Goal: Task Accomplishment & Management: Manage account settings

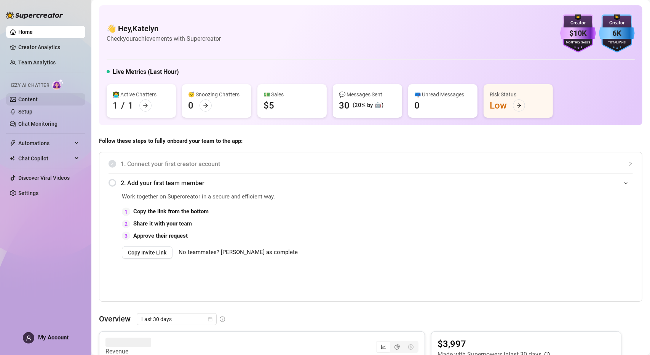
click at [25, 99] on link "Content" at bounding box center [27, 99] width 19 height 6
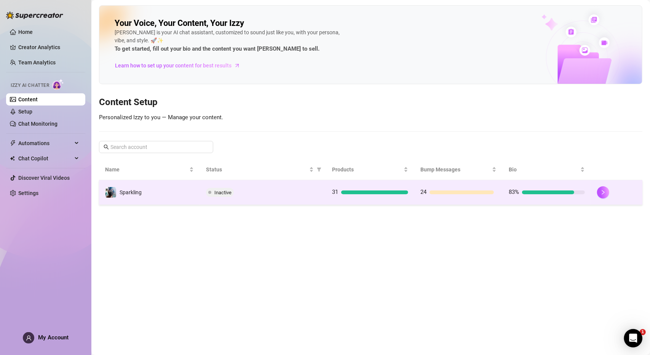
click at [282, 199] on td "Inactive" at bounding box center [263, 192] width 126 height 25
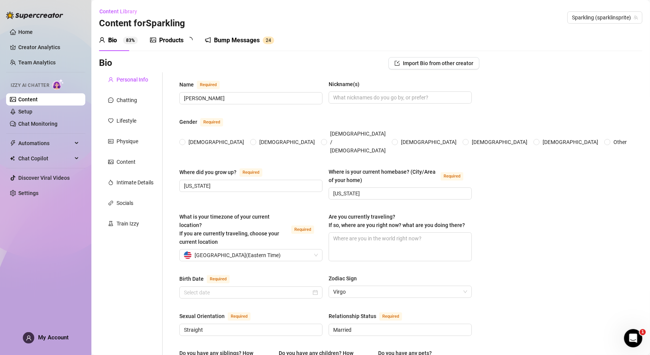
radio input "true"
type input "[DATE]"
click at [171, 43] on div "Products" at bounding box center [171, 40] width 24 height 9
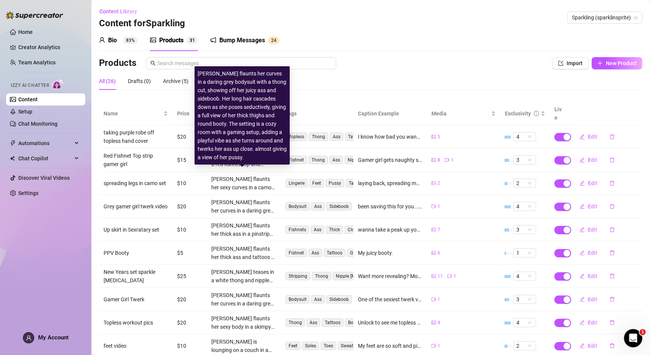
scroll to position [37, 0]
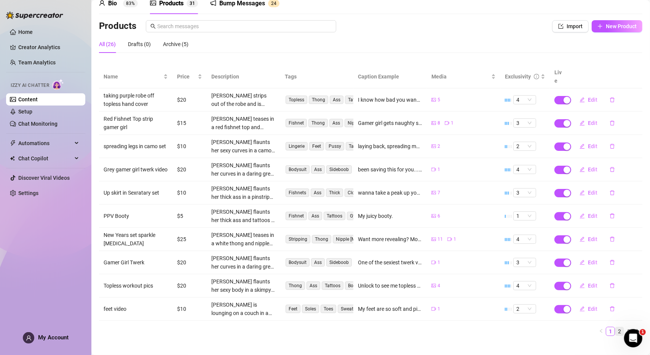
click at [616, 327] on link "2" at bounding box center [619, 331] width 8 height 8
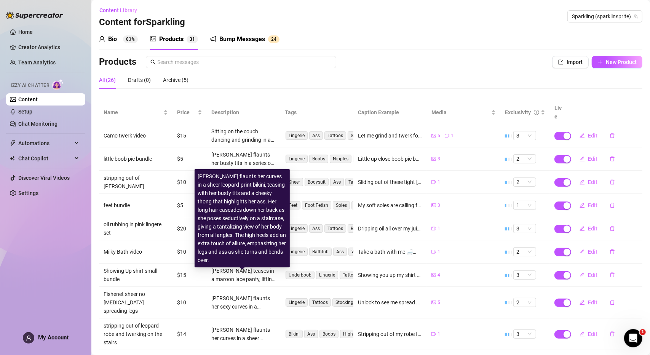
scroll to position [0, 0]
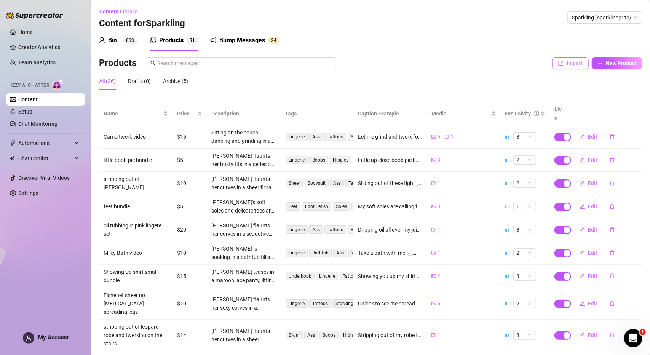
click at [552, 64] on button "Import" at bounding box center [570, 63] width 37 height 12
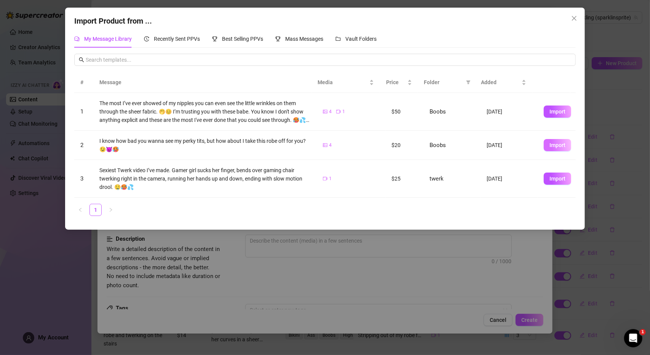
click at [549, 144] on span "Import" at bounding box center [557, 145] width 16 height 6
type textarea "I know how bad you wanna see my perky tits, but how about I take this robe off …"
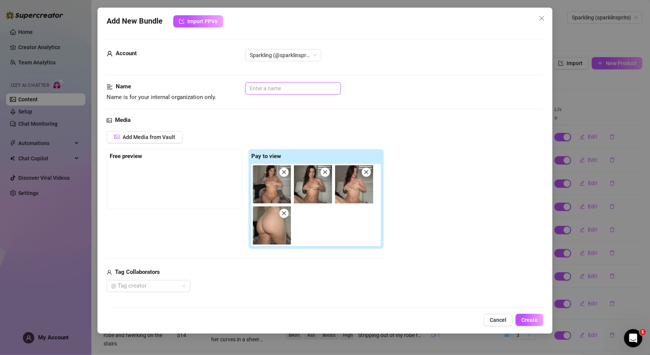
click at [286, 83] on input "text" at bounding box center [293, 88] width 96 height 12
type input "r"
type input "purple robe off topless"
click at [396, 72] on div "Account Sparkling (@sparklinsprite)" at bounding box center [325, 65] width 437 height 33
click at [161, 139] on span "Add Media from Vault" at bounding box center [149, 137] width 53 height 6
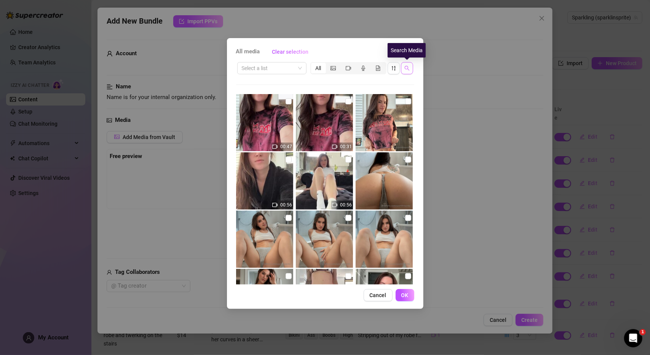
click at [410, 67] on button "button" at bounding box center [407, 68] width 12 height 12
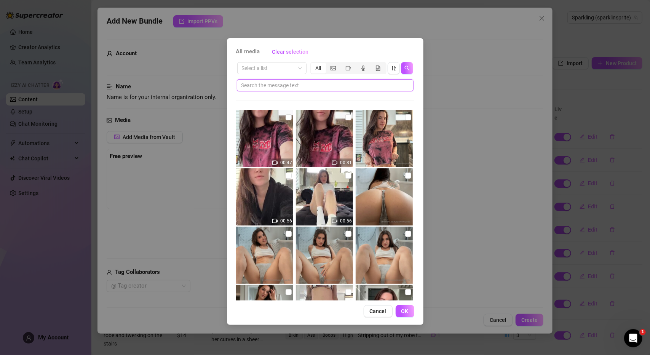
click at [327, 89] on input "text" at bounding box center [321, 85] width 161 height 8
click at [327, 89] on input "p" at bounding box center [321, 85] width 161 height 8
type input "pruple"
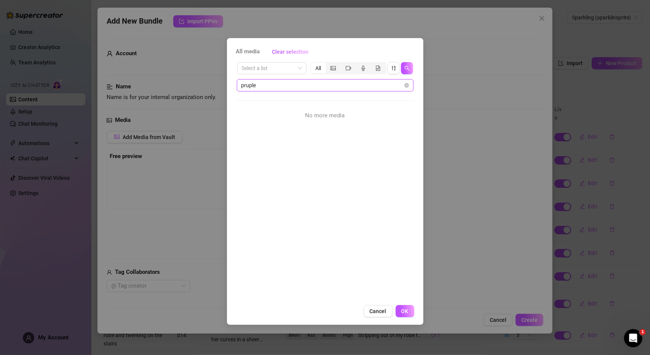
drag, startPoint x: 272, startPoint y: 84, endPoint x: 239, endPoint y: 83, distance: 33.1
click at [239, 83] on span "pruple" at bounding box center [325, 85] width 177 height 12
type input "purple"
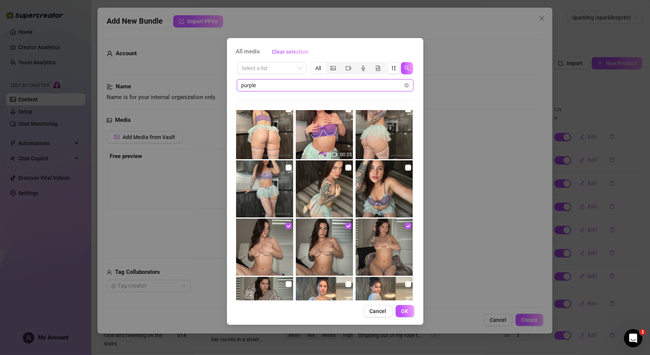
scroll to position [266, 0]
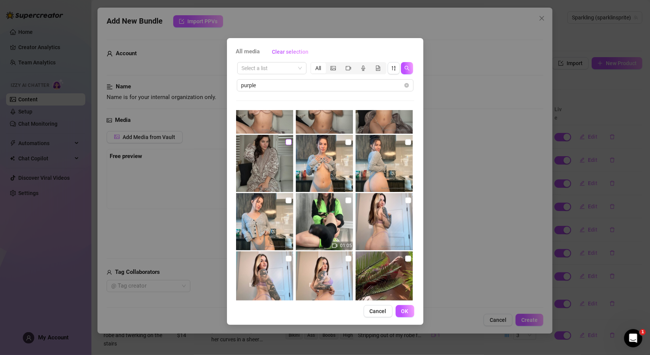
click at [285, 144] on input "checkbox" at bounding box center [288, 142] width 6 height 6
checkbox input "true"
click at [400, 311] on button "OK" at bounding box center [404, 311] width 19 height 12
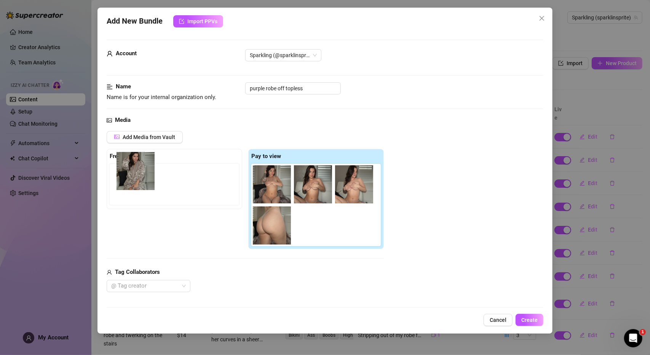
drag, startPoint x: 316, startPoint y: 224, endPoint x: 137, endPoint y: 170, distance: 187.3
click at [137, 170] on div "Free preview Pay to view" at bounding box center [245, 199] width 277 height 100
click at [163, 238] on div "Free preview Pay to view" at bounding box center [245, 199] width 277 height 100
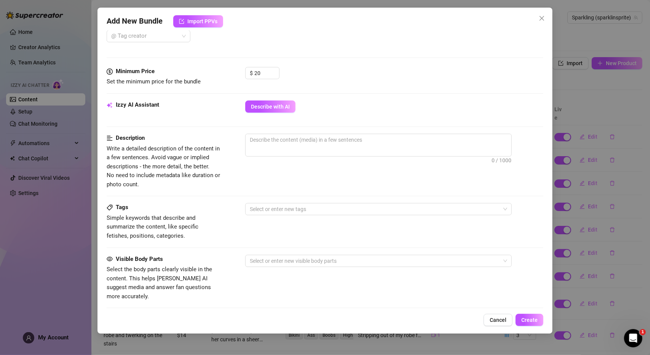
scroll to position [190, 0]
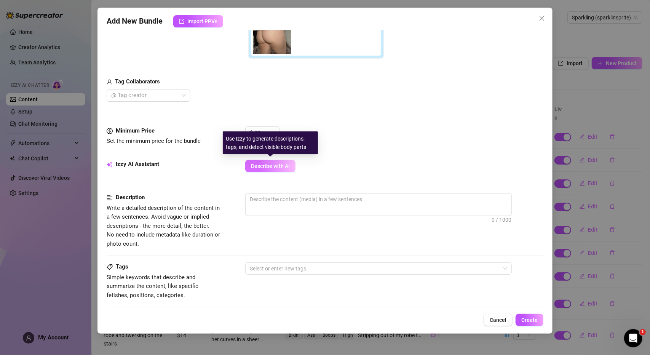
click at [273, 165] on span "Describe with AI" at bounding box center [270, 166] width 39 height 6
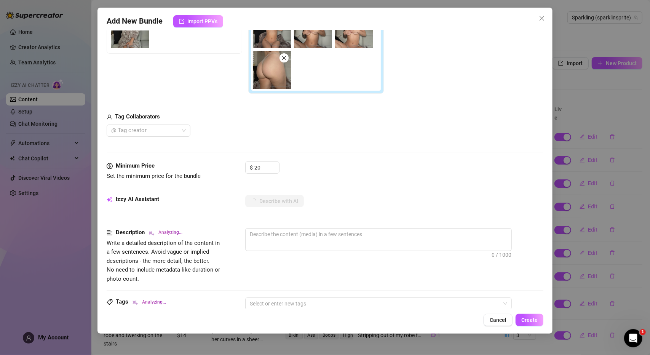
scroll to position [114, 0]
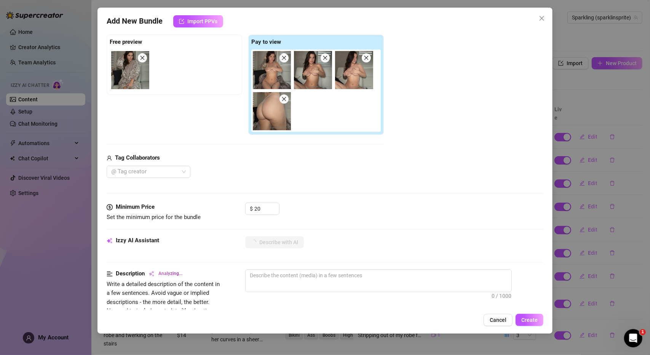
type textarea "[PERSON_NAME]"
type textarea "[PERSON_NAME] teases"
type textarea "[PERSON_NAME] teases in"
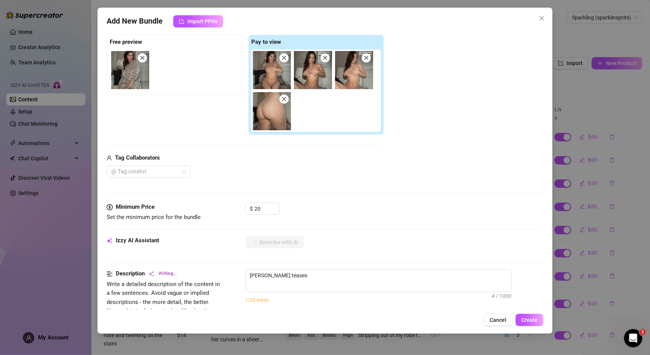
type textarea "[PERSON_NAME] teases in"
type textarea "[PERSON_NAME] teases in a"
type textarea "[PERSON_NAME] teases in a tiny"
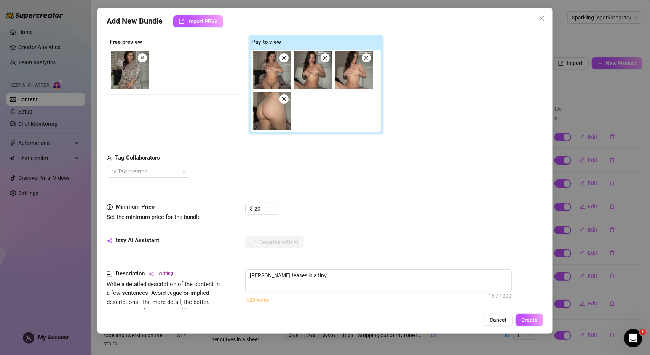
type textarea "[PERSON_NAME] teases in a tiny nude"
type textarea "[PERSON_NAME] teases in a tiny nude thong,"
type textarea "[PERSON_NAME] teases in a tiny nude thong, topless"
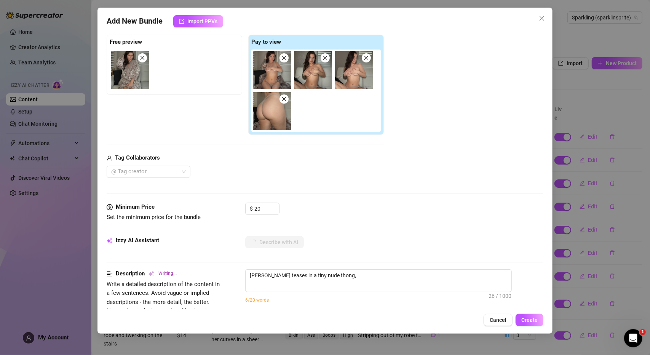
type textarea "[PERSON_NAME] teases in a tiny nude thong, topless"
type textarea "[PERSON_NAME] teases in a tiny nude thong, topless with"
type textarea "[PERSON_NAME] teases in a tiny nude thong, topless with her"
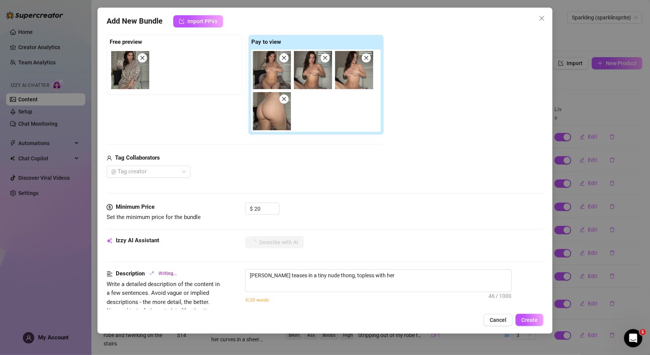
type textarea "[PERSON_NAME] teases in a tiny nude thong, topless with her hands"
type textarea "[PERSON_NAME] teases in a tiny nude thong, topless with her hands covering"
type textarea "[PERSON_NAME] teases in a tiny nude thong, topless with her hands covering her"
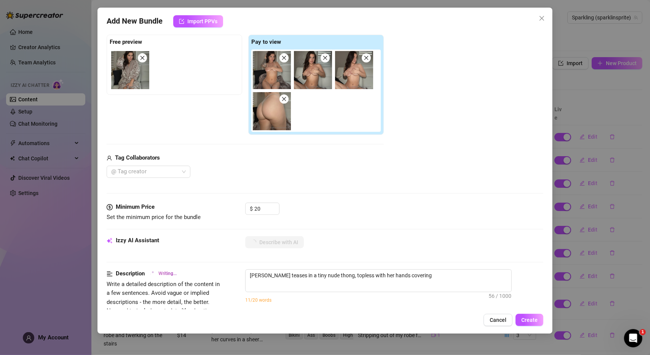
type textarea "[PERSON_NAME] teases in a tiny nude thong, topless with her hands covering her"
type textarea "[PERSON_NAME] teases in a tiny nude thong, topless with her hands covering her …"
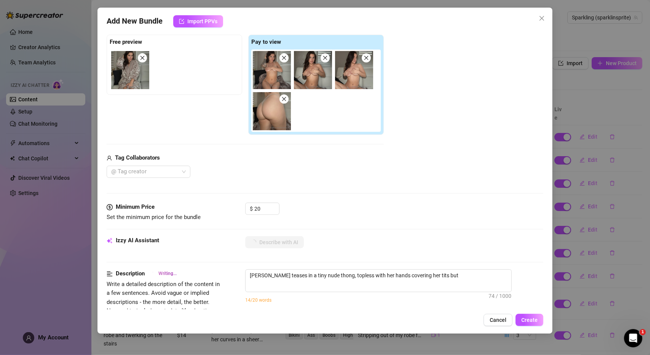
type textarea "[PERSON_NAME] teases in a tiny nude thong, topless with her hands covering her …"
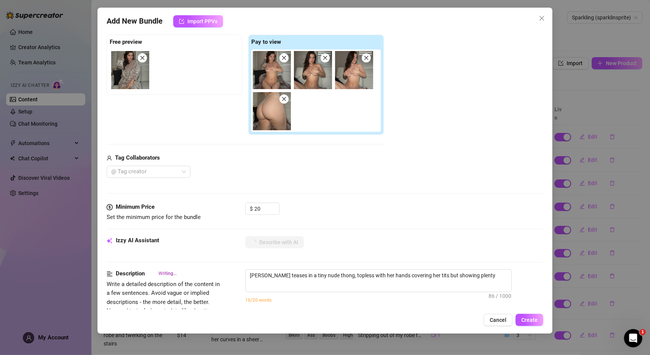
type textarea "[PERSON_NAME] teases in a tiny nude thong, topless with her hands covering her …"
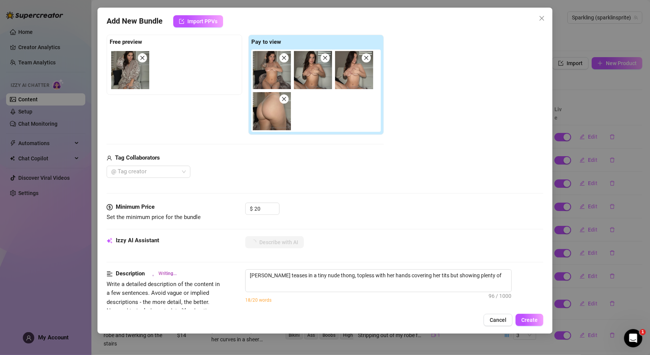
type textarea "[PERSON_NAME] teases in a tiny nude thong, topless with her hands covering her …"
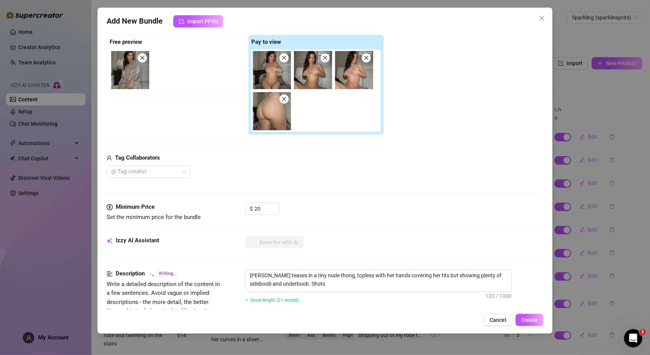
type textarea "[PERSON_NAME] teases in a tiny nude thong, topless with her hands covering her …"
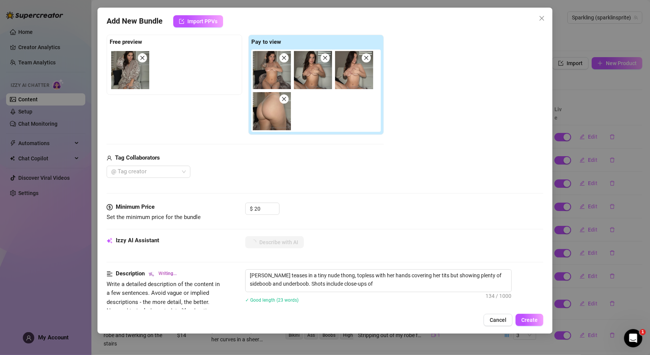
type textarea "[PERSON_NAME] teases in a tiny nude thong, topless with her hands covering her …"
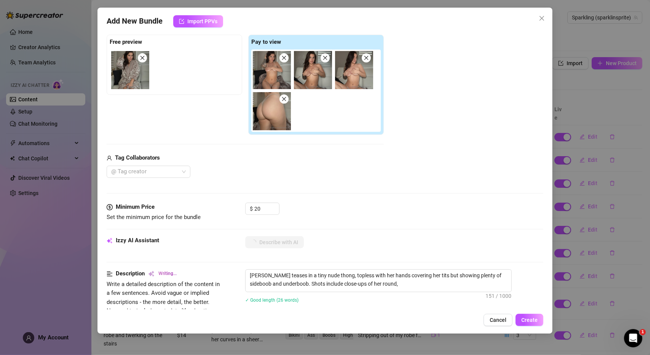
type textarea "[PERSON_NAME] teases in a tiny nude thong, topless with her hands covering her …"
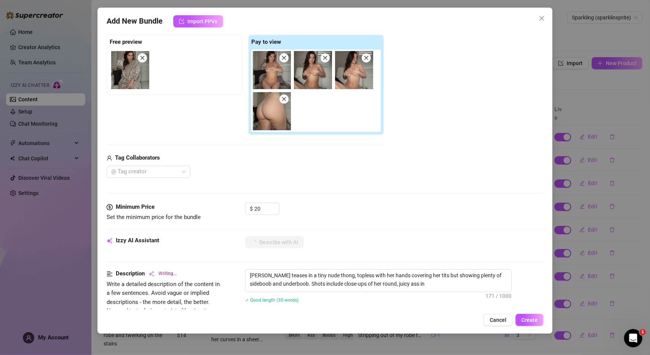
type textarea "[PERSON_NAME] teases in a tiny nude thong, topless with her hands covering her …"
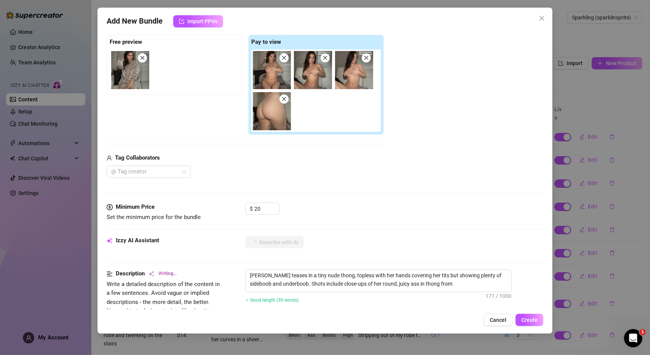
type textarea "[PERSON_NAME] teases in a tiny nude thong, topless with her hands covering her …"
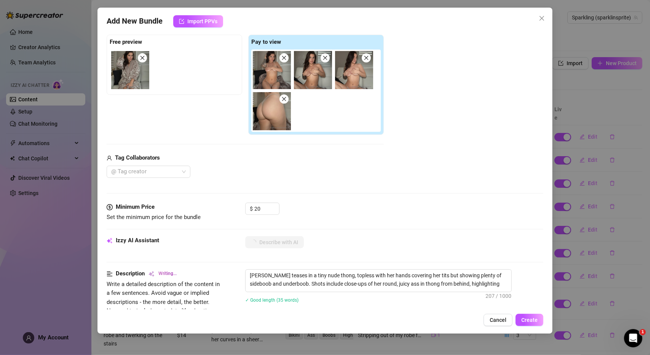
type textarea "[PERSON_NAME] teases in a tiny nude thong, topless with her hands covering her …"
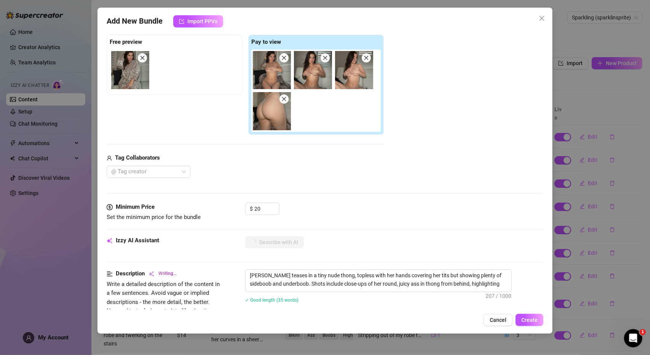
type textarea "[PERSON_NAME] teases in a tiny nude thong, topless with her hands covering her …"
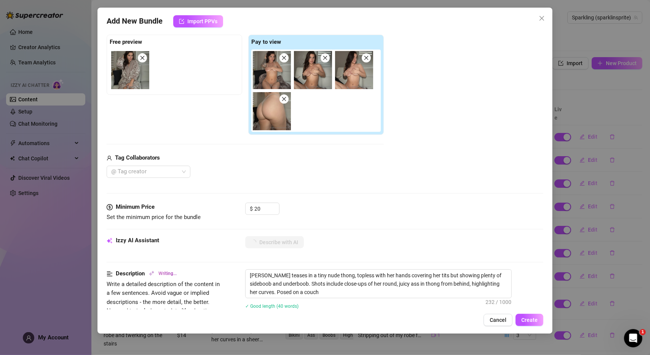
type textarea "[PERSON_NAME] teases in a tiny nude thong, topless with her hands covering her …"
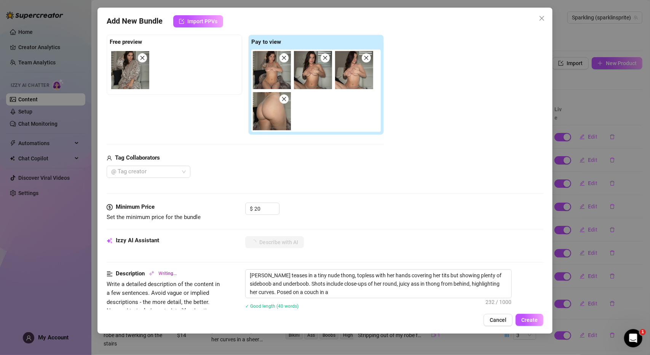
type textarea "[PERSON_NAME] teases in a tiny nude thong, topless with her hands covering her …"
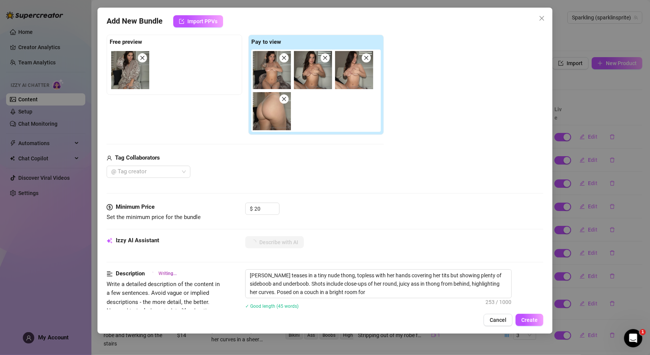
type textarea "[PERSON_NAME] teases in a tiny nude thong, topless with her hands covering her …"
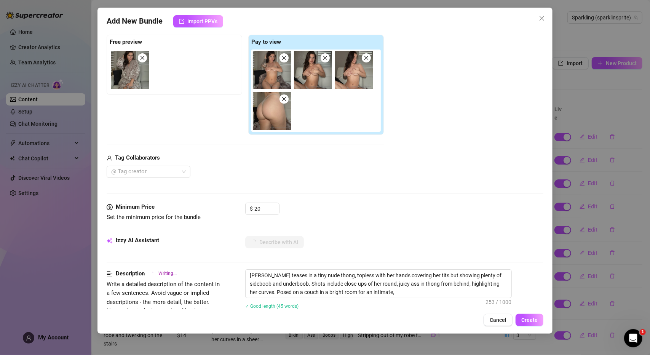
type textarea "[PERSON_NAME] teases in a tiny nude thong, topless with her hands covering her …"
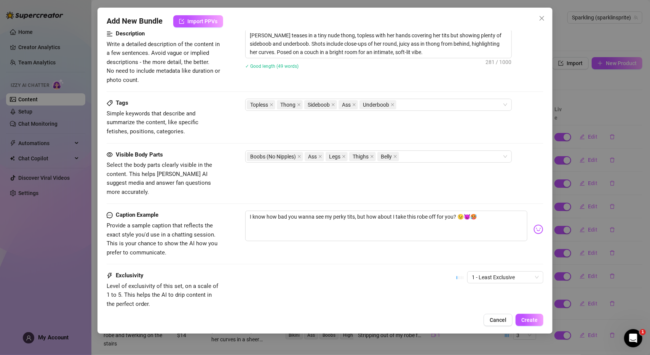
scroll to position [399, 0]
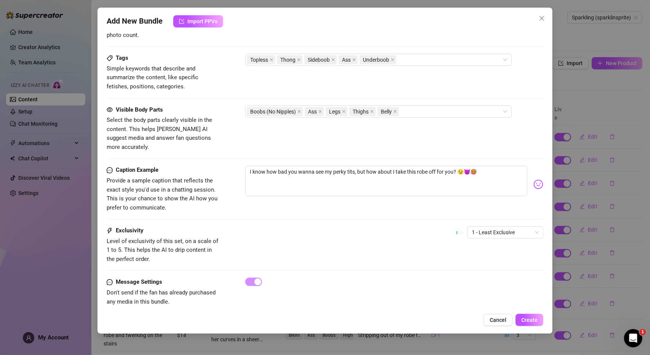
click at [506, 214] on div "Caption Example Provide a sample caption that reflects the exact style you'd us…" at bounding box center [325, 196] width 437 height 61
click at [506, 226] on span "1 - Least Exclusive" at bounding box center [505, 231] width 67 height 11
click at [488, 270] on div "4" at bounding box center [499, 273] width 64 height 8
click at [389, 242] on div "Exclusivity Level of exclusivity of this set, on a scale of 1 to 5. This helps …" at bounding box center [325, 244] width 437 height 37
click at [537, 321] on button "Create" at bounding box center [529, 320] width 28 height 12
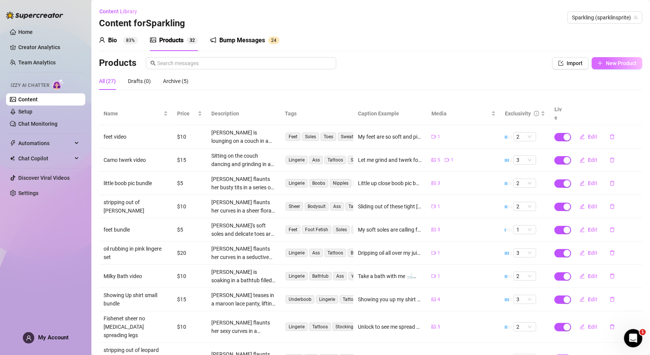
click at [597, 63] on button "New Product" at bounding box center [617, 63] width 51 height 12
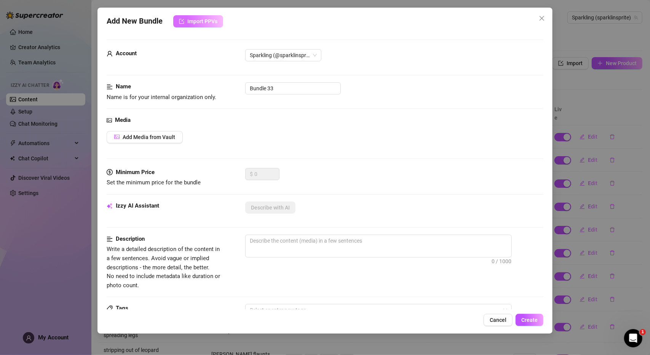
click at [212, 19] on span "Import PPVs" at bounding box center [202, 21] width 30 height 6
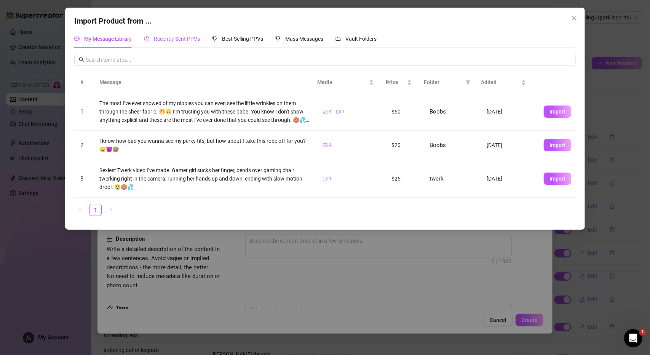
click at [175, 38] on span "Recently Sent PPVs" at bounding box center [177, 39] width 46 height 6
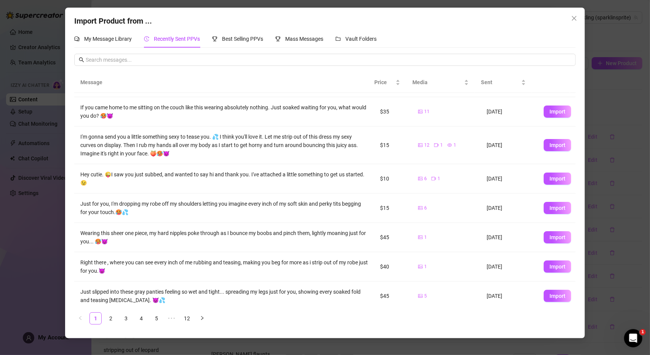
scroll to position [83, 0]
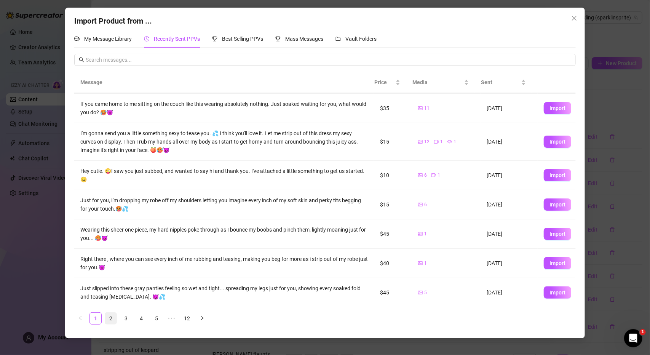
click at [109, 317] on link "2" at bounding box center [110, 318] width 11 height 11
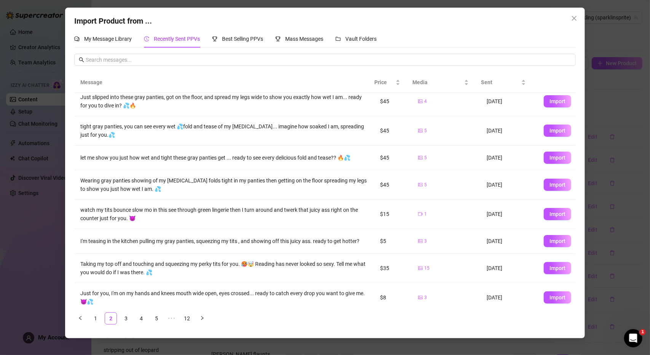
scroll to position [38, 0]
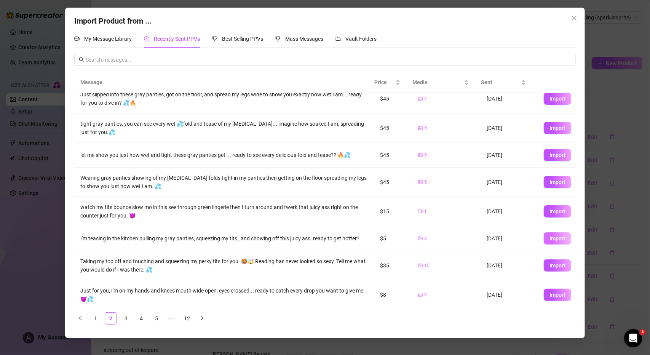
click at [549, 238] on span "Import" at bounding box center [557, 238] width 16 height 6
type textarea "I'm teasing in the kitchen pulling my gray panties, squeezing my tits , and sho…"
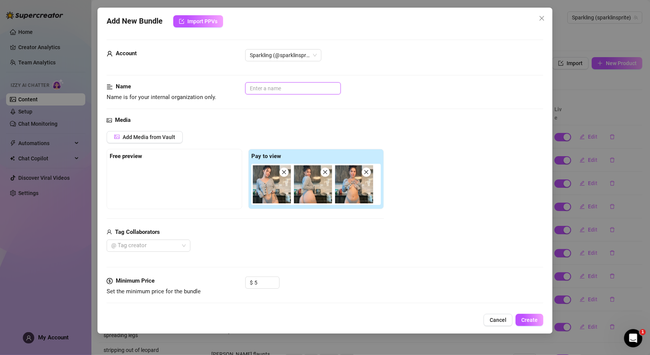
click at [304, 89] on input "text" at bounding box center [293, 88] width 96 height 12
type input "gray button sweater tease"
click at [424, 104] on div "Name Name is for your internal organization only. gray button sweater tease" at bounding box center [325, 98] width 437 height 33
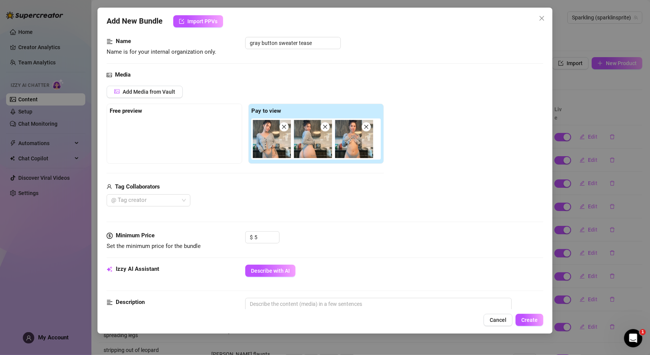
scroll to position [76, 0]
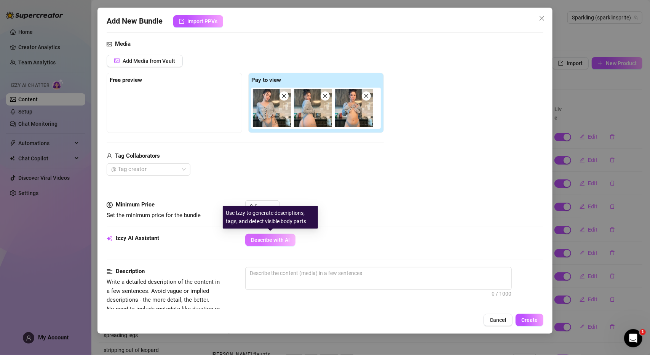
click at [266, 239] on span "Describe with AI" at bounding box center [270, 240] width 39 height 6
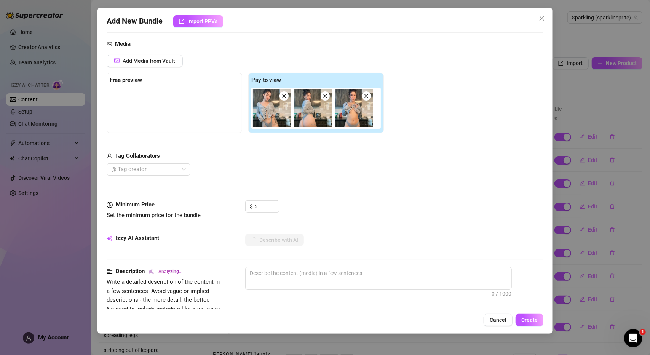
type textarea "[PERSON_NAME]"
type textarea "[PERSON_NAME] teases"
type textarea "[PERSON_NAME] teases in"
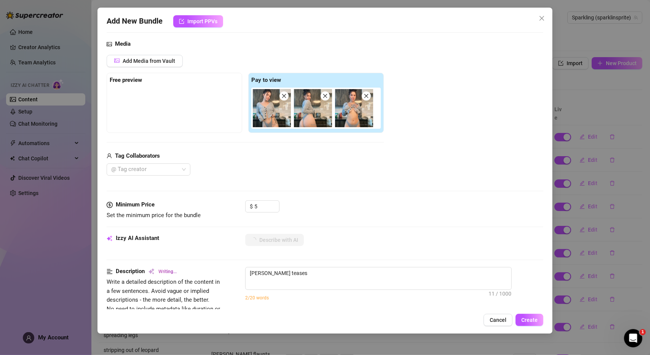
type textarea "[PERSON_NAME] teases in"
type textarea "[PERSON_NAME] teases in a"
type textarea "[PERSON_NAME] teases in a grey"
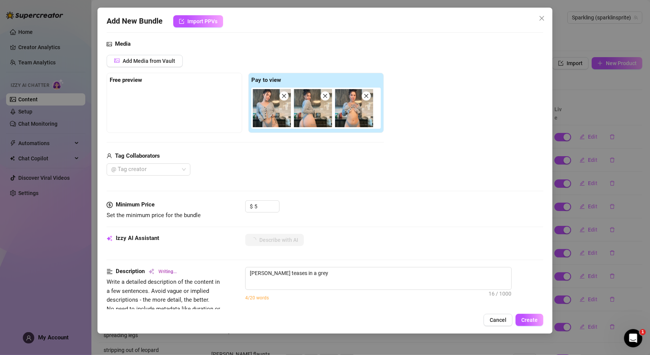
type textarea "[PERSON_NAME] teases in a grey ribbed"
type textarea "[PERSON_NAME] teases in a grey ribbed button-up"
type textarea "[PERSON_NAME] teases in a grey ribbed button-up cardigan"
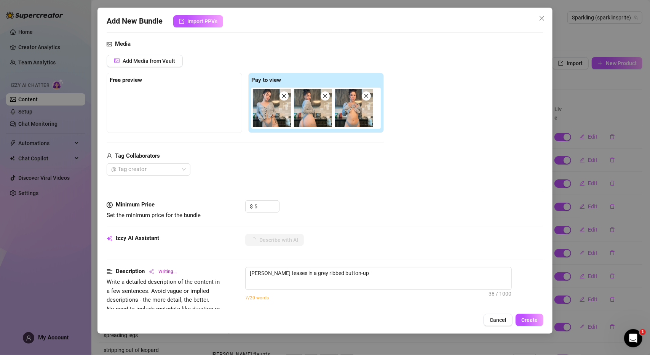
type textarea "[PERSON_NAME] teases in a grey ribbed button-up cardigan"
type textarea "[PERSON_NAME] teases in a grey ribbed button-up cardigan and"
type textarea "[PERSON_NAME] teases in a grey ribbed button-up cardigan and matching"
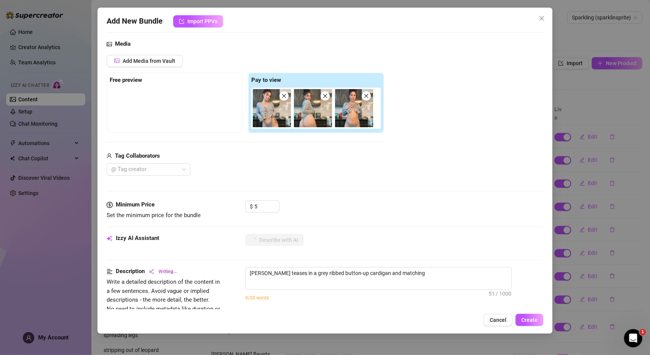
type textarea "[PERSON_NAME] teases in a grey ribbed button-up cardigan and matching grey"
type textarea "[PERSON_NAME] teases in a grey ribbed button-up cardigan and matching grey pant…"
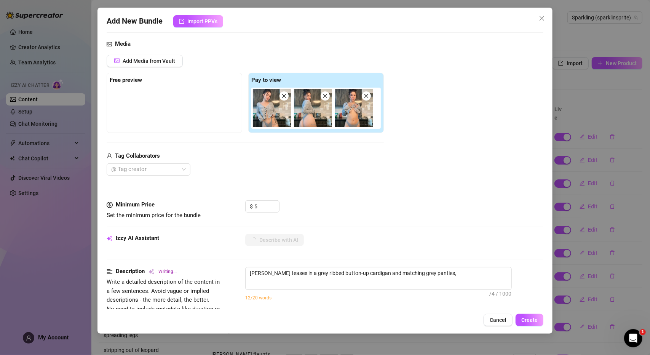
type textarea "[PERSON_NAME] teases in a grey ribbed button-up cardigan and matching grey pant…"
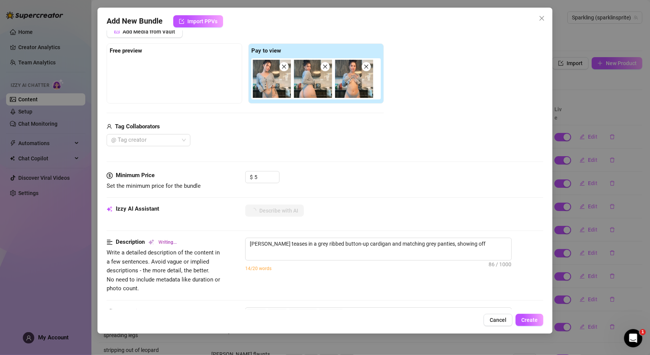
type textarea "[PERSON_NAME] teases in a grey ribbed button-up cardigan and matching grey pant…"
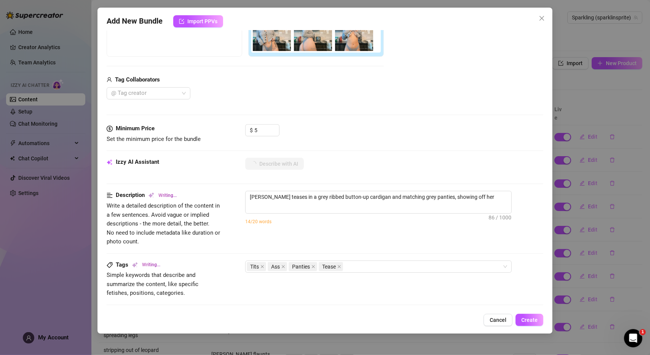
type textarea "[PERSON_NAME] teases in a grey ribbed button-up cardigan and matching grey pant…"
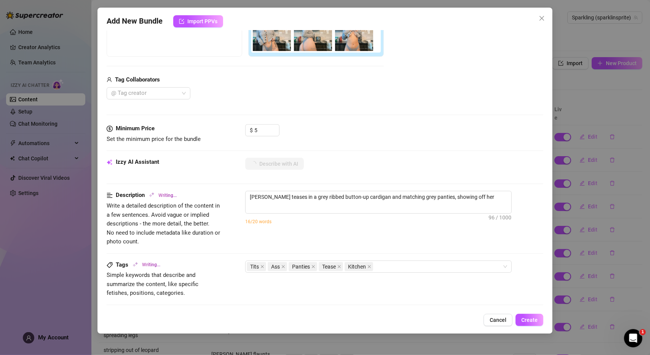
type textarea "[PERSON_NAME] teases in a grey ribbed button-up cardigan and matching grey pant…"
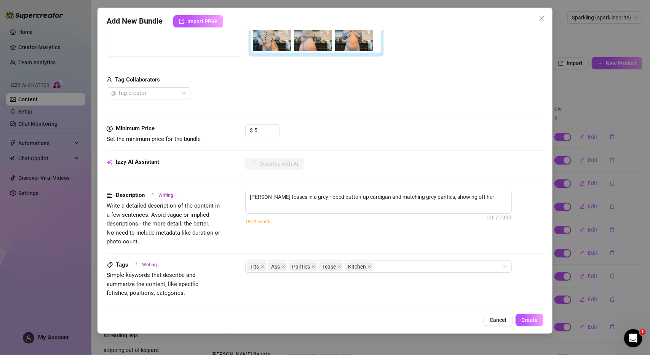
type textarea "[PERSON_NAME] teases in a grey ribbed button-up cardigan and matching grey pant…"
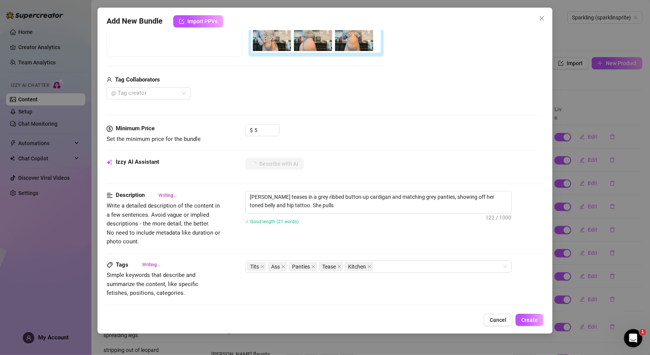
type textarea "[PERSON_NAME] teases in a grey ribbed button-up cardigan and matching grey pant…"
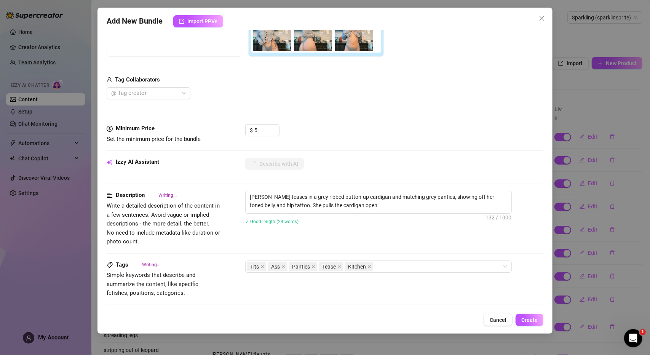
type textarea "[PERSON_NAME] teases in a grey ribbed button-up cardigan and matching grey pant…"
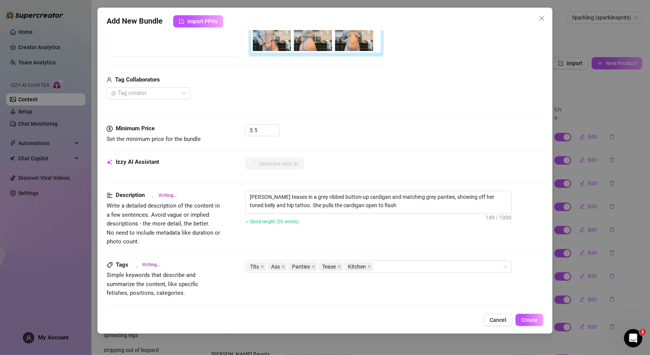
type textarea "[PERSON_NAME] teases in a grey ribbed button-up cardigan and matching grey pant…"
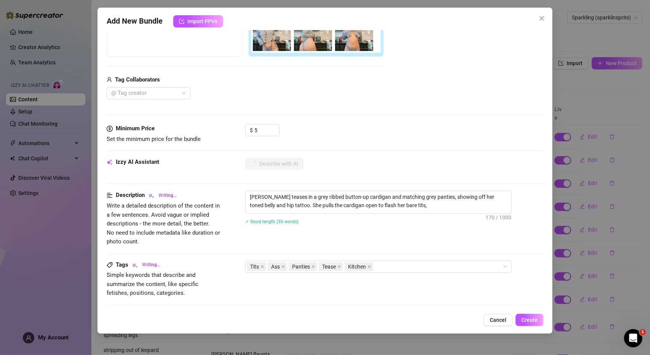
type textarea "[PERSON_NAME] teases in a grey ribbed button-up cardigan and matching grey pant…"
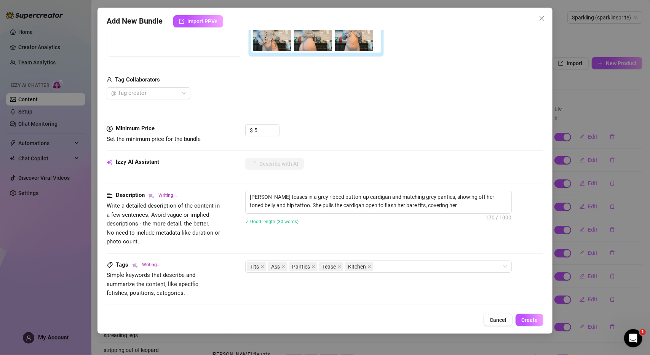
type textarea "[PERSON_NAME] teases in a grey ribbed button-up cardigan and matching grey pant…"
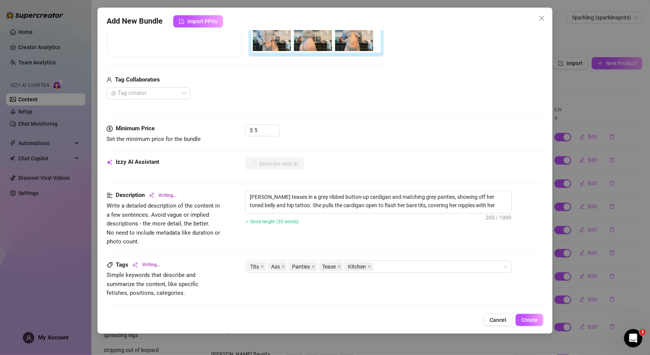
type textarea "[PERSON_NAME] teases in a grey ribbed button-up cardigan and matching grey pant…"
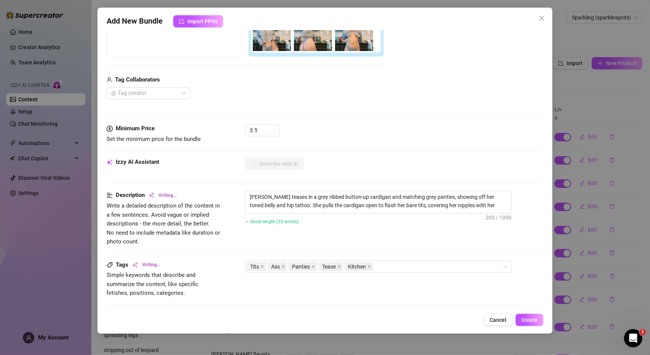
type textarea "[PERSON_NAME] teases in a grey ribbed button-up cardigan and matching grey pant…"
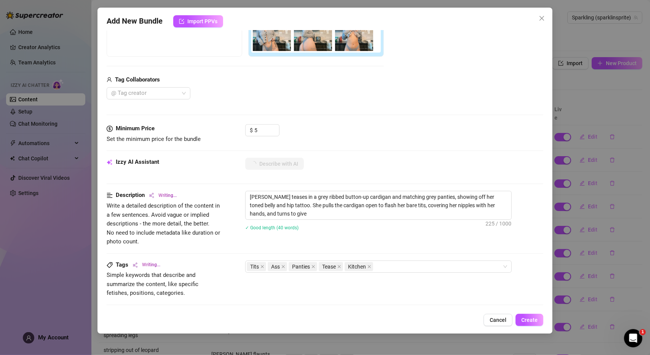
type textarea "[PERSON_NAME] teases in a grey ribbed button-up cardigan and matching grey pant…"
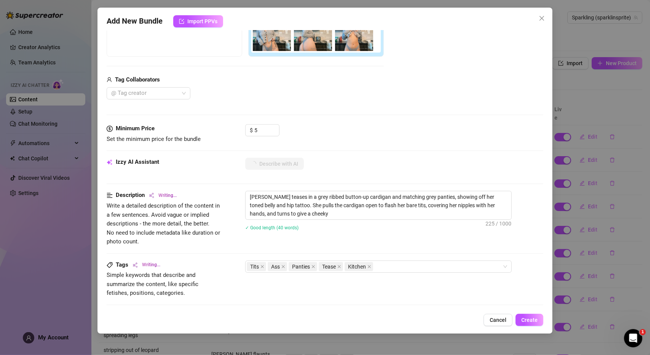
type textarea "[PERSON_NAME] teases in a grey ribbed button-up cardigan and matching grey pant…"
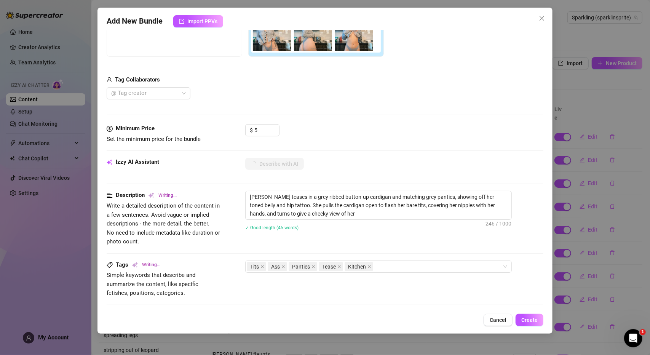
type textarea "[PERSON_NAME] teases in a grey ribbed button-up cardigan and matching grey pant…"
drag, startPoint x: 388, startPoint y: 204, endPoint x: 369, endPoint y: 207, distance: 18.5
click at [369, 207] on textarea "[PERSON_NAME] teases in a grey ribbed button-up cardigan and matching grey pant…" at bounding box center [379, 205] width 266 height 28
drag, startPoint x: 480, startPoint y: 203, endPoint x: 438, endPoint y: 203, distance: 41.9
click at [438, 203] on textarea "[PERSON_NAME] teases in a grey ribbed button-up cardigan and matching grey pant…" at bounding box center [379, 205] width 266 height 28
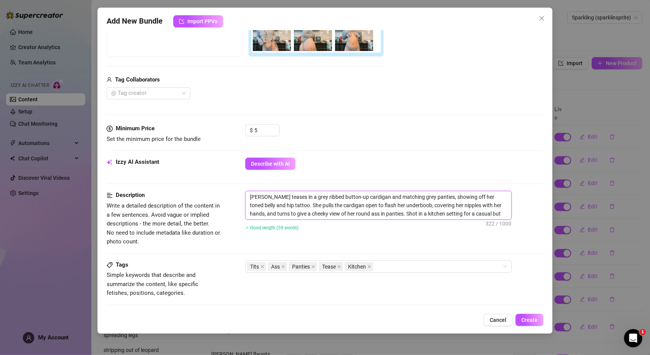
click at [489, 214] on textarea "[PERSON_NAME] teases in a grey ribbed button-up cardigan and matching grey pant…" at bounding box center [379, 205] width 266 height 28
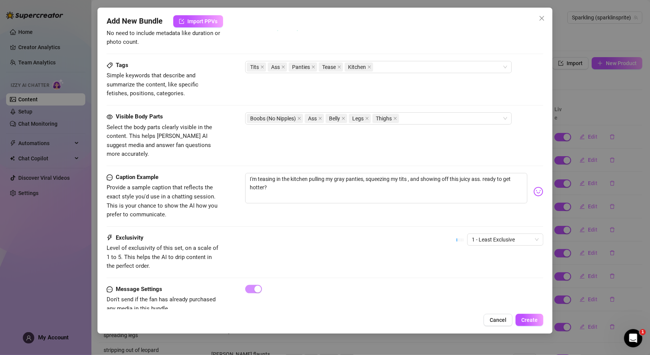
scroll to position [359, 0]
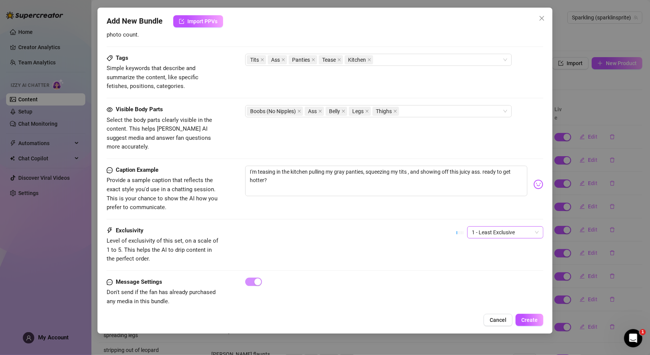
click at [472, 226] on span "1 - Least Exclusive" at bounding box center [505, 231] width 67 height 11
click at [524, 318] on span "Create" at bounding box center [529, 320] width 16 height 6
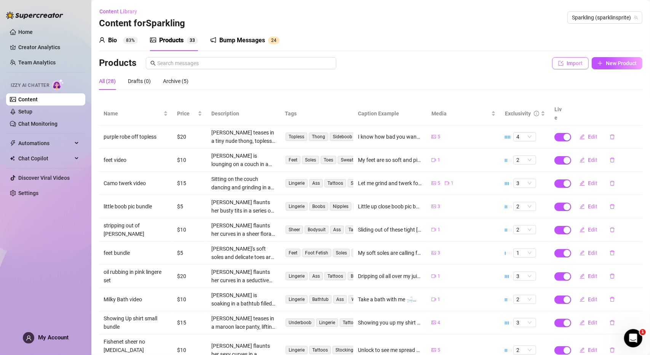
click at [570, 65] on span "Import" at bounding box center [574, 63] width 16 height 6
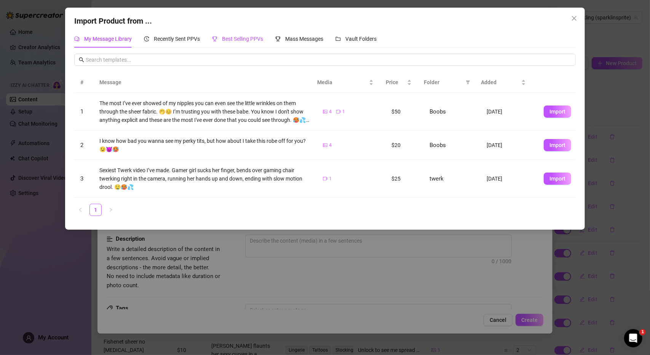
click at [238, 38] on span "Best Selling PPVs" at bounding box center [242, 39] width 41 height 6
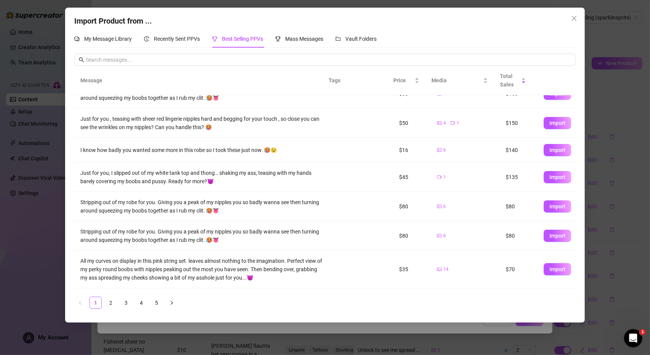
scroll to position [76, 0]
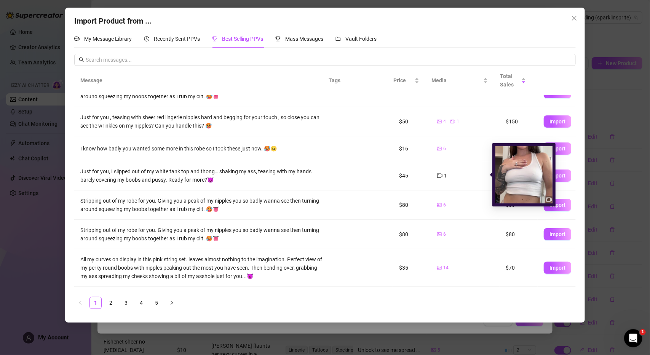
click at [437, 175] on icon "video-camera" at bounding box center [439, 175] width 5 height 5
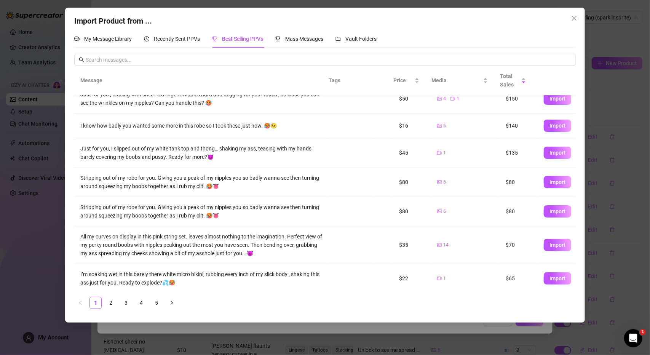
scroll to position [100, 0]
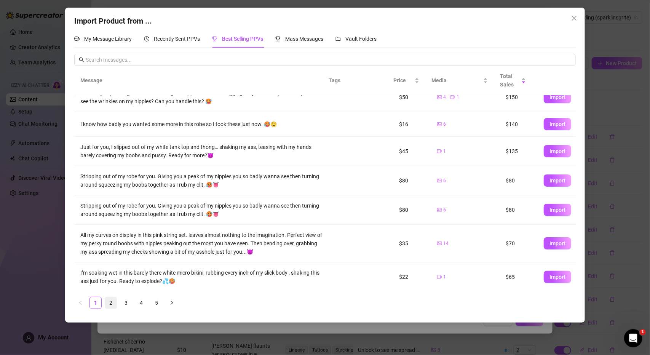
click at [109, 301] on link "2" at bounding box center [110, 302] width 11 height 11
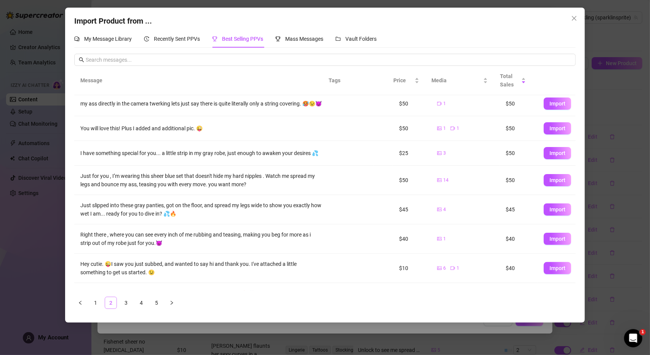
scroll to position [0, 0]
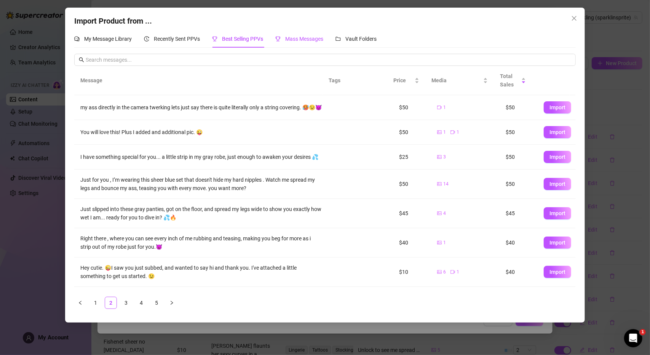
click at [292, 38] on span "Mass Messages" at bounding box center [304, 39] width 38 height 6
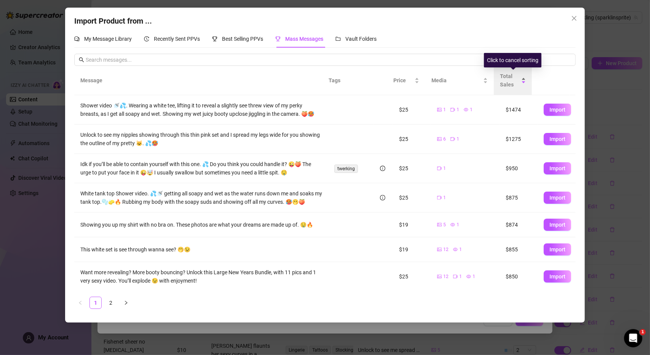
click at [510, 76] on span "Total Sales" at bounding box center [510, 80] width 20 height 17
click at [524, 83] on div "Total Sales" at bounding box center [513, 80] width 26 height 17
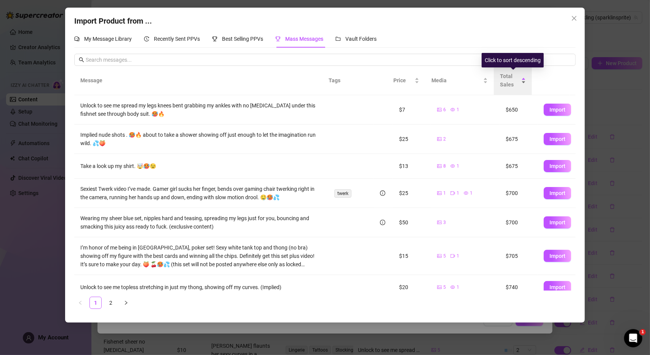
click at [524, 78] on div "Total Sales" at bounding box center [513, 80] width 26 height 17
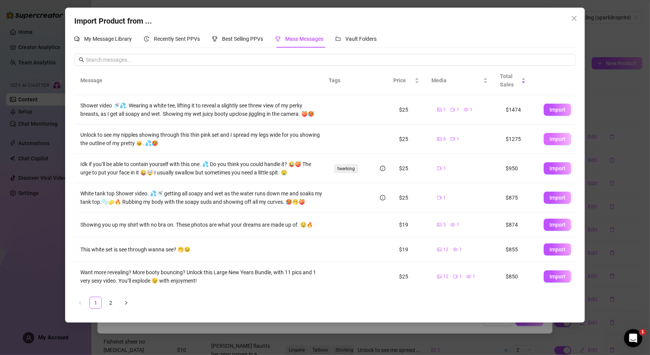
click at [560, 145] on button "Import" at bounding box center [557, 139] width 27 height 12
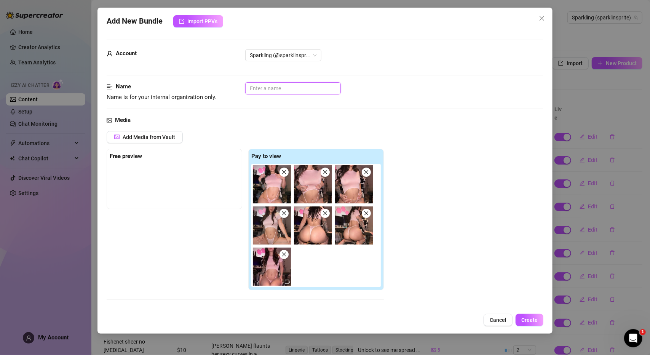
click at [266, 91] on input "text" at bounding box center [293, 88] width 96 height 12
click at [440, 92] on div "sheer pink body suit gamer girl" at bounding box center [394, 88] width 298 height 12
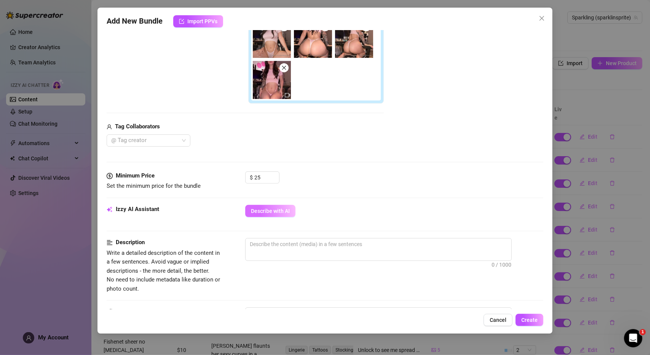
scroll to position [190, 0]
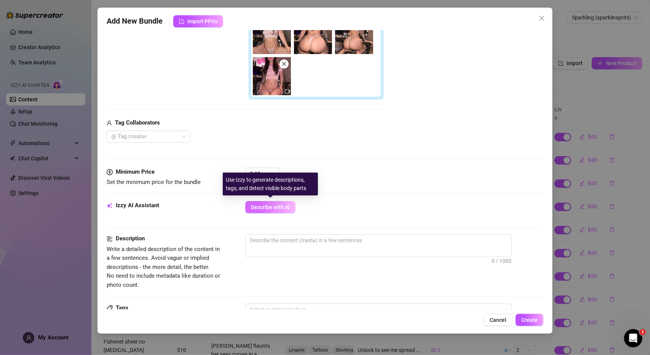
click at [271, 209] on button "Describe with AI" at bounding box center [270, 207] width 50 height 12
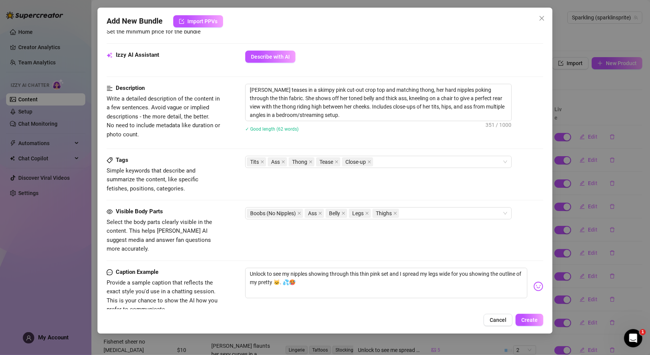
scroll to position [328, 0]
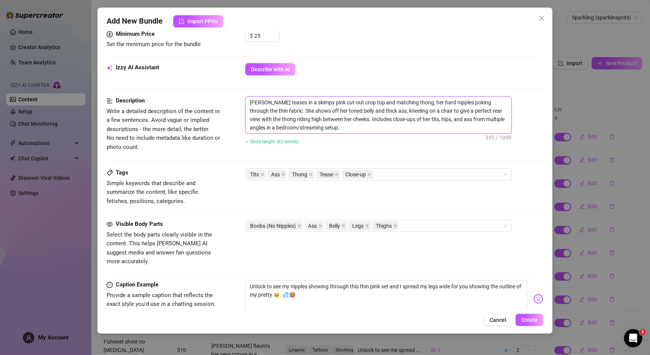
click at [262, 111] on textarea "[PERSON_NAME] teases in a skimpy pink cut-out crop top and matching thong, her …" at bounding box center [379, 115] width 266 height 37
click at [416, 124] on textarea "[PERSON_NAME] teases in a skimpy pink cut-out crop top and matching thong, her …" at bounding box center [379, 115] width 266 height 37
drag, startPoint x: 332, startPoint y: 126, endPoint x: 310, endPoint y: 129, distance: 22.7
click at [310, 129] on textarea "[PERSON_NAME] teases in a skimpy pink cut-out crop top and matching thong, her …" at bounding box center [379, 115] width 266 height 37
drag, startPoint x: 357, startPoint y: 128, endPoint x: 359, endPoint y: 131, distance: 4.6
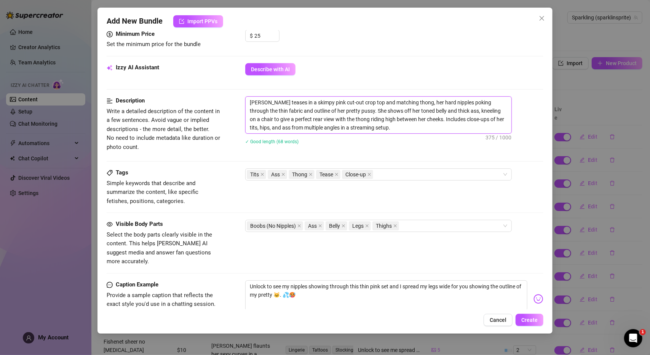
click at [357, 128] on textarea "[PERSON_NAME] teases in a skimpy pink cut-out crop top and matching thong, her …" at bounding box center [379, 115] width 266 height 37
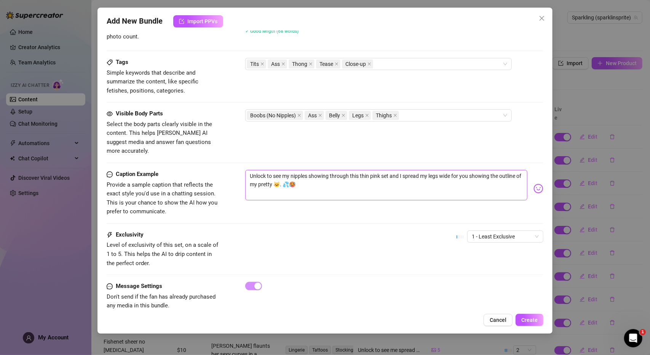
scroll to position [442, 0]
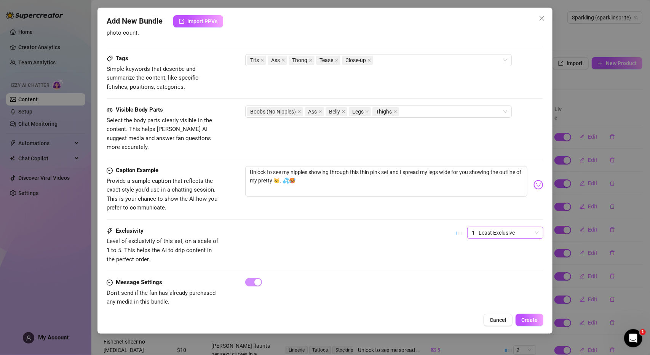
click at [512, 227] on span "1 - Least Exclusive" at bounding box center [505, 232] width 67 height 11
click at [506, 268] on div "4" at bounding box center [499, 273] width 73 height 12
click at [351, 242] on div "Exclusivity Level of exclusivity of this set, on a scale of 1 to 5. This helps …" at bounding box center [325, 244] width 437 height 37
click at [528, 227] on span "4" at bounding box center [505, 232] width 67 height 11
click at [493, 286] on div "5 - Most Exclusive 🔥" at bounding box center [499, 285] width 64 height 8
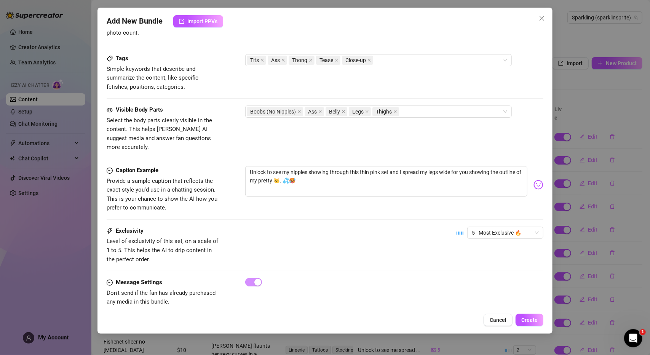
click at [416, 255] on div "Exclusivity Level of exclusivity of this set, on a scale of 1 to 5. This helps …" at bounding box center [325, 251] width 437 height 51
click at [529, 317] on span "Create" at bounding box center [529, 320] width 16 height 6
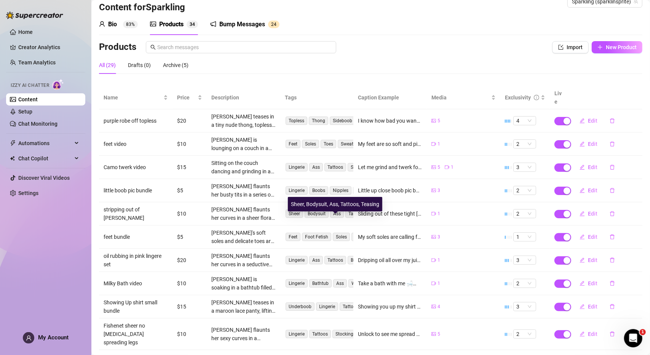
scroll to position [37, 0]
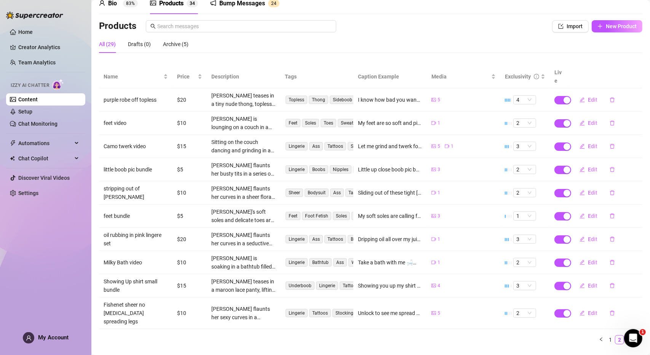
click at [624, 335] on link "3" at bounding box center [628, 339] width 8 height 8
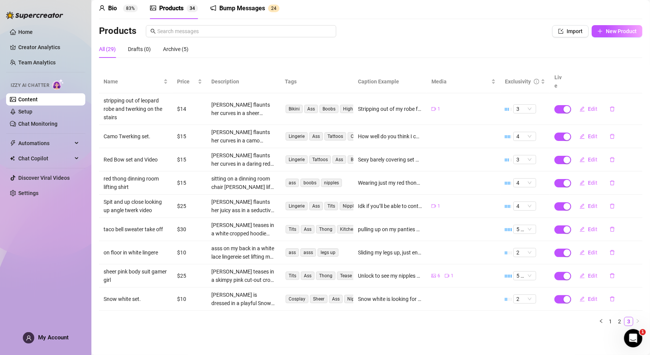
scroll to position [22, 0]
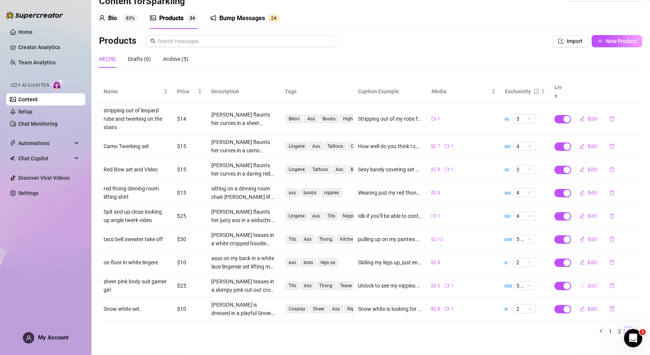
click at [589, 282] on span "Edit" at bounding box center [593, 285] width 10 height 6
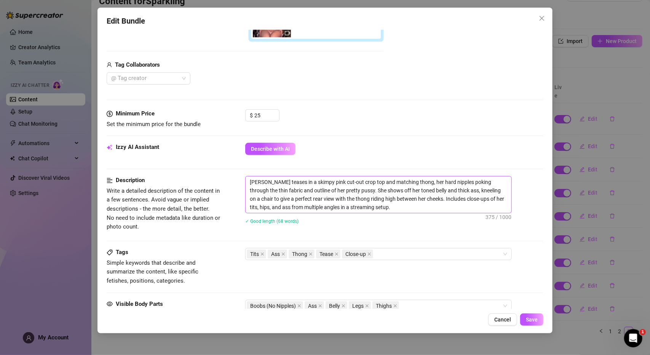
scroll to position [343, 0]
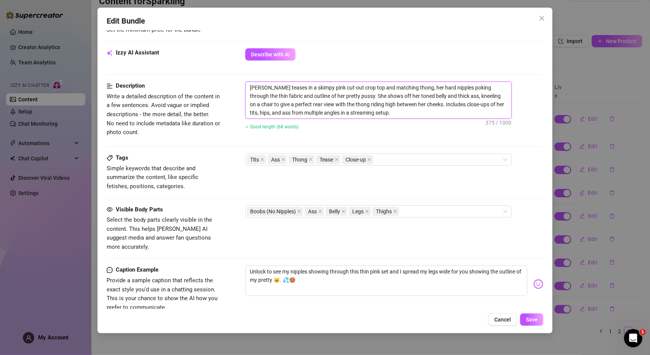
click at [346, 112] on textarea "[PERSON_NAME] teases in a skimpy pink cut-out crop top and matching thong, her …" at bounding box center [379, 100] width 266 height 37
drag, startPoint x: 354, startPoint y: 112, endPoint x: 365, endPoint y: 112, distance: 11.8
click at [355, 112] on textarea "[PERSON_NAME] teases in a skimpy pink cut-out crop top and matching thong, her …" at bounding box center [379, 100] width 266 height 37
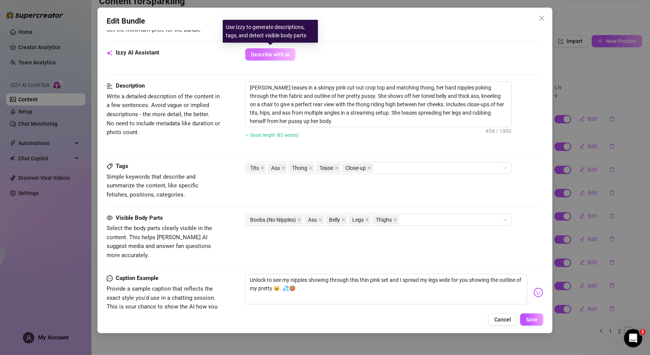
click at [275, 56] on span "Describe with AI" at bounding box center [270, 54] width 39 height 6
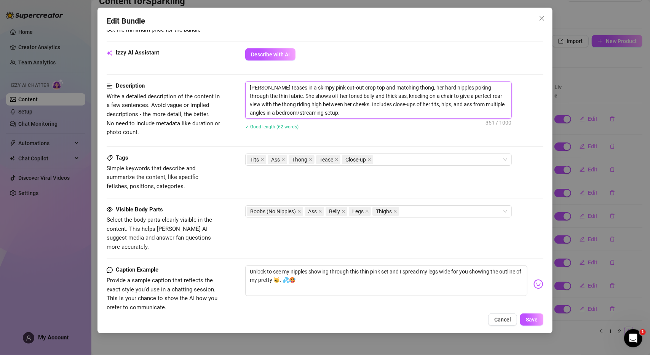
click at [262, 95] on textarea "[PERSON_NAME] teases in a skimpy pink cut-out crop top and matching thong, her …" at bounding box center [379, 100] width 266 height 37
click at [263, 96] on textarea "[PERSON_NAME] teases in a skimpy pink cut-out crop top and matching thong, her …" at bounding box center [379, 100] width 266 height 37
click at [388, 114] on textarea "[PERSON_NAME] teases in a skimpy pink cut-out crop top and matching thong, her …" at bounding box center [379, 100] width 266 height 37
drag, startPoint x: 332, startPoint y: 110, endPoint x: 307, endPoint y: 113, distance: 25.6
click at [307, 113] on textarea "[PERSON_NAME] teases in a skimpy pink cut-out crop top and matching thong, her …" at bounding box center [379, 100] width 266 height 37
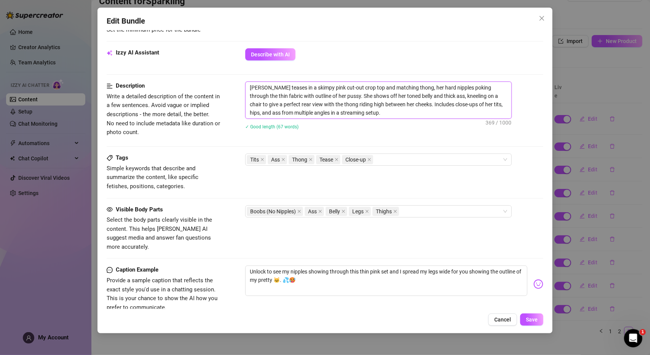
click at [360, 116] on textarea "[PERSON_NAME] teases in a skimpy pink cut-out crop top and matching thong, her …" at bounding box center [379, 100] width 266 height 37
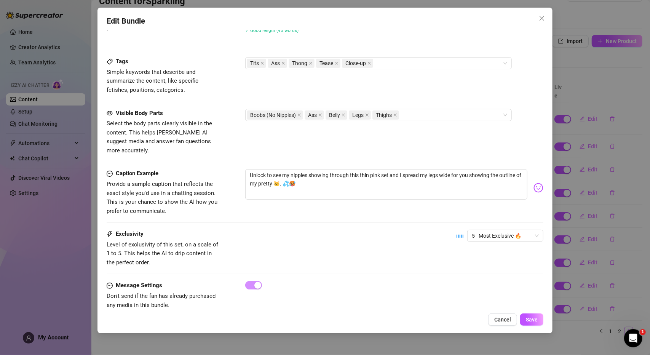
scroll to position [451, 0]
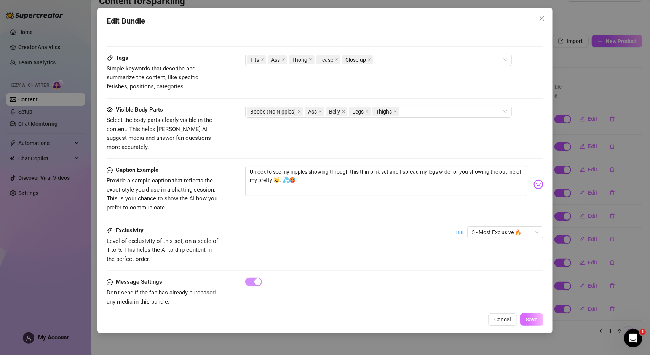
click at [533, 322] on span "Save" at bounding box center [532, 319] width 12 height 6
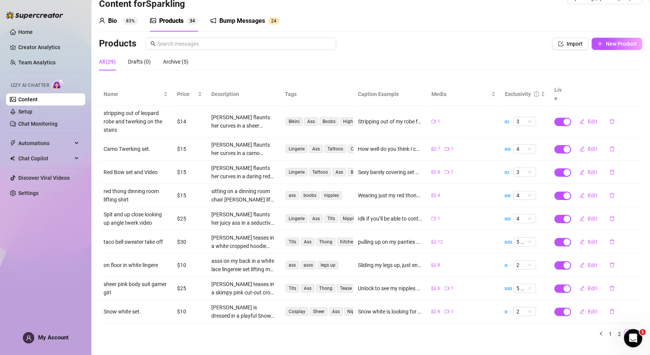
scroll to position [22, 0]
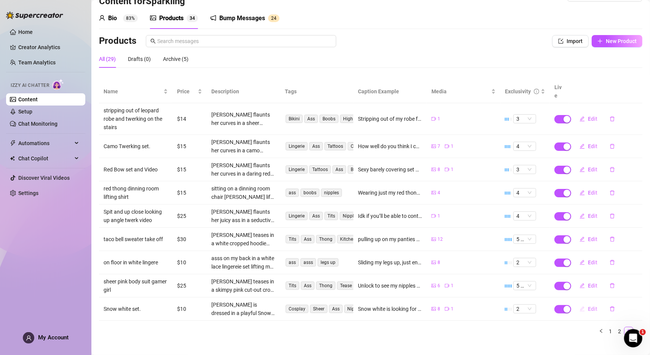
click at [590, 306] on span "Edit" at bounding box center [593, 309] width 10 height 6
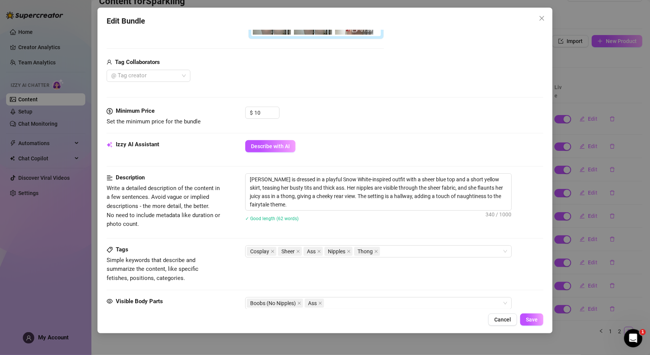
scroll to position [381, 0]
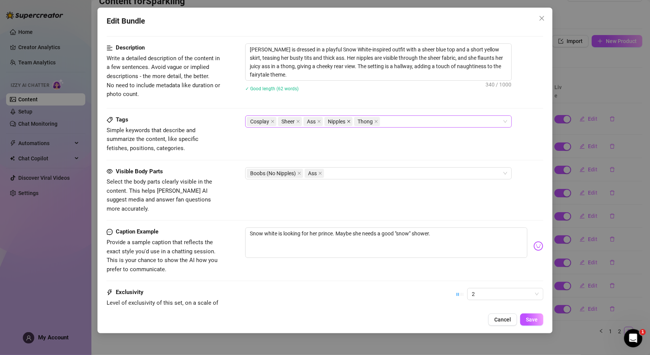
click at [350, 120] on icon "close" at bounding box center [349, 122] width 4 height 4
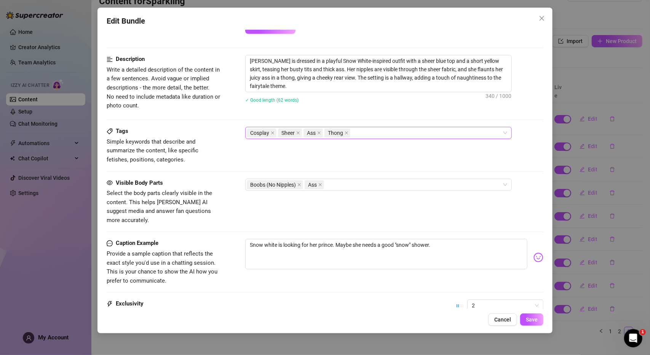
scroll to position [343, 0]
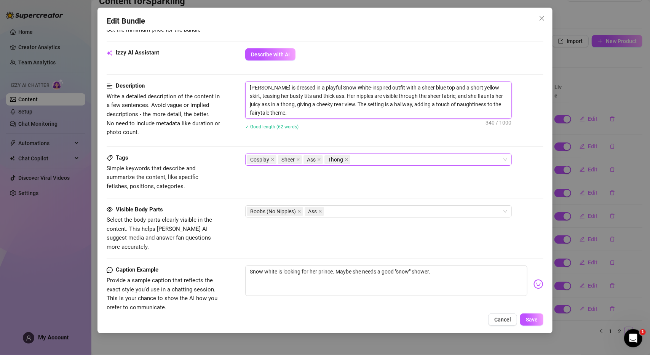
drag, startPoint x: 350, startPoint y: 96, endPoint x: 322, endPoint y: 97, distance: 28.6
click at [322, 97] on textarea "[PERSON_NAME] is dressed in a playful Snow White-inspired outfit with a sheer b…" at bounding box center [379, 100] width 266 height 37
click at [326, 96] on textarea "[PERSON_NAME] is dressed in a playful Snow White-inspired outfit with a sheer b…" at bounding box center [379, 100] width 266 height 37
drag, startPoint x: 351, startPoint y: 95, endPoint x: 327, endPoint y: 96, distance: 24.8
click at [327, 96] on textarea "[PERSON_NAME] is dressed in a playful Snow White-inspired outfit with a sheer b…" at bounding box center [379, 100] width 266 height 37
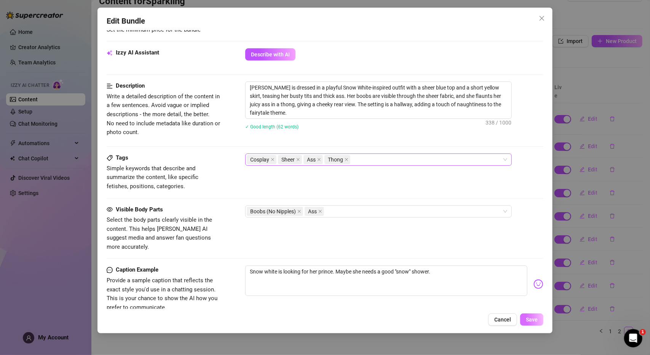
click at [531, 322] on span "Save" at bounding box center [532, 319] width 12 height 6
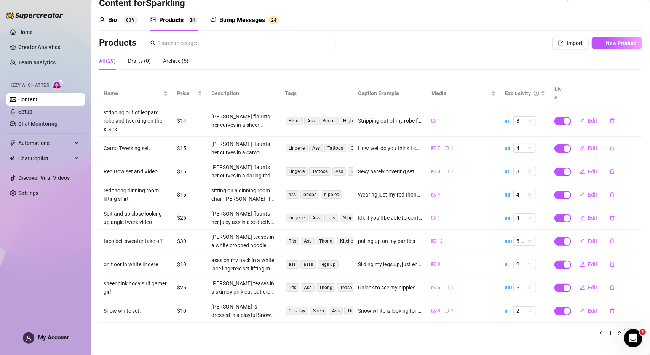
scroll to position [22, 0]
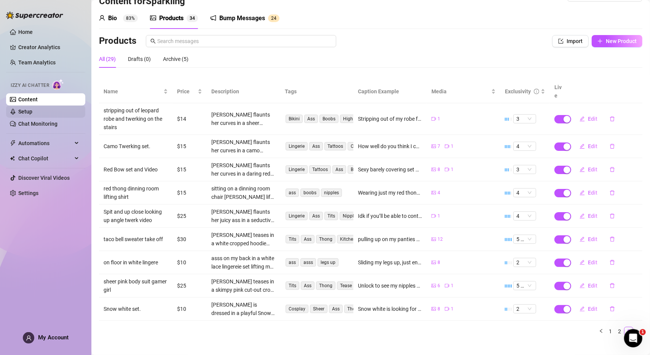
click at [32, 115] on link "Setup" at bounding box center [25, 111] width 14 height 6
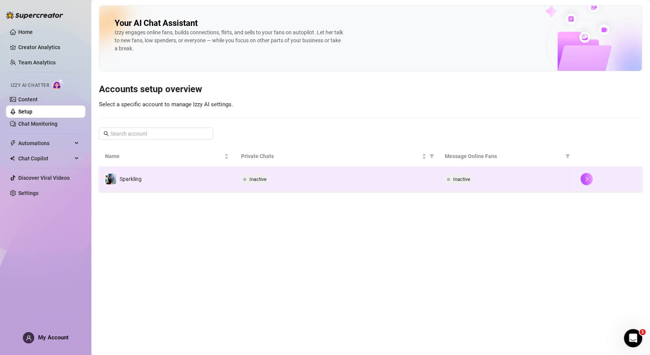
click at [215, 180] on td "Sparkling" at bounding box center [167, 179] width 136 height 25
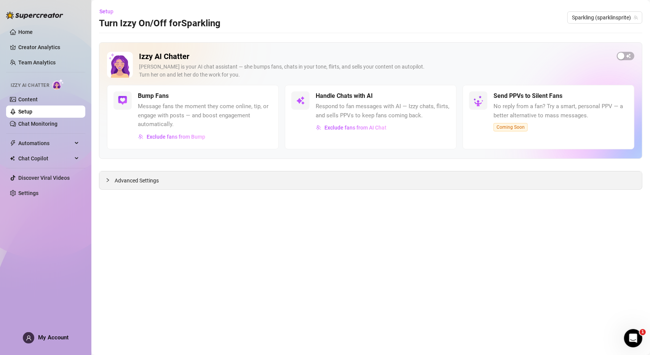
click at [111, 183] on div at bounding box center [109, 180] width 9 height 8
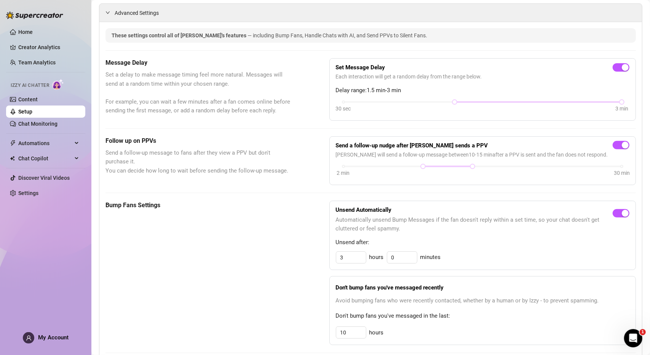
scroll to position [190, 0]
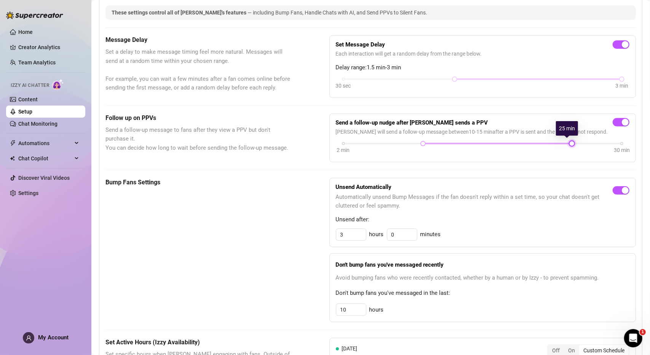
drag, startPoint x: 468, startPoint y: 144, endPoint x: 564, endPoint y: 144, distance: 96.3
click at [570, 144] on div at bounding box center [572, 144] width 4 height 4
drag, startPoint x: 418, startPoint y: 142, endPoint x: 469, endPoint y: 144, distance: 50.7
click at [470, 144] on div at bounding box center [472, 144] width 4 height 4
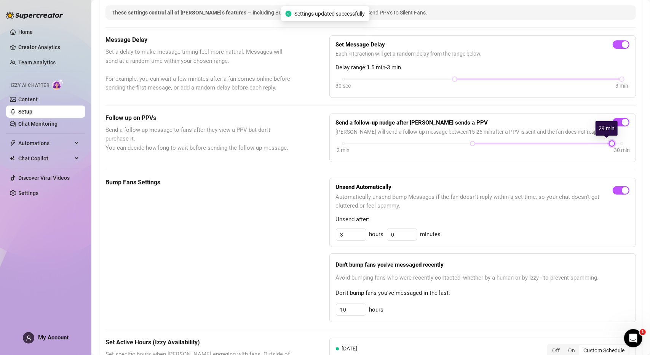
drag, startPoint x: 567, startPoint y: 142, endPoint x: 639, endPoint y: 139, distance: 72.0
click at [639, 139] on main "Setup Turn Izzy On/Off for Sparkling Sparkling (sparklinsprite) Izzy AI Chatter…" at bounding box center [370, 270] width 558 height 920
drag, startPoint x: 471, startPoint y: 141, endPoint x: 482, endPoint y: 143, distance: 11.1
click at [482, 143] on div "2 min 30 min" at bounding box center [482, 142] width 278 height 3
click at [457, 166] on div "These settings control all of [PERSON_NAME]'s features — including Bump Fans, H…" at bounding box center [370, 352] width 530 height 695
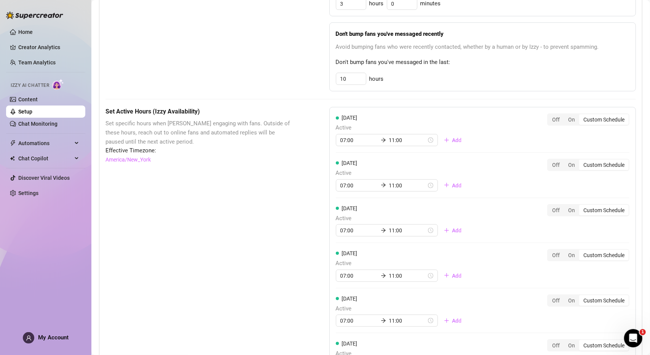
scroll to position [333, 0]
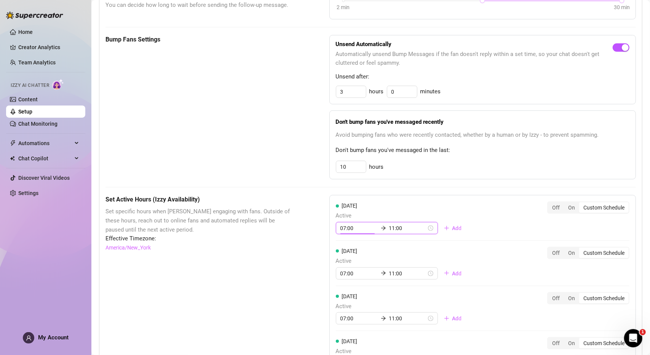
drag, startPoint x: 351, startPoint y: 226, endPoint x: 338, endPoint y: 226, distance: 13.3
click at [340, 226] on input "07:00" at bounding box center [358, 228] width 37 height 8
click at [342, 254] on div "08" at bounding box center [344, 256] width 18 height 11
click at [384, 204] on div "[DATE] Active 08:00 11:00 Add" at bounding box center [402, 217] width 132 height 33
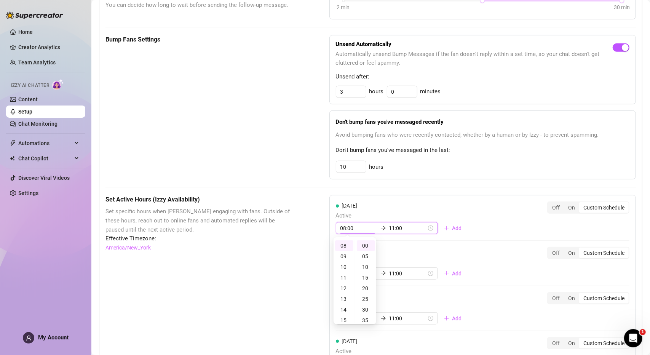
scroll to position [117, 0]
click at [467, 191] on div "These settings control all of [PERSON_NAME]'s features — including Bump Fans, H…" at bounding box center [370, 210] width 530 height 695
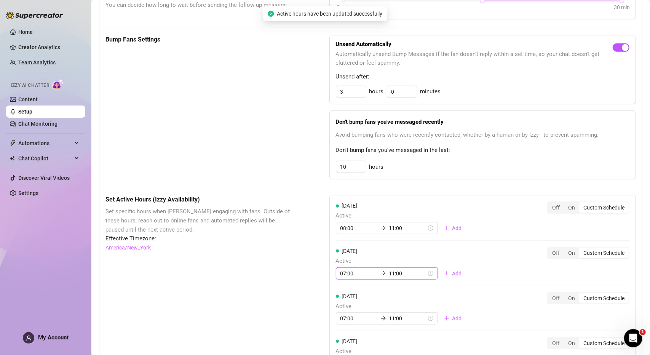
click at [342, 269] on input "07:00" at bounding box center [358, 273] width 37 height 8
drag, startPoint x: 358, startPoint y: 269, endPoint x: 321, endPoint y: 271, distance: 36.6
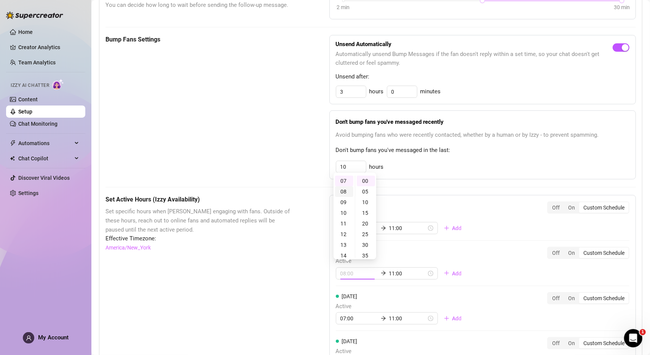
click at [349, 187] on div "08" at bounding box center [344, 191] width 18 height 11
click at [478, 250] on div "[DATE] Active 08:00 11:00 Add Off On Custom Schedule" at bounding box center [482, 263] width 293 height 33
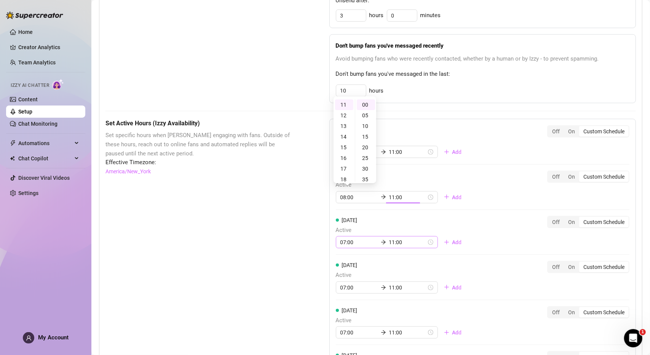
click at [344, 245] on div "[DATE] Active 08:00 11:00 Add Off On Custom Schedule [DATE] Active 08:00 11:00 …" at bounding box center [482, 273] width 306 height 309
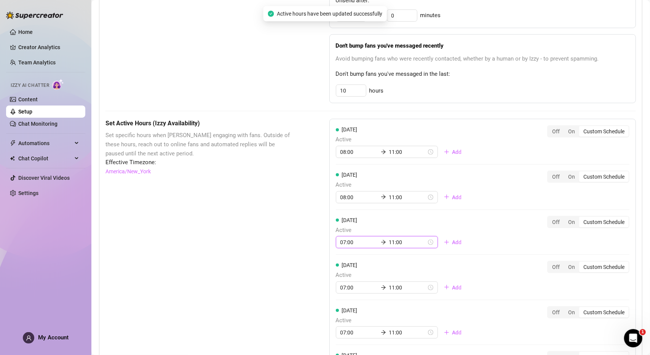
click at [352, 238] on input "07:00" at bounding box center [358, 242] width 37 height 8
click at [352, 239] on input "07:00" at bounding box center [358, 242] width 37 height 8
click at [342, 270] on div "08" at bounding box center [344, 270] width 18 height 11
click at [467, 216] on div "[DATE] Active 08:00 11:00 Add Off On Custom Schedule" at bounding box center [482, 232] width 293 height 33
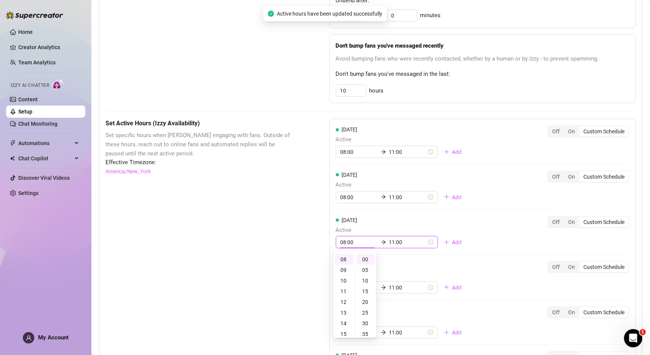
scroll to position [117, 0]
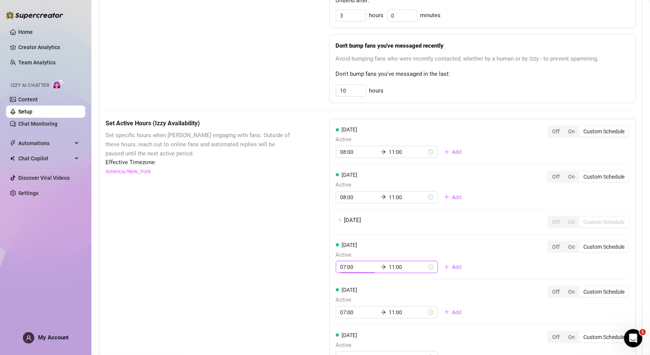
click at [340, 283] on div "[DATE] Active 08:00 11:00 Add Off On Custom Schedule [DATE] Active 08:00 11:00 …" at bounding box center [482, 263] width 306 height 289
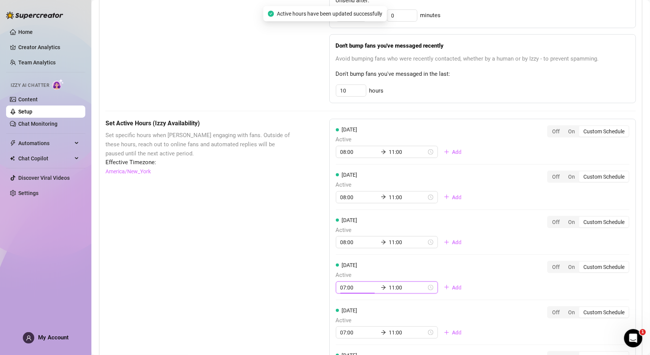
click at [346, 281] on div "07:00 11:00" at bounding box center [387, 287] width 102 height 12
click at [345, 206] on div "08" at bounding box center [344, 205] width 18 height 11
click at [509, 269] on div "[DATE] Active 08:00 11:00 Add Off On Custom Schedule" at bounding box center [482, 277] width 293 height 33
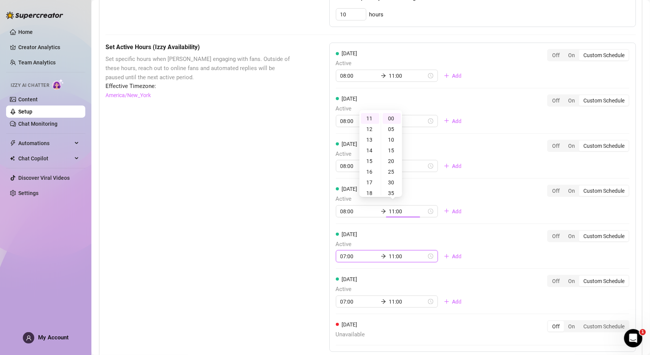
click at [345, 255] on div "[DATE] Active 08:00 11:00 Add Off On Custom Schedule [DATE] Active 08:00 11:00 …" at bounding box center [482, 197] width 306 height 309
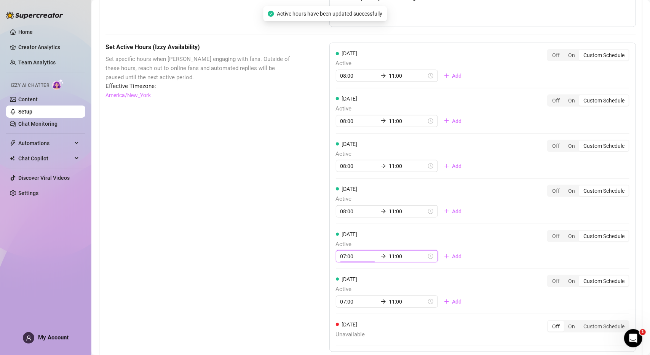
click at [350, 252] on input "07:00" at bounding box center [358, 256] width 37 height 8
click at [347, 172] on div "08" at bounding box center [344, 174] width 18 height 11
click at [526, 249] on div "[DATE] Active 08:00 11:00 Add Off On Custom Schedule" at bounding box center [482, 246] width 293 height 33
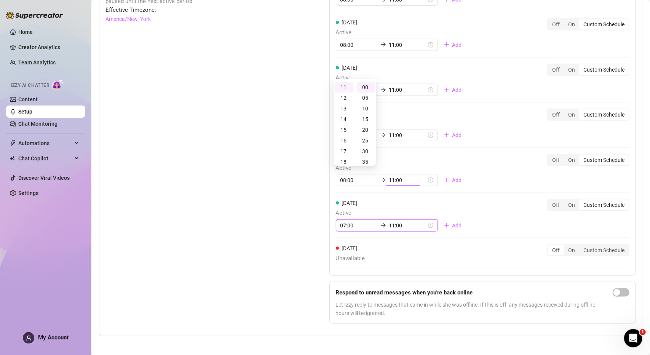
scroll to position [541, 0]
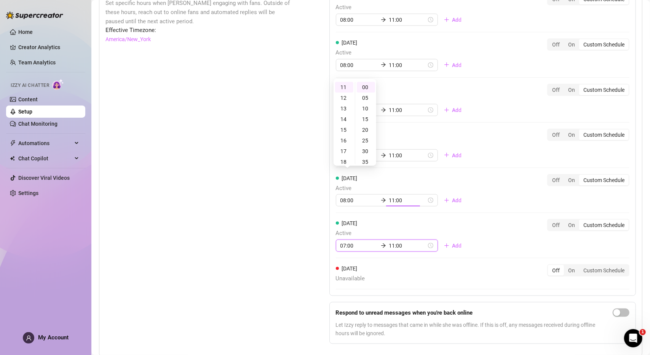
click at [342, 241] on input "07:00" at bounding box center [358, 245] width 37 height 8
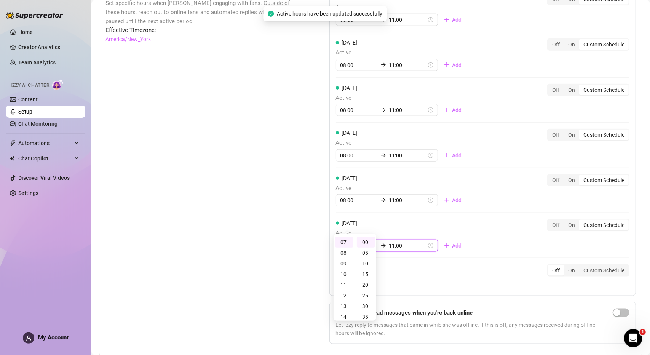
scroll to position [561, 0]
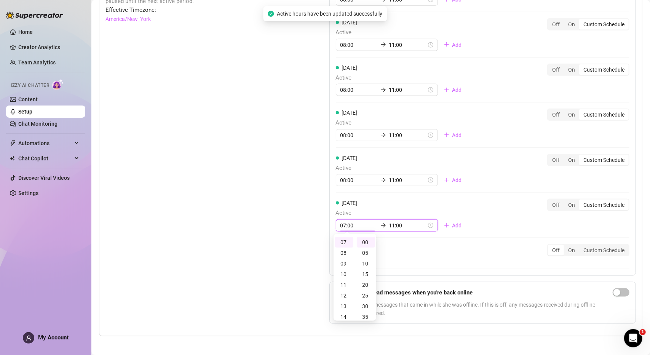
click at [354, 224] on input "07:00" at bounding box center [358, 225] width 37 height 8
drag, startPoint x: 355, startPoint y: 223, endPoint x: 337, endPoint y: 224, distance: 17.5
click at [337, 224] on div "07:00 11:00" at bounding box center [387, 225] width 102 height 12
click at [342, 255] on div "08" at bounding box center [344, 252] width 18 height 11
click at [529, 213] on div "[DATE] Active 08:00 11:00 Add Off On Custom Schedule" at bounding box center [482, 215] width 293 height 33
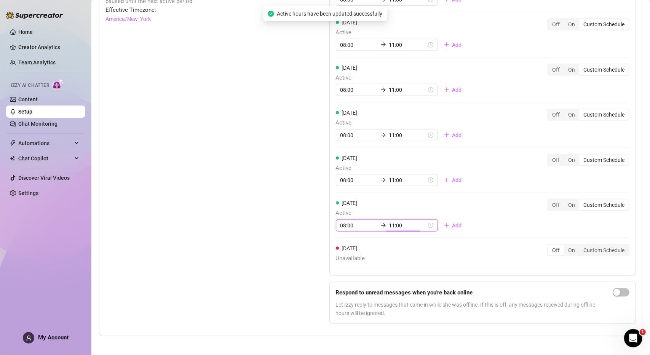
scroll to position [117, 0]
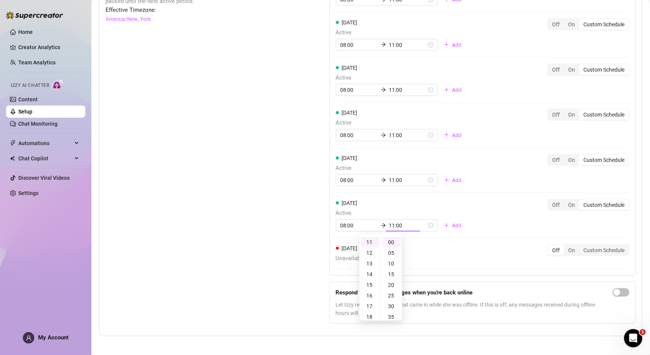
click at [473, 265] on div "[DATE] Unavailable Off On Custom Schedule" at bounding box center [482, 257] width 293 height 26
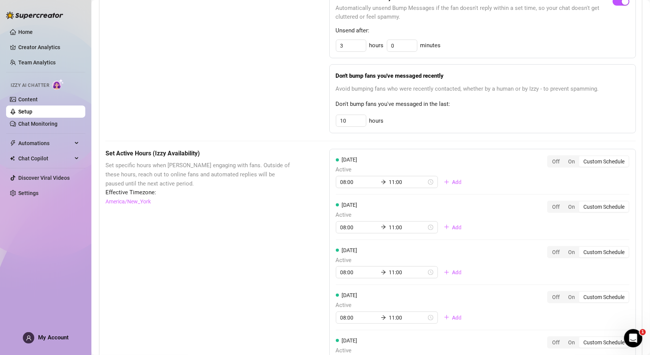
scroll to position [371, 0]
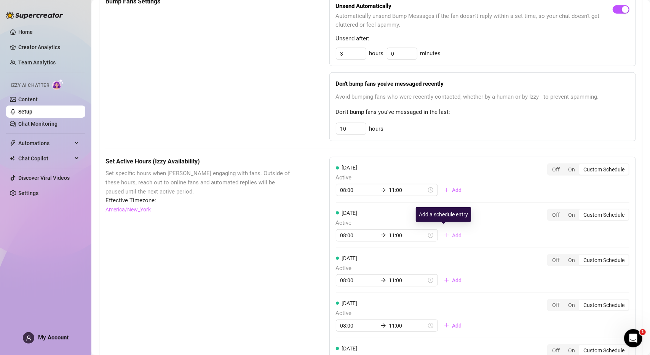
click at [440, 233] on button "Add" at bounding box center [453, 235] width 30 height 12
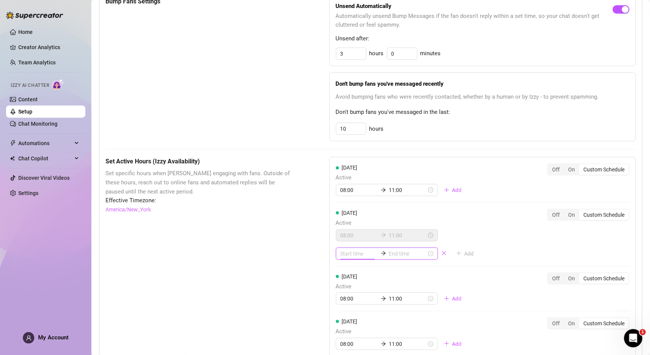
click at [343, 251] on input at bounding box center [358, 253] width 37 height 8
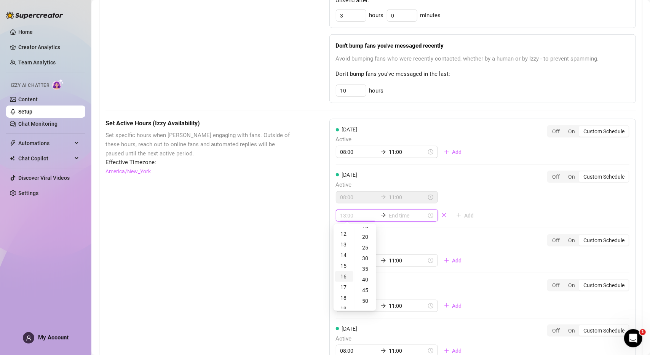
scroll to position [152, 0]
click at [344, 292] on div "20" at bounding box center [344, 293] width 18 height 11
click at [403, 239] on div "[DATE] Active 08:00 11:00 Add" at bounding box center [402, 250] width 132 height 33
click at [370, 265] on div "23" at bounding box center [370, 264] width 18 height 11
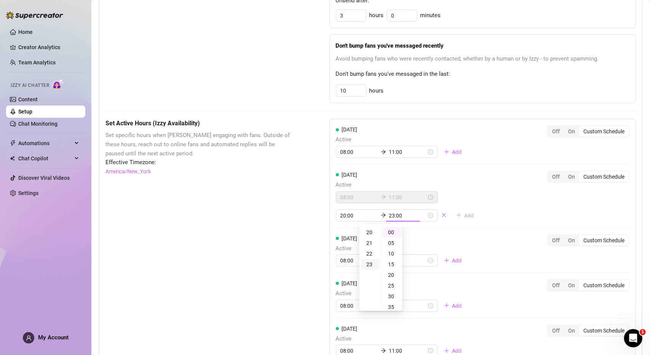
scroll to position [245, 0]
click at [391, 267] on div "55" at bounding box center [392, 270] width 18 height 11
click at [454, 234] on div "[DATE] Active 08:00 11:00 Add Off On Custom Schedule" at bounding box center [482, 253] width 293 height 39
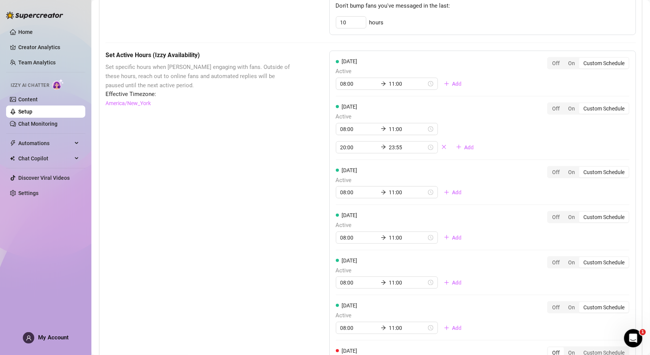
scroll to position [485, 0]
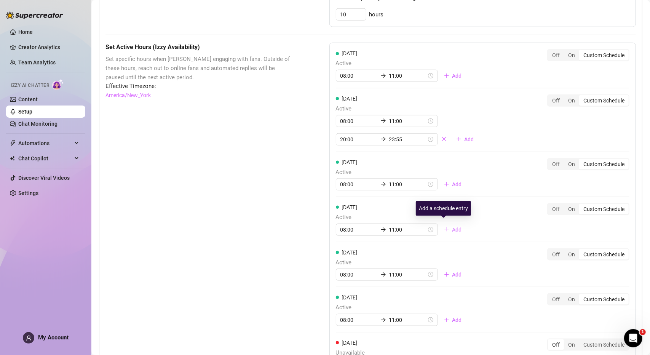
click at [452, 227] on span "Add" at bounding box center [457, 229] width 10 height 6
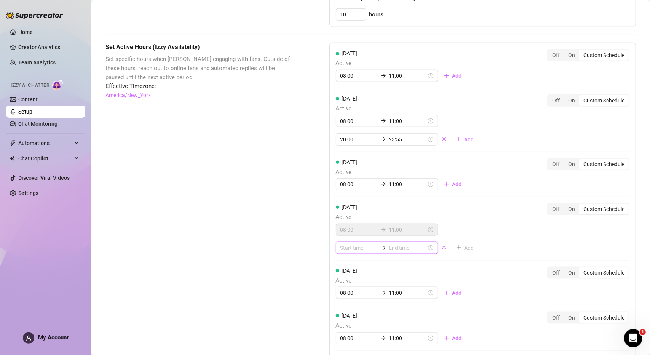
click at [342, 244] on input at bounding box center [358, 248] width 37 height 8
click at [344, 289] on div "20" at bounding box center [344, 287] width 18 height 11
click at [364, 263] on div "00" at bounding box center [366, 261] width 18 height 11
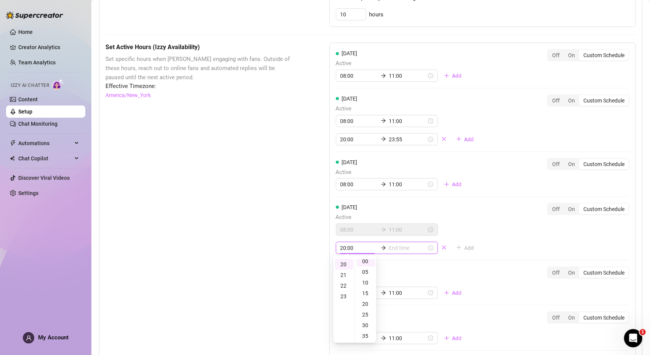
click at [397, 245] on input at bounding box center [407, 248] width 37 height 8
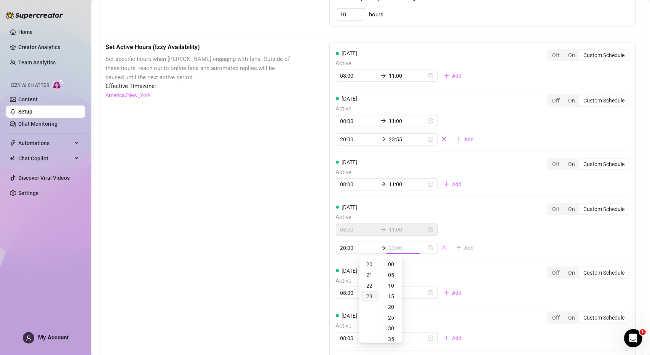
click at [371, 293] on div "23" at bounding box center [370, 296] width 18 height 11
click at [391, 266] on div "55" at bounding box center [392, 264] width 18 height 11
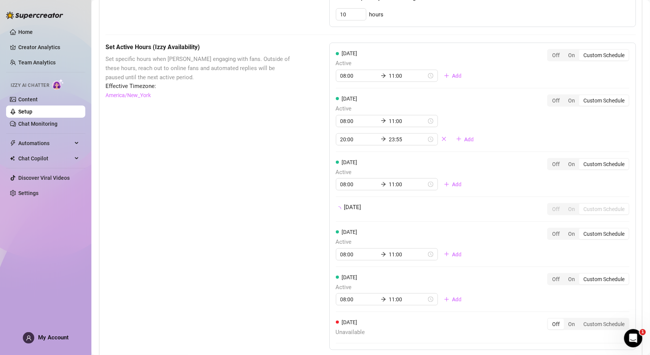
click at [493, 257] on div "[DATE] Active 08:00 11:00 Add Off On Custom Schedule [DATE] Active 08:00 11:00 …" at bounding box center [482, 196] width 306 height 307
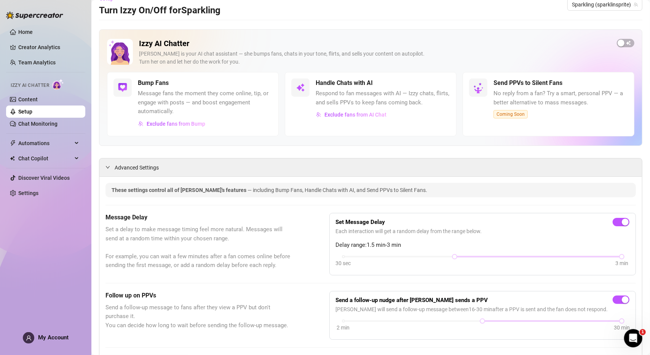
scroll to position [0, 0]
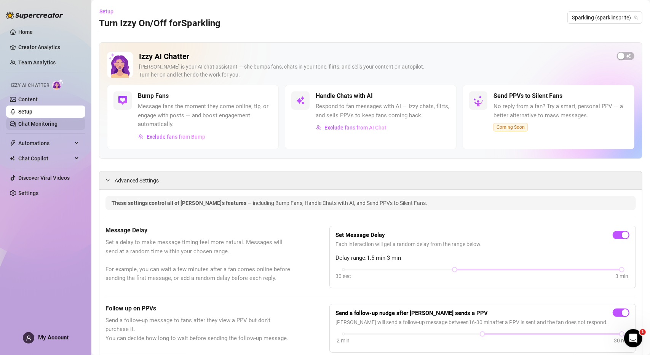
click at [57, 123] on link "Chat Monitoring" at bounding box center [37, 124] width 39 height 6
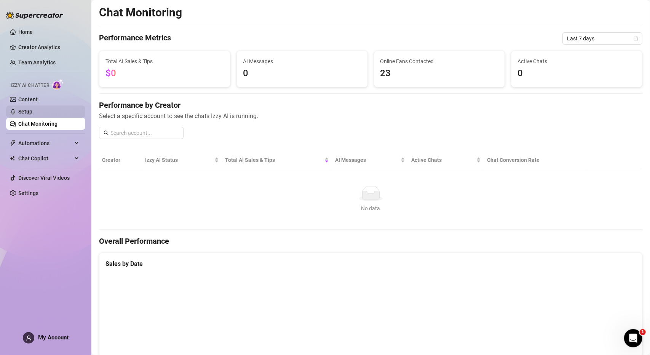
click at [32, 112] on link "Setup" at bounding box center [25, 111] width 14 height 6
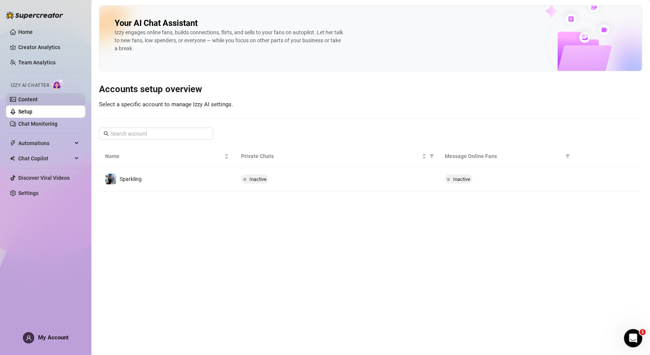
click at [38, 99] on link "Content" at bounding box center [27, 99] width 19 height 6
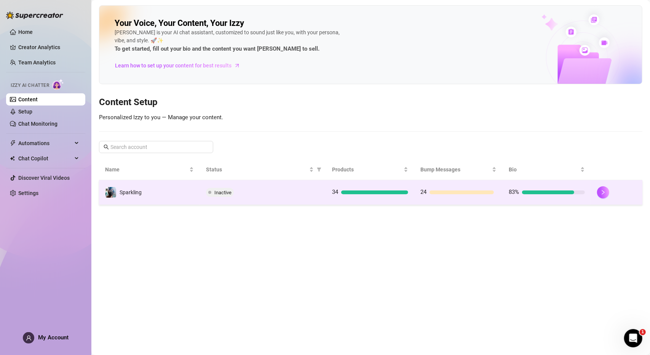
click at [120, 197] on div "Sparkling" at bounding box center [123, 192] width 37 height 11
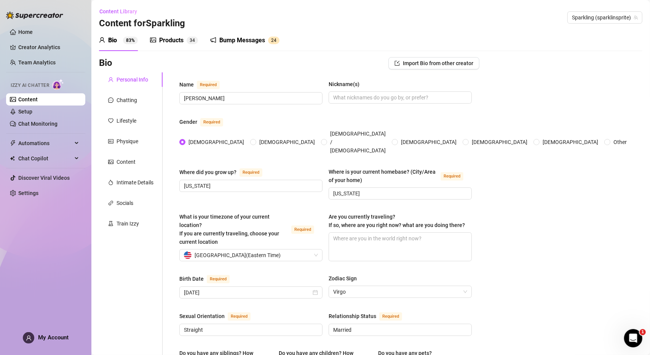
click at [116, 81] on div "Personal Info" at bounding box center [132, 79] width 32 height 8
click at [383, 96] on input "Nickname(s)" at bounding box center [399, 97] width 132 height 8
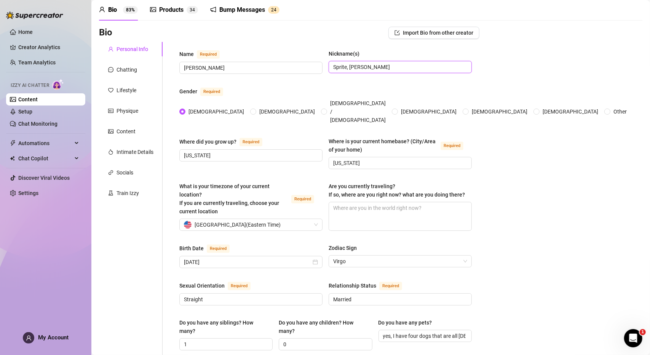
scroll to position [76, 0]
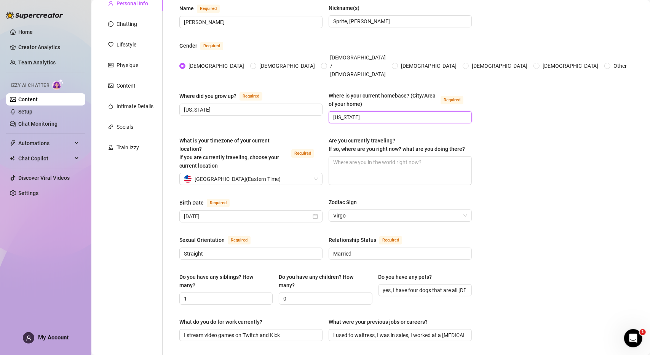
drag, startPoint x: 376, startPoint y: 105, endPoint x: 324, endPoint y: 108, distance: 52.2
click at [324, 108] on div "Where did you grow up? Required [US_STATE] Where is your current homebase? (Cit…" at bounding box center [325, 110] width 292 height 39
click at [511, 105] on div "Bio Import Bio from other creator Personal Info Chatting Lifestyle Physique Con…" at bounding box center [370, 350] width 543 height 739
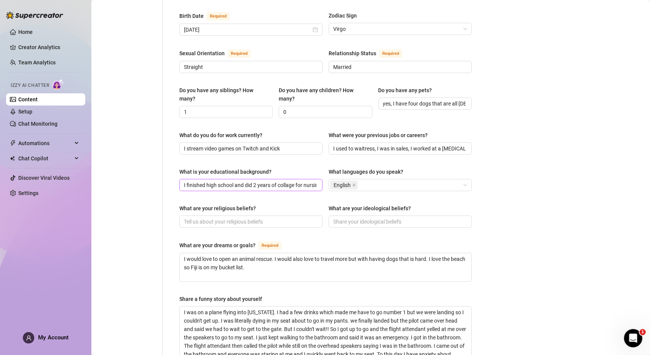
scroll to position [266, 0]
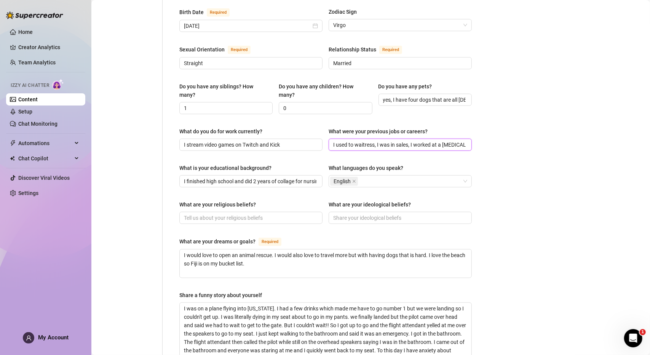
click at [407, 140] on input "I used to waitress, I was in sales, I worked at a [MEDICAL_DATA] salon, and wor…" at bounding box center [399, 144] width 132 height 8
click at [487, 143] on div "Bio Import Bio from other creator Personal Info Chatting Lifestyle Physique Con…" at bounding box center [370, 160] width 543 height 739
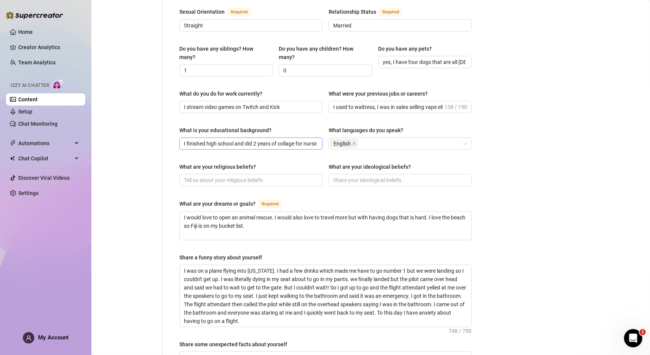
scroll to position [305, 0]
click at [267, 139] on input "I finished high school and did 2 years of collage for nursing" at bounding box center [250, 143] width 132 height 8
click at [248, 175] on input "What are your religious beliefs?" at bounding box center [250, 179] width 132 height 8
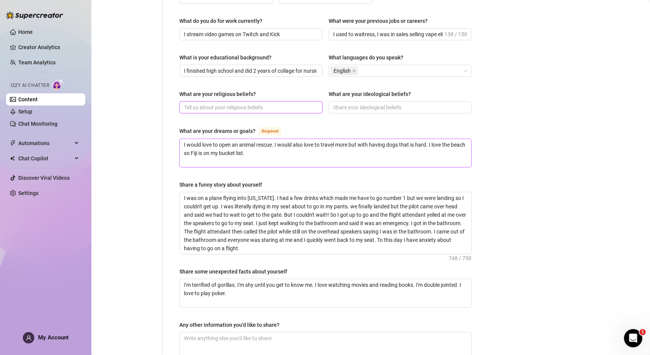
scroll to position [381, 0]
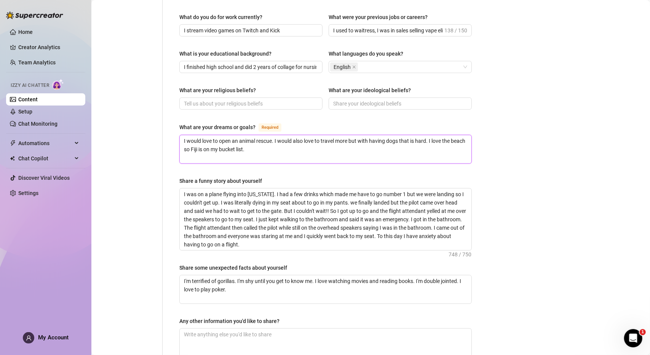
click at [265, 135] on textarea "I would love to open an animal rescue. I would also love to travel more but wit…" at bounding box center [326, 149] width 292 height 28
click at [274, 135] on textarea "I would love to open an animal rescue. I would also love to travel more but wit…" at bounding box center [326, 149] width 292 height 28
click at [368, 135] on textarea "I would love to open an animal rescue. I would also love to travel more but wit…" at bounding box center [326, 149] width 292 height 28
click at [324, 137] on textarea "I would love to open an animal rescue. I would also love to travel more but wit…" at bounding box center [326, 149] width 292 height 28
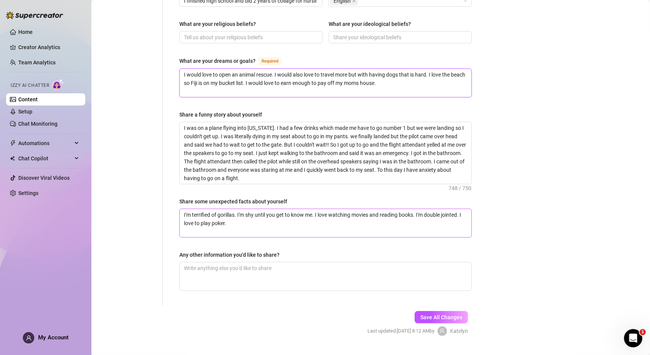
scroll to position [448, 0]
click at [234, 210] on textarea "I'm terrified of gorillas. I'm shy until you get to know me. I love watching mo…" at bounding box center [326, 222] width 292 height 28
click at [263, 262] on textarea "Any other information you'd like to share?" at bounding box center [326, 276] width 292 height 28
click at [456, 313] on span "Save All Changes" at bounding box center [441, 316] width 42 height 6
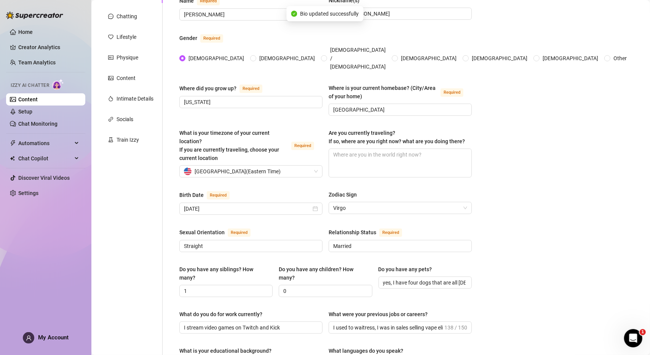
scroll to position [0, 0]
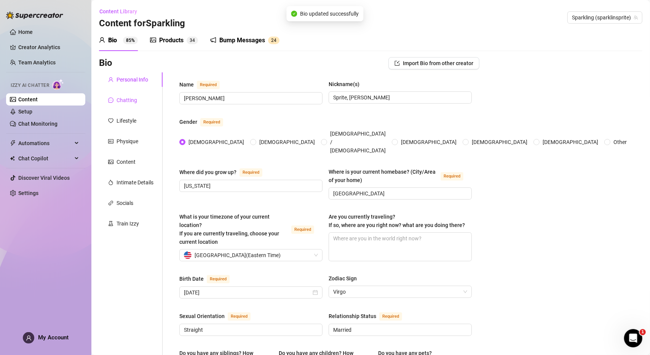
click at [126, 101] on div "Chatting" at bounding box center [126, 100] width 21 height 8
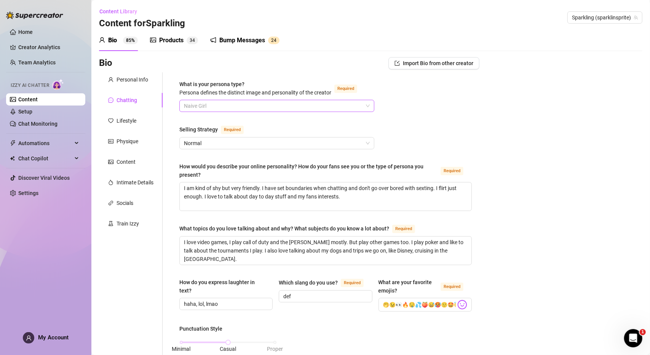
click at [215, 108] on span "Naive Girl" at bounding box center [277, 105] width 186 height 11
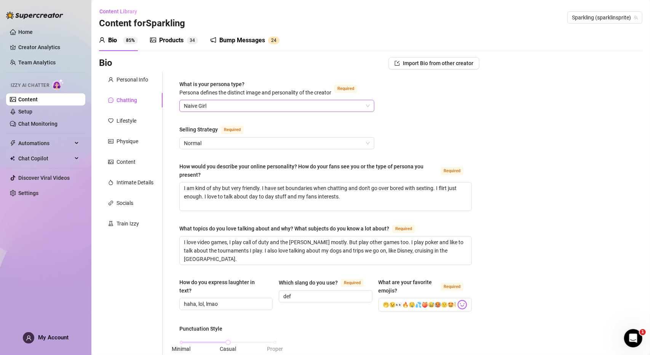
click at [304, 106] on span "Naive Girl" at bounding box center [277, 105] width 186 height 11
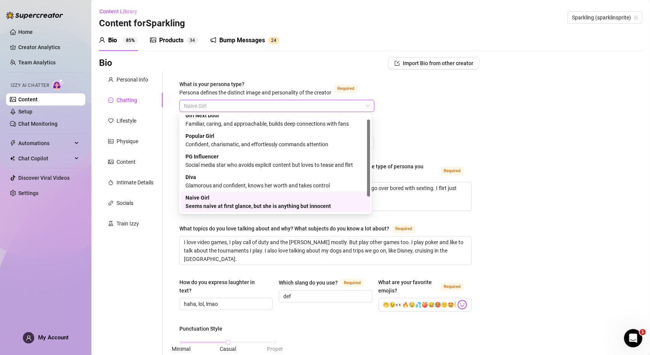
click at [276, 205] on div "Seems naive at first glance, but she is anything but innocent" at bounding box center [275, 206] width 180 height 8
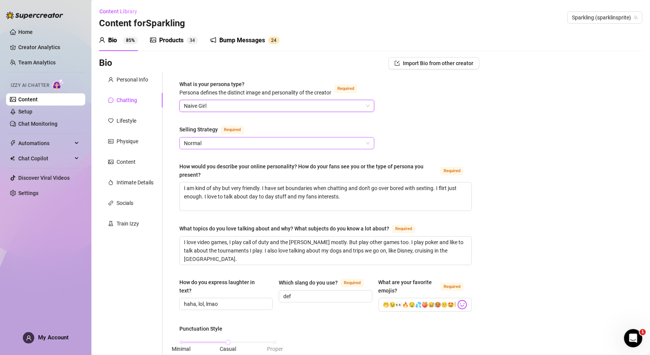
click at [237, 146] on span "Normal" at bounding box center [277, 142] width 186 height 11
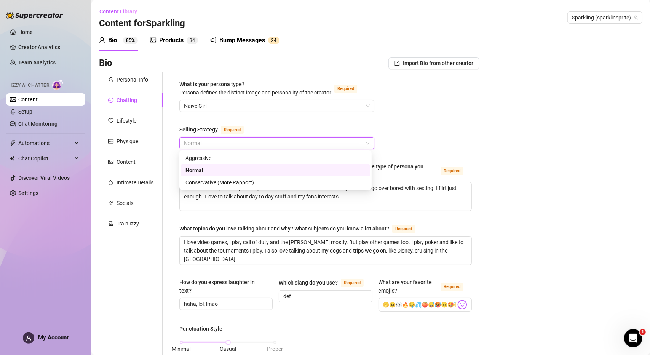
click at [236, 171] on div "Normal" at bounding box center [275, 170] width 180 height 8
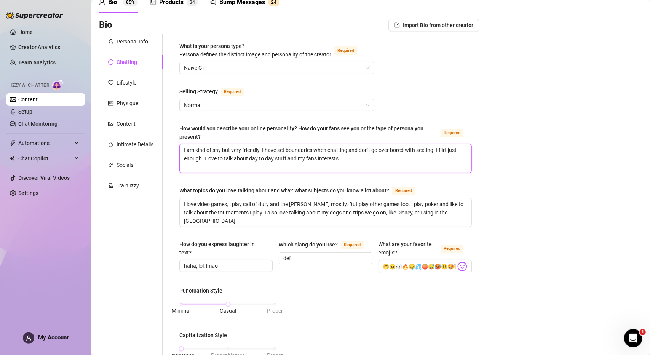
click at [350, 160] on textarea "I am kind of shy but very friendly. I have set boundaries when chatting and don…" at bounding box center [326, 158] width 292 height 28
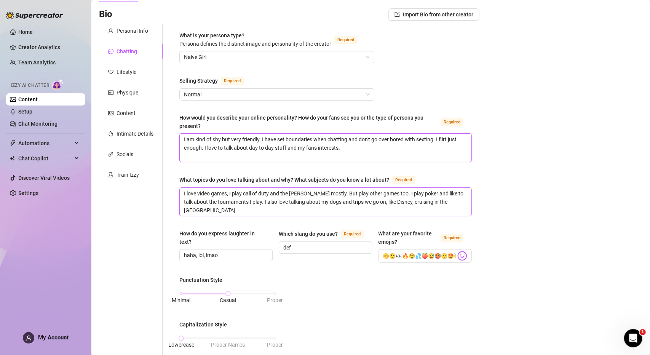
scroll to position [76, 0]
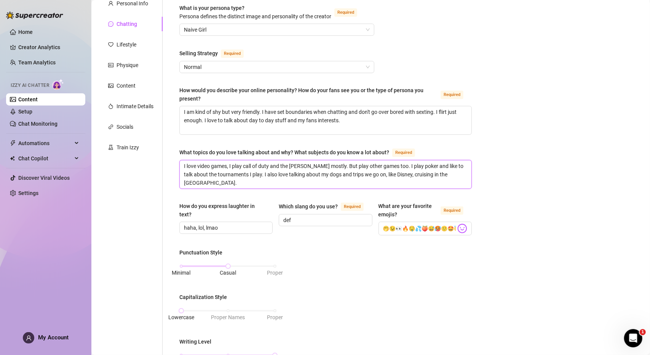
click at [317, 166] on textarea "I love video games, I play call of duty and the [PERSON_NAME] mostly. But play …" at bounding box center [326, 174] width 292 height 28
click at [319, 164] on textarea "I love video games, I play call of duty and the [PERSON_NAME] mostly. But play …" at bounding box center [326, 174] width 292 height 28
click at [450, 173] on textarea "I love video games, I play call of duty and the [PERSON_NAME] mostly sometimes …" at bounding box center [326, 174] width 292 height 28
click at [351, 164] on textarea "I love video games, I play call of duty and the [PERSON_NAME] mostly sometimes …" at bounding box center [326, 174] width 292 height 28
click at [225, 184] on textarea "I love video games, I play call of duty and the [PERSON_NAME] mostly sometimes …" at bounding box center [326, 174] width 292 height 28
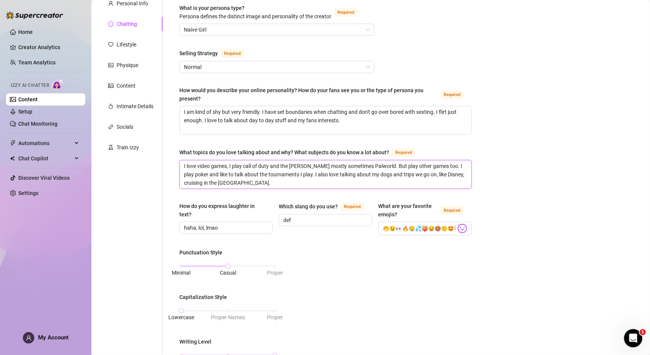
click at [439, 174] on textarea "I love video games, I play call of duty and the [PERSON_NAME] mostly sometimes …" at bounding box center [326, 174] width 292 height 28
click at [441, 174] on textarea "I love video games, I play call of duty and the [PERSON_NAME] mostly sometimes …" at bounding box center [326, 174] width 292 height 28
click at [324, 176] on textarea "I love video games, I play call of duty and the [PERSON_NAME] mostly sometimes …" at bounding box center [326, 174] width 292 height 28
click at [311, 183] on textarea "I love video games, I play call of duty and the [PERSON_NAME] mostly sometimes …" at bounding box center [326, 174] width 292 height 28
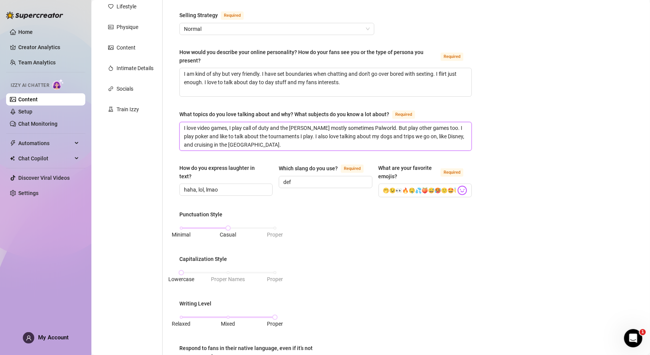
scroll to position [190, 0]
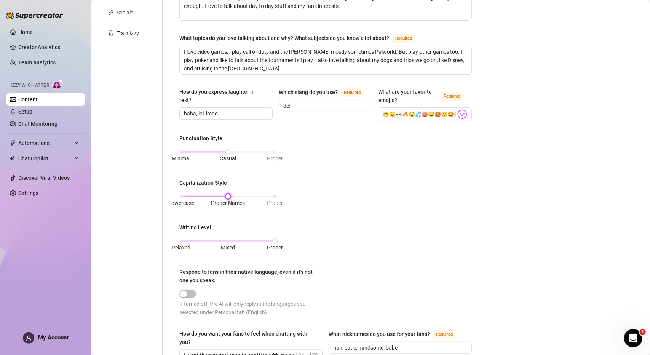
click at [228, 194] on div "Lowercase Proper Names Proper" at bounding box center [228, 196] width 94 height 5
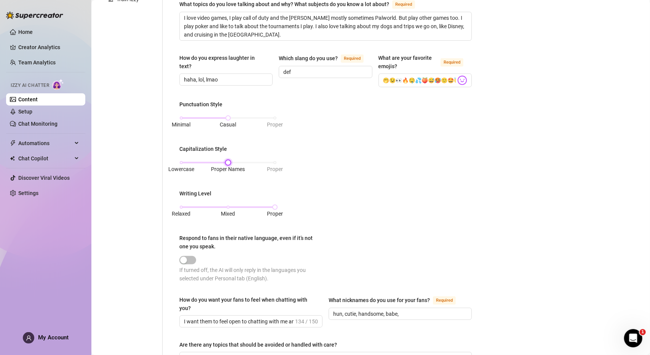
scroll to position [228, 0]
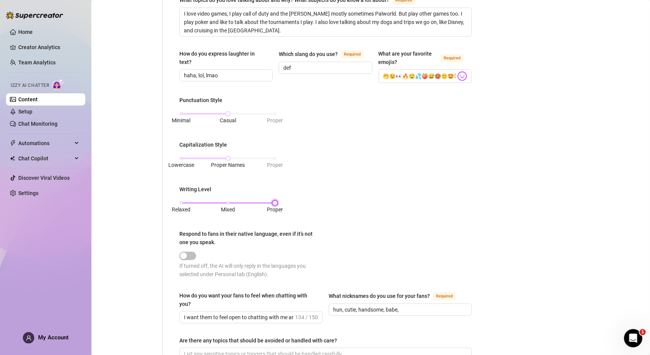
click at [226, 202] on div "Relaxed Mixed Proper" at bounding box center [228, 203] width 94 height 5
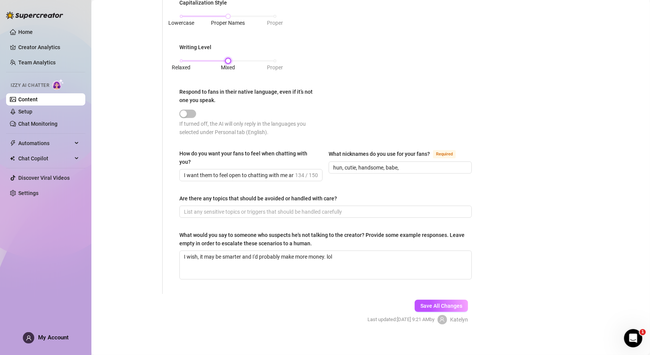
scroll to position [374, 0]
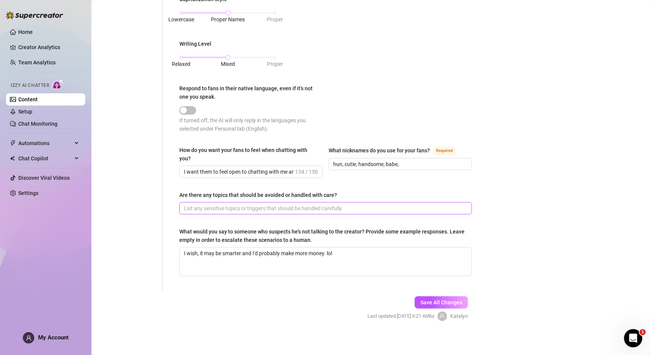
click at [218, 208] on input "Are there any topics that should be avoided or handled with care?" at bounding box center [325, 208] width 282 height 8
drag, startPoint x: 352, startPoint y: 246, endPoint x: 178, endPoint y: 252, distance: 174.0
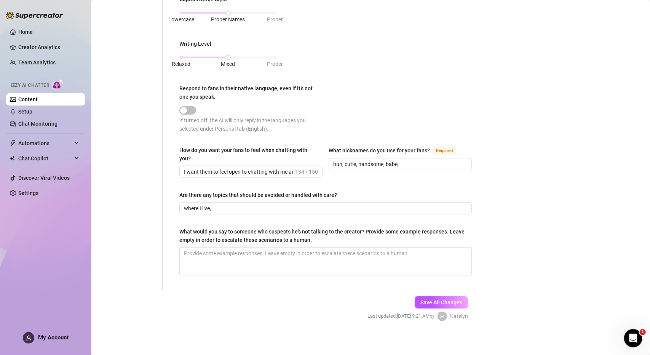
click at [556, 226] on div "Bio Import Bio from other creator Personal Info Chatting Lifestyle Physique Con…" at bounding box center [370, 8] width 543 height 651
click at [215, 202] on span "where I live," at bounding box center [325, 208] width 292 height 12
click at [449, 300] on span "Save All Changes" at bounding box center [441, 302] width 42 height 6
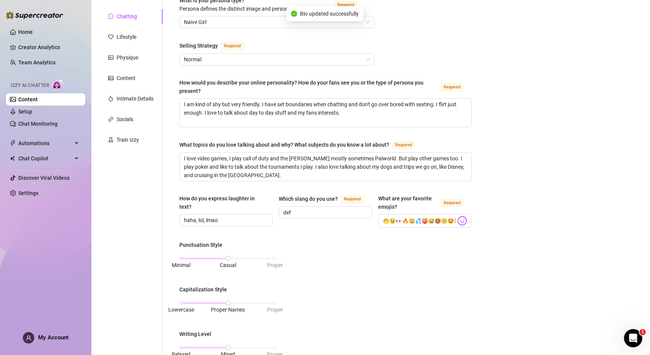
scroll to position [0, 0]
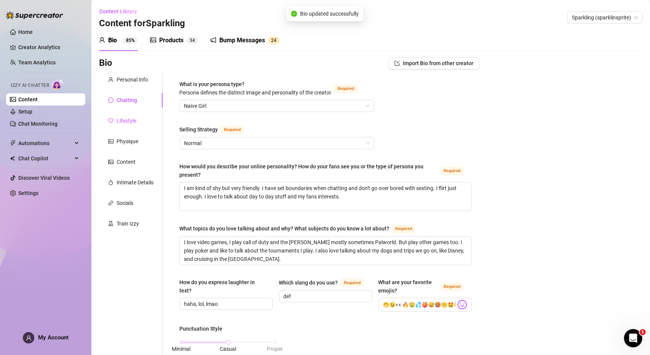
click at [120, 120] on div "Lifestyle" at bounding box center [126, 120] width 20 height 8
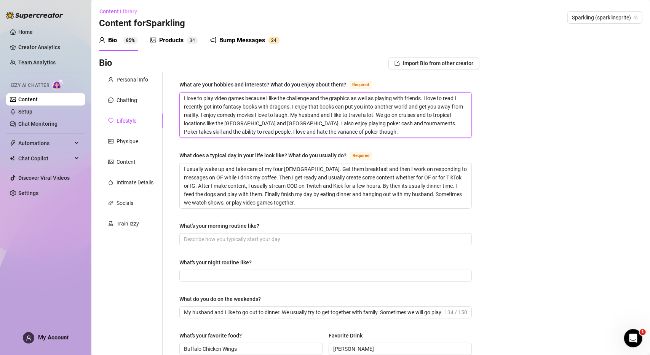
click at [349, 134] on textarea "I love to play video games because I like the challenge and the graphics as wel…" at bounding box center [326, 114] width 292 height 45
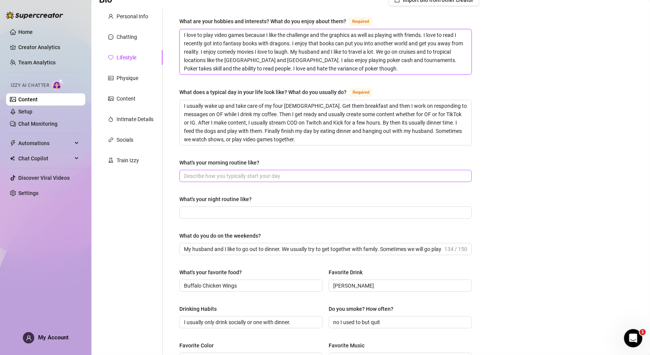
scroll to position [76, 0]
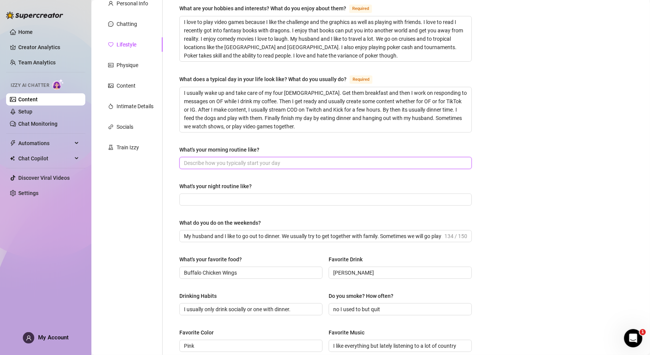
click at [221, 163] on input "What's your morning routine like?" at bounding box center [325, 163] width 282 height 8
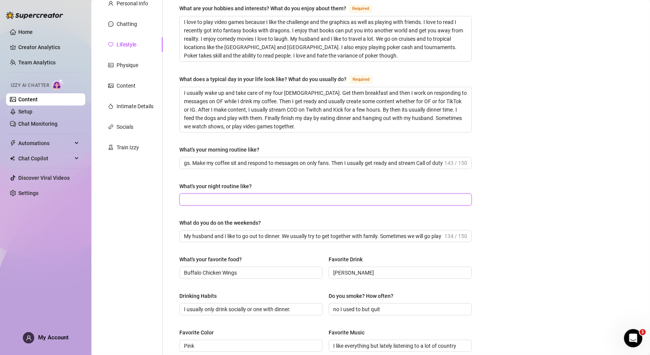
scroll to position [0, 0]
click at [292, 196] on input "What's your night routine like?" at bounding box center [325, 199] width 282 height 8
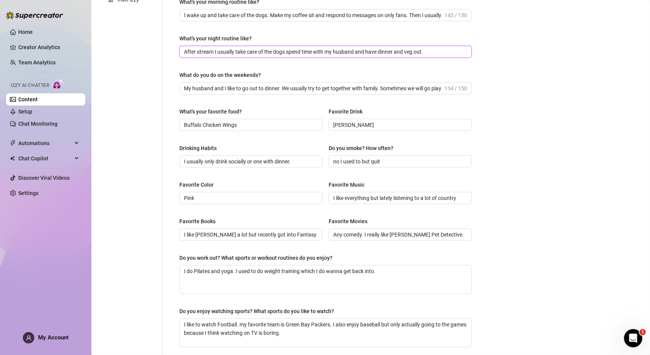
scroll to position [228, 0]
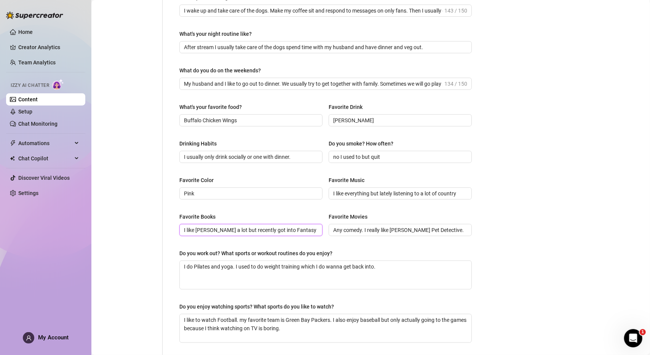
click at [313, 231] on input "I like [PERSON_NAME] a lot but recently got into Fantasy books with Dragons" at bounding box center [250, 230] width 132 height 8
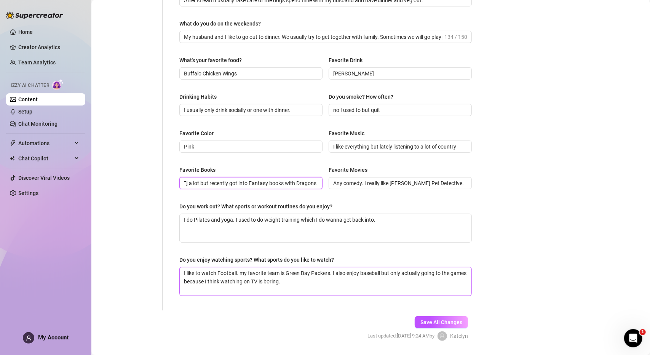
scroll to position [295, 0]
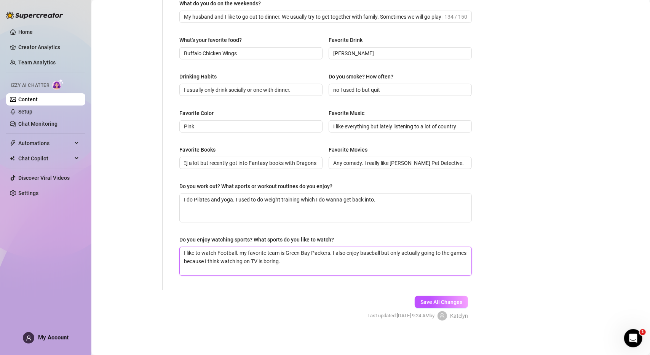
click at [324, 257] on textarea "I like to watch Football. my favorite team is Green Bay Packers. I also enjoy b…" at bounding box center [326, 261] width 292 height 28
drag, startPoint x: 427, startPoint y: 300, endPoint x: 402, endPoint y: 292, distance: 26.2
click at [427, 300] on span "Save All Changes" at bounding box center [441, 302] width 42 height 6
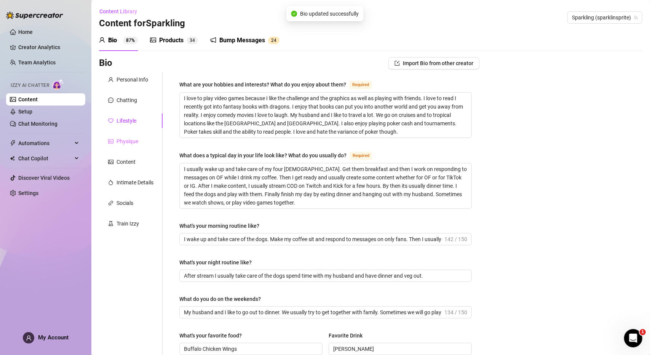
click at [128, 145] on div "Physique" at bounding box center [131, 141] width 64 height 14
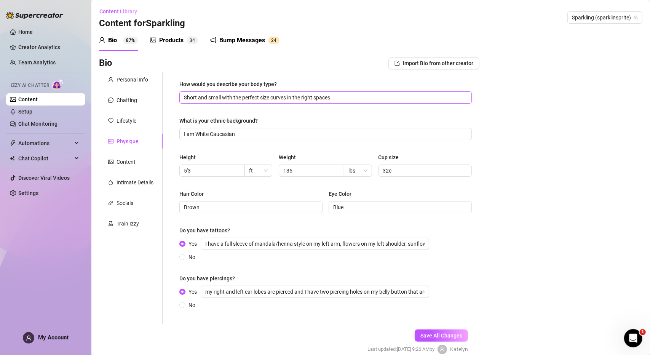
click at [345, 94] on input "Short and small with the perfect size curves in the right spaces" at bounding box center [325, 97] width 282 height 8
click at [343, 94] on input "Short and small with the perfect size curves in the right spaces" at bounding box center [325, 97] width 282 height 8
click at [340, 97] on input "Short and small with the perfect size curves in the right spaces" at bounding box center [325, 97] width 282 height 8
click at [314, 75] on div "How would you describe your body type? Short and small with the perfect size cu…" at bounding box center [326, 197] width 308 height 251
click at [270, 85] on div "How would you describe your body type?" at bounding box center [227, 84] width 97 height 8
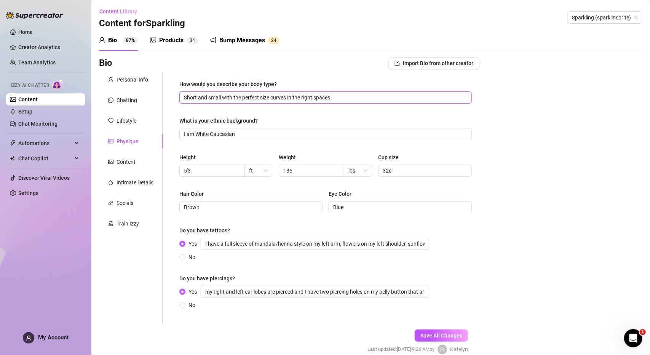
click at [270, 93] on input "Short and small with the perfect size curves in the right spaces" at bounding box center [325, 97] width 282 height 8
click at [342, 97] on input "Short and small with the perfect size curves in the right spaces" at bounding box center [325, 97] width 282 height 8
click at [257, 123] on div "What is your ethnic background?" at bounding box center [218, 120] width 78 height 8
click at [257, 130] on input "I am White Caucasian" at bounding box center [325, 134] width 282 height 8
click at [257, 131] on input "I am White Caucasian" at bounding box center [325, 134] width 282 height 8
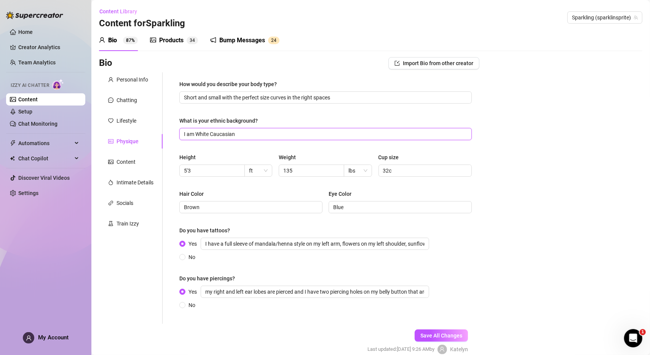
click at [257, 131] on input "I am White Caucasian" at bounding box center [325, 134] width 282 height 8
click at [258, 136] on input "I am White Caucasian" at bounding box center [325, 134] width 282 height 8
click at [220, 175] on span "5'3" at bounding box center [211, 170] width 65 height 12
click at [219, 172] on input "5'3" at bounding box center [211, 170] width 55 height 8
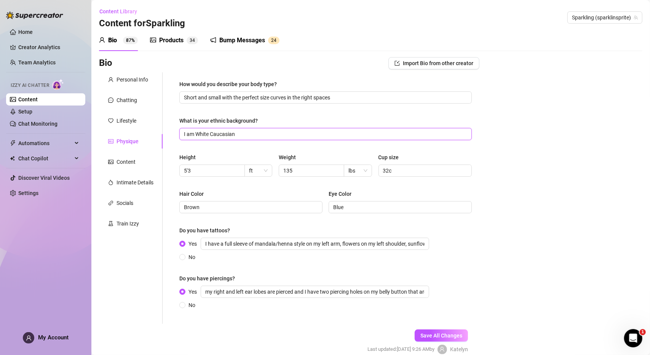
click at [253, 137] on input "I am White Caucasian" at bounding box center [325, 134] width 282 height 8
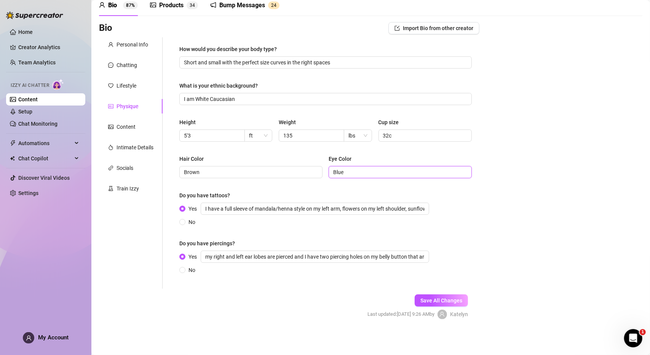
click at [364, 172] on input "Blue" at bounding box center [399, 172] width 132 height 8
click at [419, 257] on input "my right and left ear lobes are pierced and I have two piercing holes on my bel…" at bounding box center [315, 256] width 228 height 12
click at [456, 300] on span "Save All Changes" at bounding box center [441, 300] width 42 height 6
click at [117, 128] on div "Content" at bounding box center [125, 127] width 19 height 8
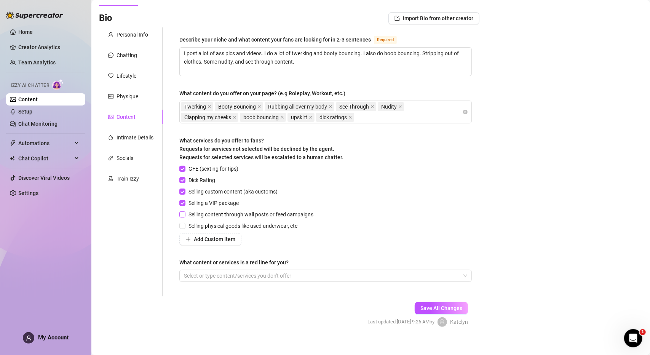
scroll to position [52, 0]
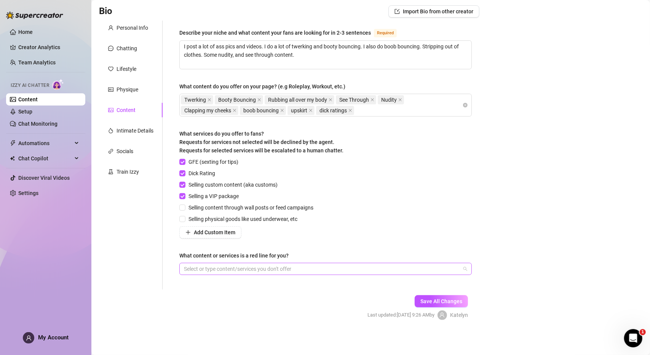
click at [255, 270] on div at bounding box center [321, 268] width 281 height 11
click at [351, 226] on div "GFE (sexting for tips) Dick Rating Selling custom content (aka customs) Selling…" at bounding box center [325, 198] width 292 height 81
click at [439, 303] on span "Save All Changes" at bounding box center [441, 301] width 42 height 6
click at [134, 129] on div "Intimate Details" at bounding box center [134, 130] width 37 height 8
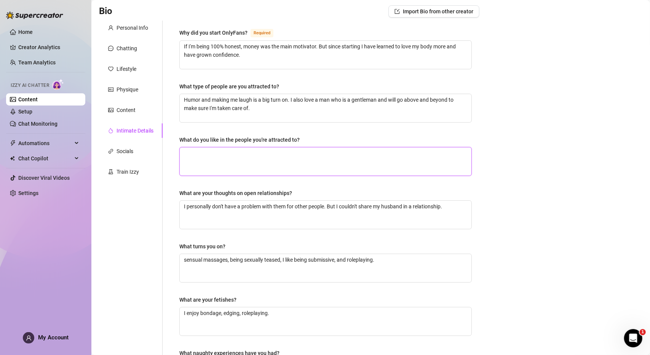
click at [255, 156] on textarea "What do you like in the people you're attracted to?" at bounding box center [326, 161] width 292 height 28
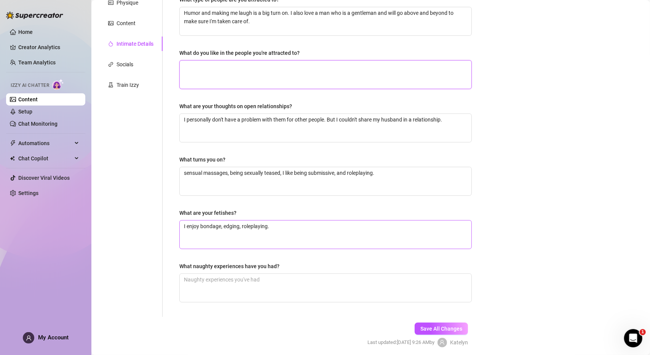
scroll to position [165, 0]
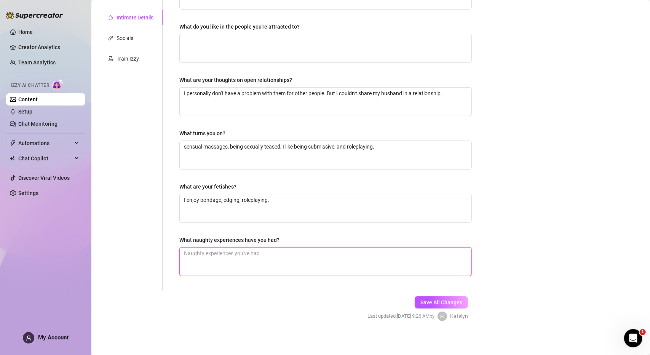
click at [220, 259] on textarea "What naughty experiences have you had?" at bounding box center [326, 261] width 292 height 28
click at [323, 247] on textarea "having sex in the car, also foreplay while driving." at bounding box center [326, 261] width 292 height 28
click at [347, 252] on textarea "having sex in the car, also foreplay while driving. Having sex on hotel balconi…" at bounding box center [326, 261] width 292 height 28
click at [416, 256] on textarea "having sex in the car, also foreplay while driving. Having sex on hotel and cru…" at bounding box center [326, 261] width 292 height 28
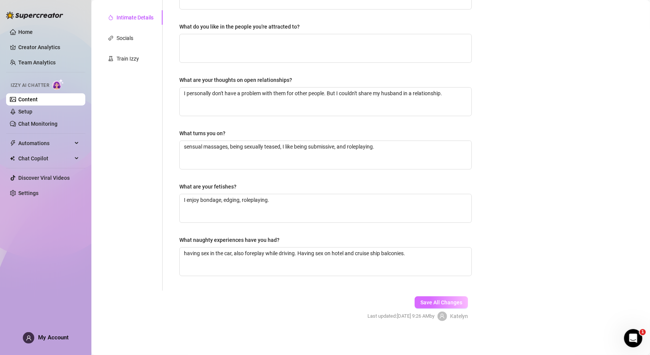
click at [450, 299] on span "Save All Changes" at bounding box center [441, 302] width 42 height 6
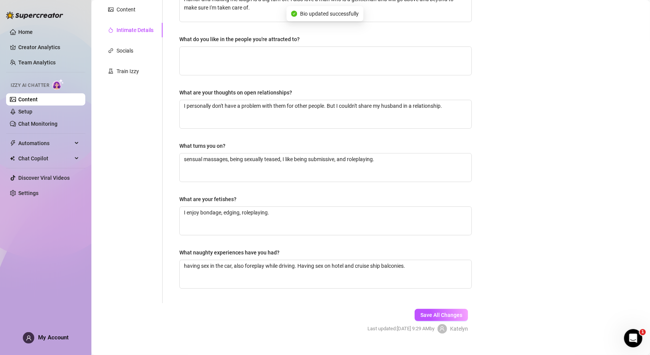
scroll to position [89, 0]
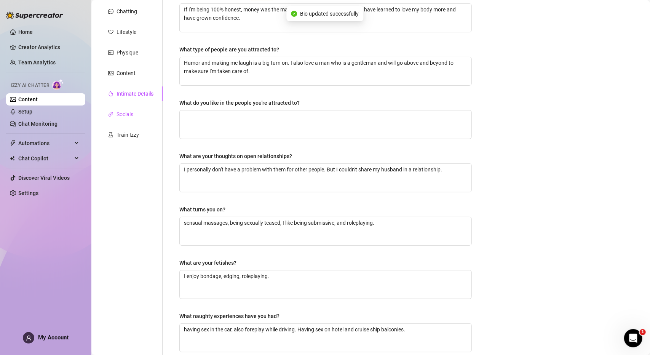
click at [132, 113] on div "Socials" at bounding box center [124, 114] width 17 height 8
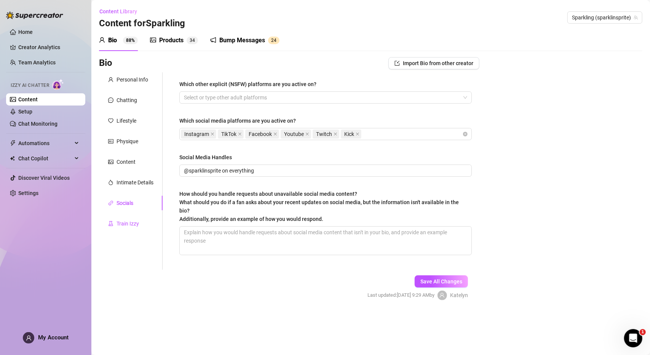
click at [113, 225] on icon "experiment" at bounding box center [110, 223] width 5 height 5
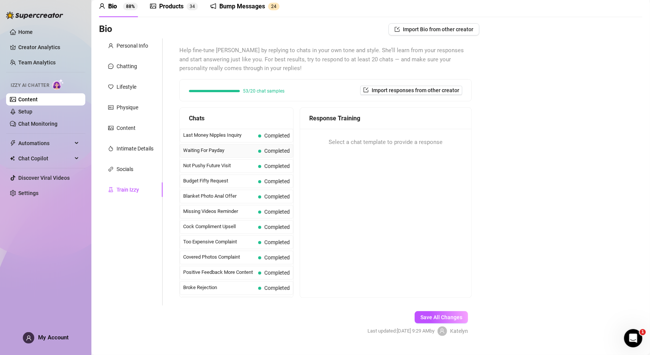
scroll to position [38, 0]
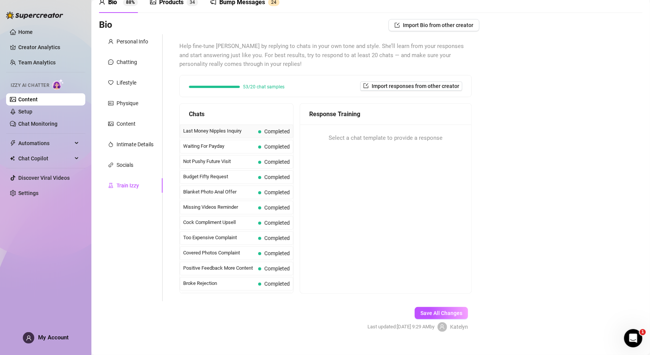
click at [255, 134] on div "Last Money Nipples Inquiry Completed" at bounding box center [236, 131] width 113 height 14
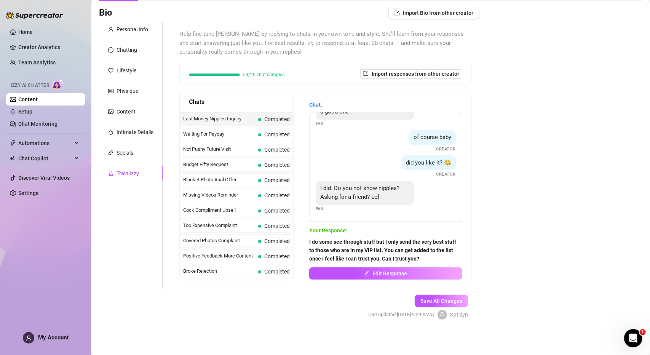
scroll to position [51, 0]
click at [233, 130] on span "Waiting For Payday" at bounding box center [219, 134] width 72 height 8
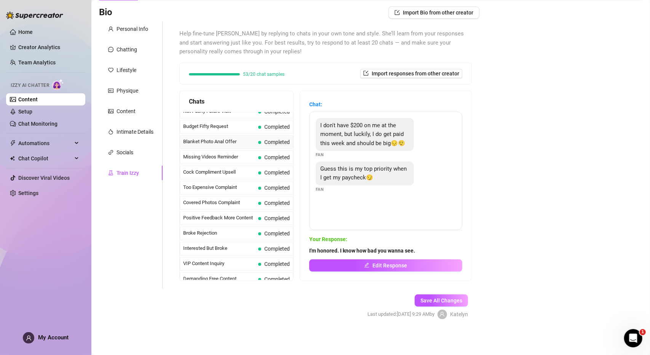
scroll to position [38, 0]
click at [225, 262] on span "VIP Content Inquiry" at bounding box center [219, 263] width 72 height 8
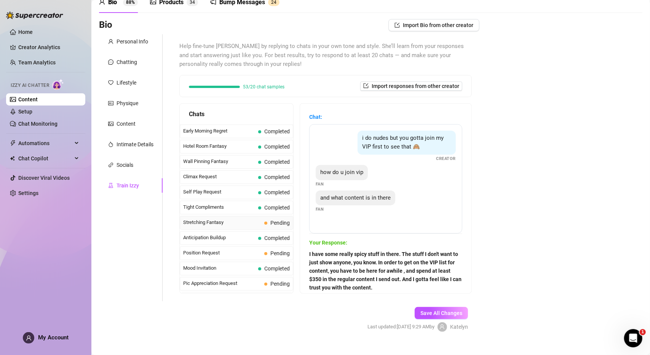
click at [257, 218] on span "Stretching Fantasy" at bounding box center [222, 222] width 78 height 8
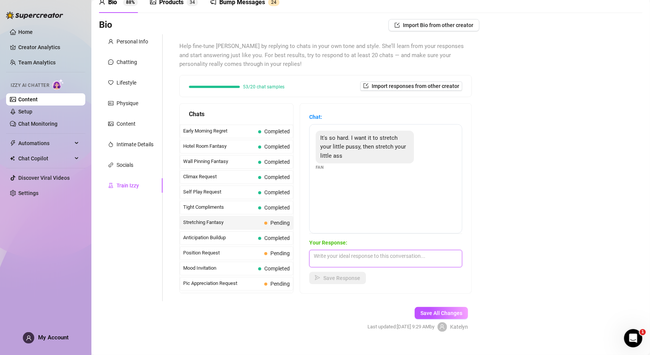
click at [340, 255] on textarea at bounding box center [385, 259] width 153 height 18
click at [321, 256] on textarea at bounding box center [385, 259] width 153 height 18
click at [340, 259] on textarea at bounding box center [385, 259] width 153 height 18
click at [360, 278] on span "Save Response" at bounding box center [341, 278] width 37 height 6
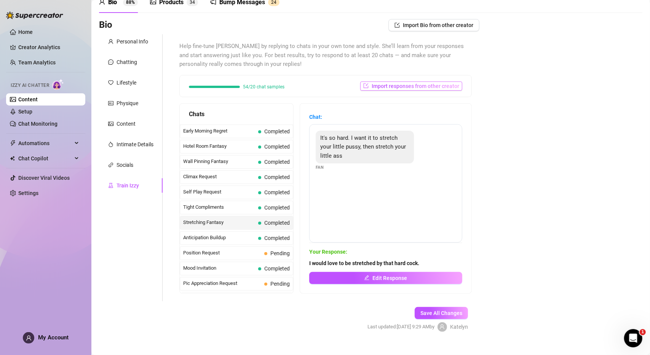
click at [396, 87] on span "Import responses from other creator" at bounding box center [416, 86] width 88 height 6
click at [541, 92] on div "Bio Import Bio from other creator Personal Info Chatting Lifestyle Physique Con…" at bounding box center [370, 182] width 543 height 326
click at [209, 249] on span "Position Request" at bounding box center [222, 253] width 78 height 8
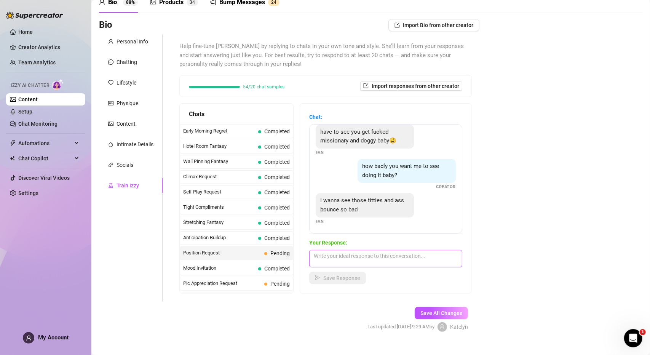
scroll to position [51, 0]
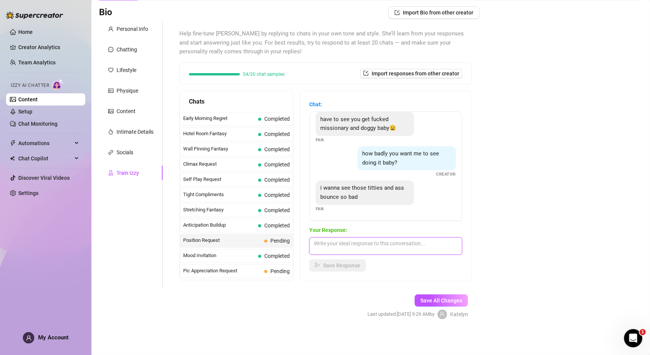
click at [341, 240] on textarea at bounding box center [385, 246] width 153 height 18
click at [378, 244] on textarea at bounding box center [385, 246] width 153 height 18
click at [391, 244] on textarea "watching them bounce" at bounding box center [385, 246] width 153 height 18
click at [346, 258] on div "Your Response: watching them bounce would really turn you on, huh? Save Response" at bounding box center [385, 249] width 153 height 46
click at [348, 262] on span "Save Response" at bounding box center [341, 265] width 37 height 6
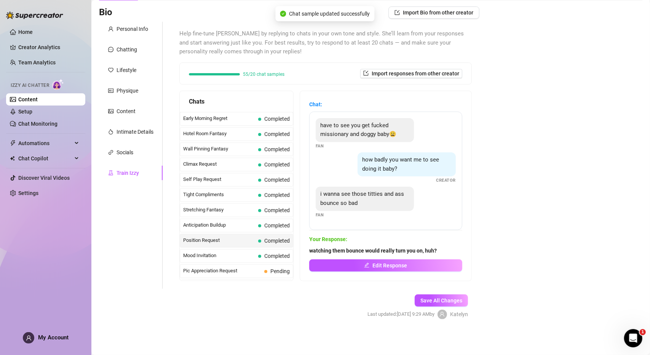
scroll to position [343, 0]
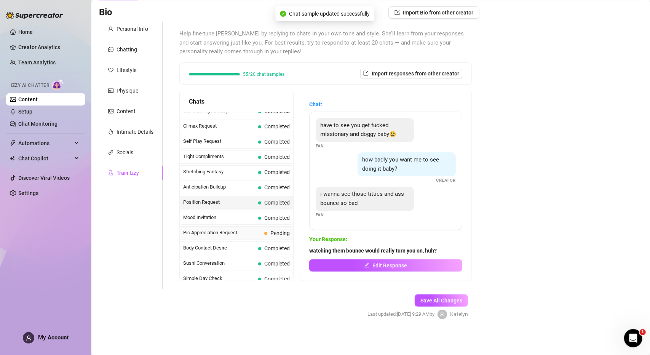
click at [247, 229] on span "Pic Appreciation Request" at bounding box center [222, 233] width 78 height 8
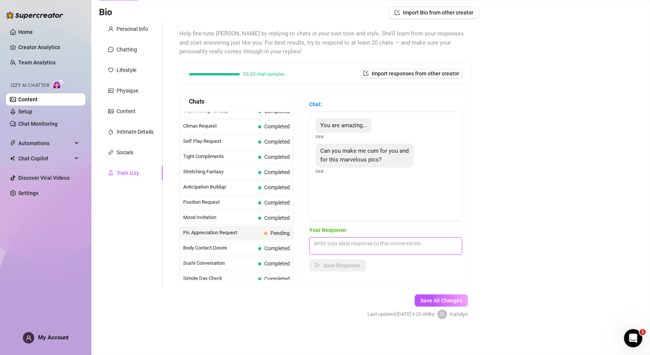
click at [345, 245] on textarea at bounding box center [385, 246] width 153 height 18
click at [332, 266] on span "Save Response" at bounding box center [341, 265] width 37 height 6
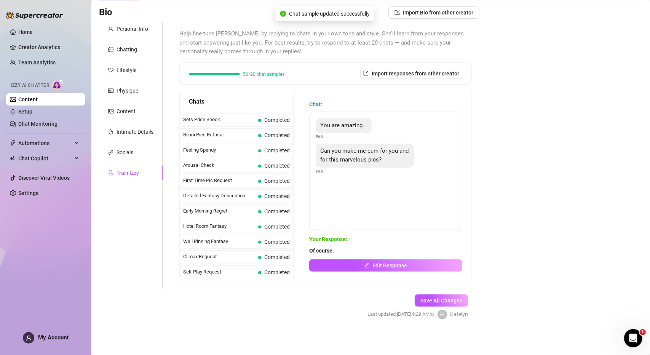
scroll to position [60, 0]
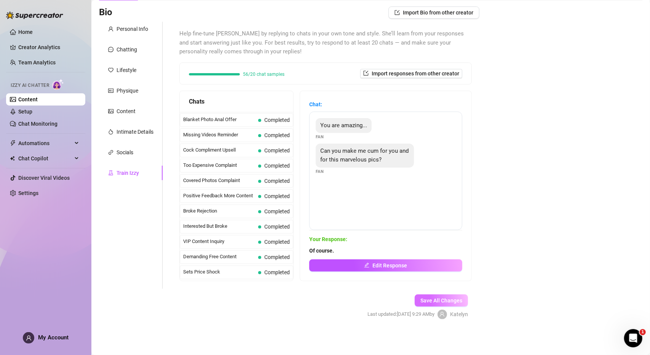
click at [432, 302] on span "Save All Changes" at bounding box center [441, 300] width 42 height 6
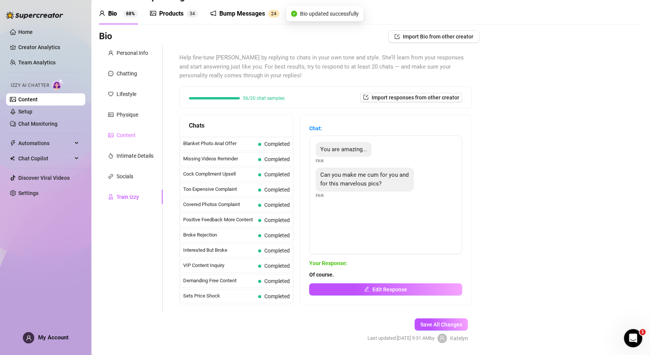
scroll to position [0, 0]
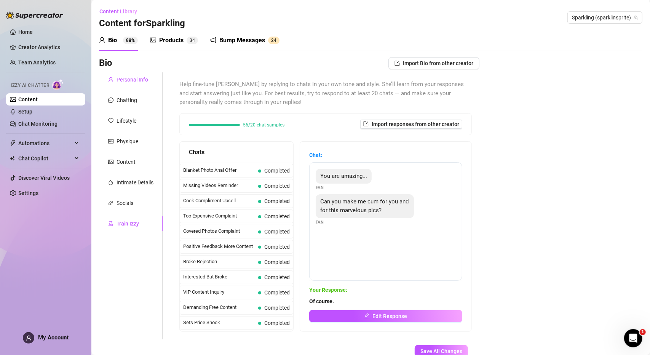
click at [124, 81] on div "Personal Info" at bounding box center [132, 79] width 32 height 8
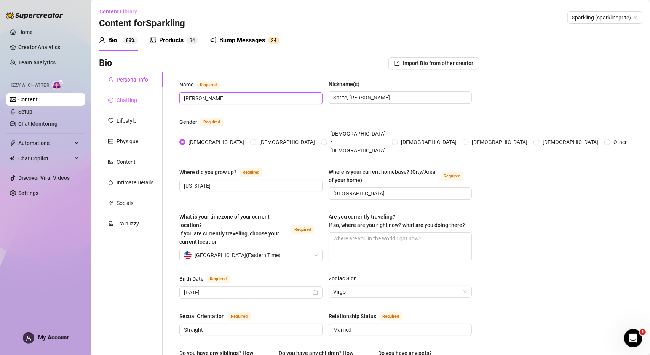
drag, startPoint x: 233, startPoint y: 97, endPoint x: 150, endPoint y: 96, distance: 82.6
click at [374, 95] on input "Sprite, [PERSON_NAME]" at bounding box center [399, 97] width 132 height 8
click at [363, 98] on input "Nickname(s)" at bounding box center [399, 97] width 132 height 8
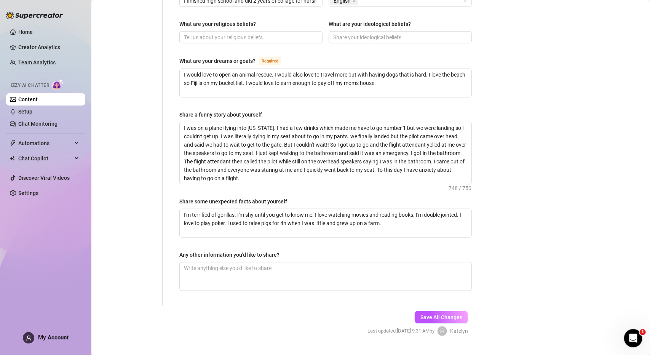
scroll to position [448, 0]
click at [437, 310] on button "Save All Changes" at bounding box center [441, 316] width 53 height 12
click at [29, 124] on link "Chat Monitoring" at bounding box center [37, 124] width 39 height 6
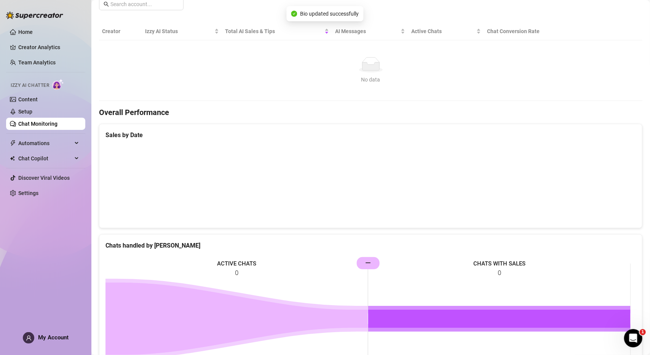
scroll to position [218, 0]
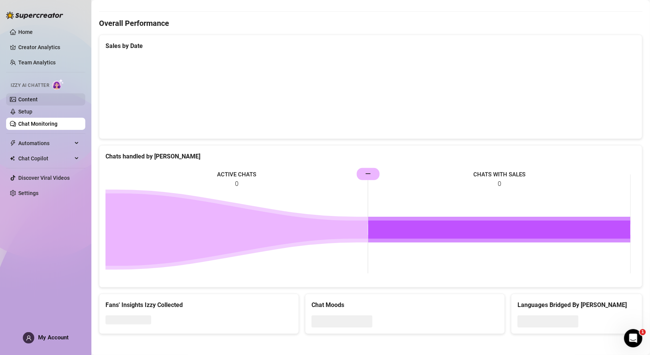
click at [38, 99] on link "Content" at bounding box center [27, 99] width 19 height 6
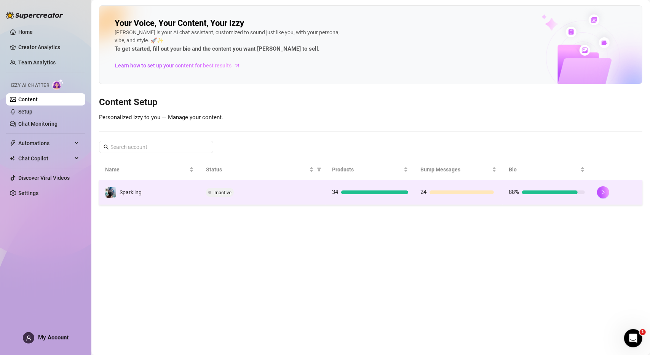
click at [271, 188] on div "Inactive" at bounding box center [263, 192] width 114 height 9
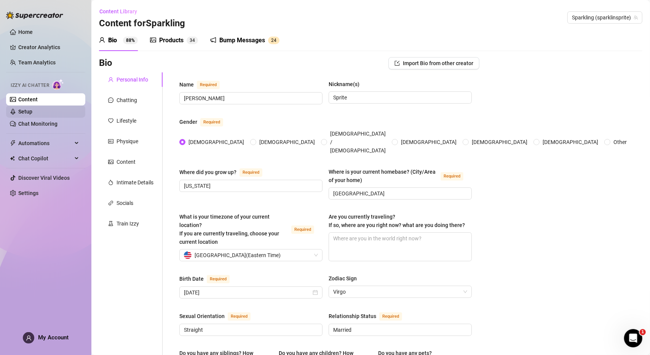
click at [32, 109] on link "Setup" at bounding box center [25, 111] width 14 height 6
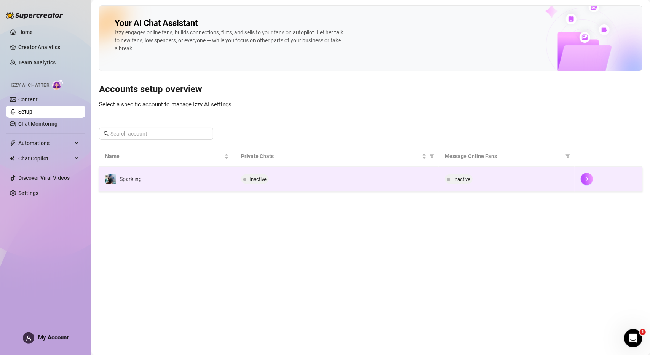
click at [237, 175] on td "Inactive" at bounding box center [337, 179] width 204 height 25
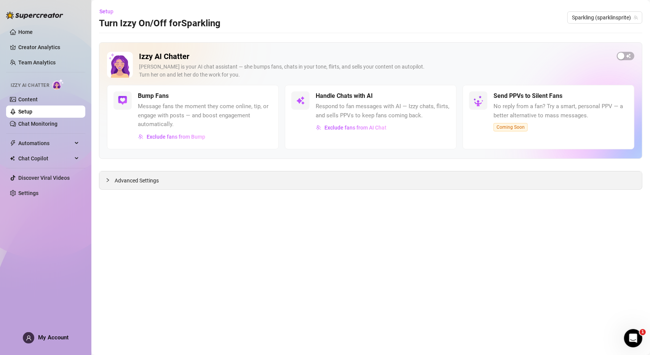
click at [115, 179] on span "Advanced Settings" at bounding box center [137, 180] width 44 height 8
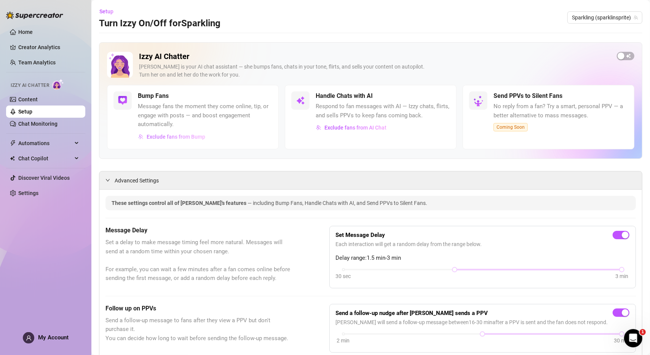
click at [174, 137] on span "Exclude fans from Bump" at bounding box center [176, 137] width 59 height 6
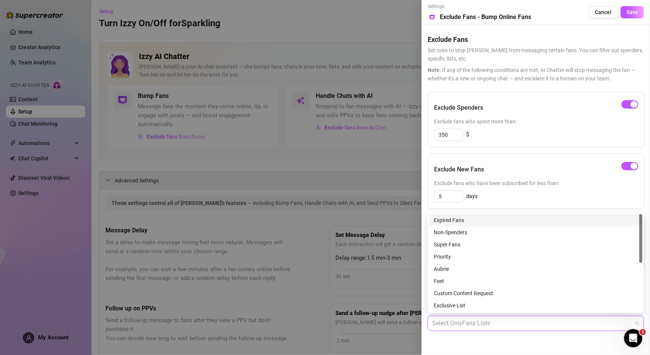
click at [469, 322] on div at bounding box center [531, 323] width 205 height 14
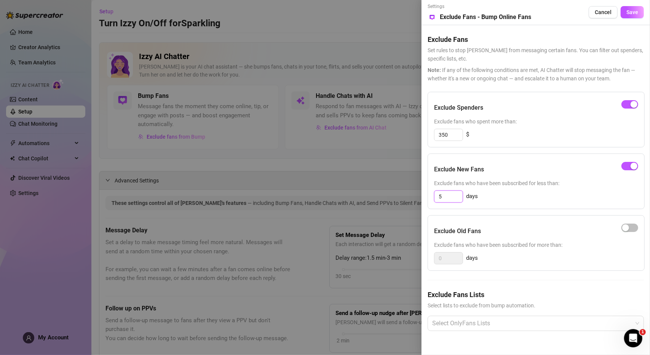
drag, startPoint x: 451, startPoint y: 196, endPoint x: 418, endPoint y: 196, distance: 32.4
click at [418, 196] on div "Settings Preview Exclude Fans - Bump Online Fans Cancel Save Exclude Fans Set r…" at bounding box center [325, 177] width 650 height 355
click at [554, 193] on div "3 days" at bounding box center [536, 196] width 204 height 12
click at [627, 13] on span "Save" at bounding box center [632, 12] width 12 height 6
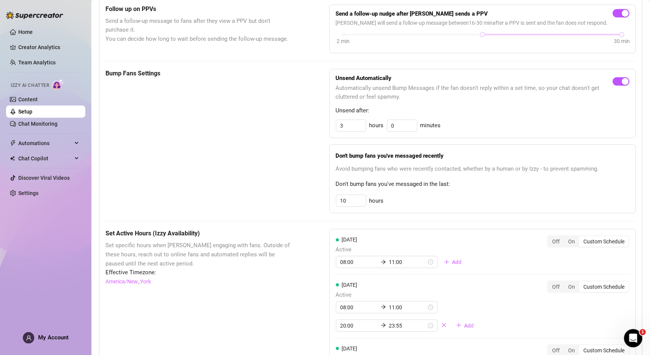
scroll to position [305, 0]
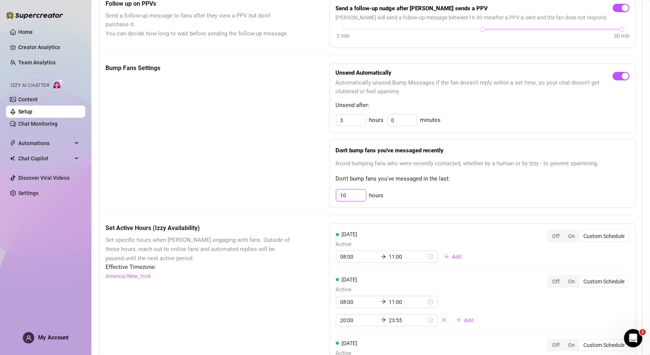
drag, startPoint x: 347, startPoint y: 198, endPoint x: 337, endPoint y: 196, distance: 10.1
click at [337, 196] on input "10" at bounding box center [351, 195] width 30 height 11
click at [565, 185] on div "Don't bump fans you've messaged recently Avoid bumping fans who were recently c…" at bounding box center [482, 173] width 306 height 69
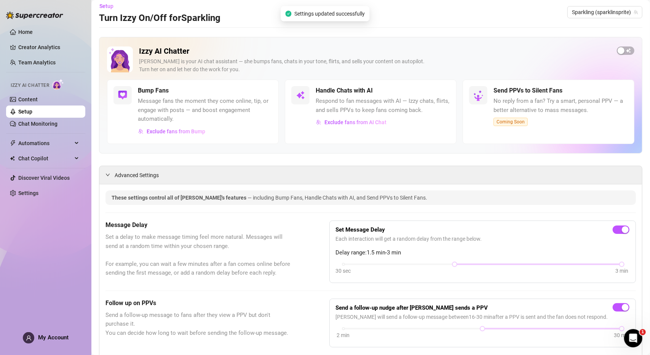
scroll to position [0, 0]
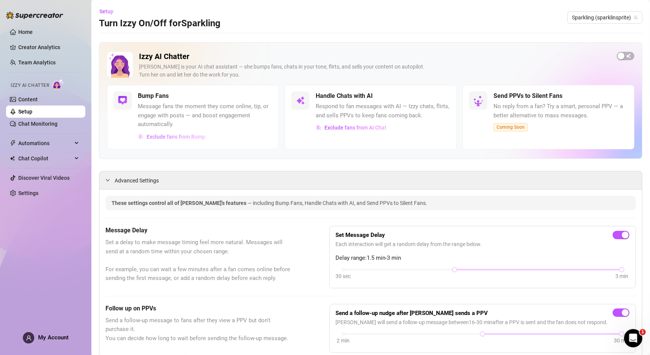
click at [182, 138] on span "Exclude fans from Bump" at bounding box center [176, 137] width 59 height 6
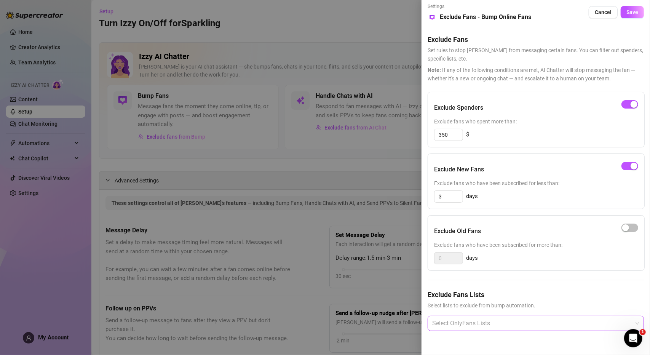
click at [510, 319] on div at bounding box center [531, 323] width 205 height 14
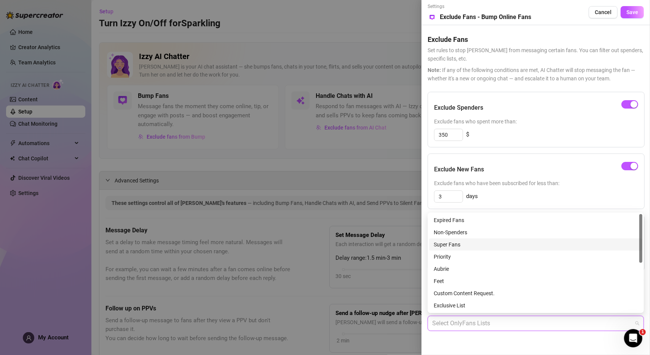
click at [312, 222] on div at bounding box center [325, 177] width 650 height 355
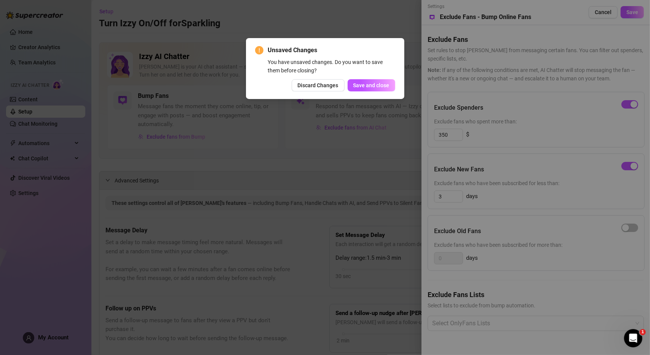
drag, startPoint x: 320, startPoint y: 83, endPoint x: 332, endPoint y: 94, distance: 16.2
click at [321, 83] on span "Discard Changes" at bounding box center [318, 85] width 41 height 6
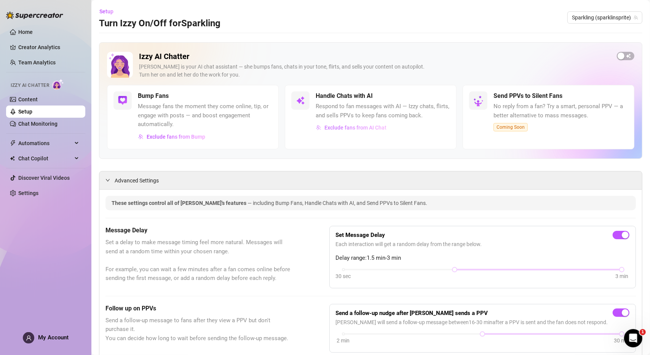
click at [341, 128] on span "Exclude fans from AI Chat" at bounding box center [355, 127] width 62 height 6
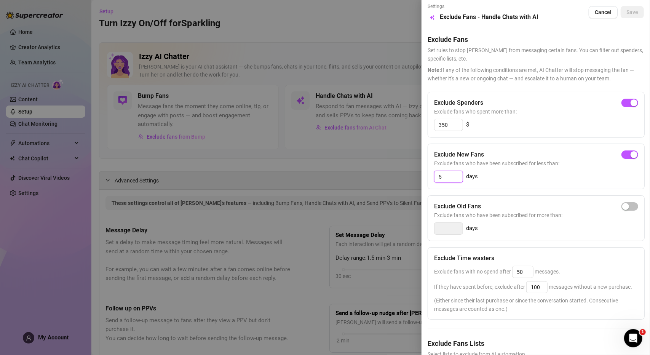
drag, startPoint x: 450, startPoint y: 175, endPoint x: 439, endPoint y: 173, distance: 11.2
click at [439, 173] on input "5" at bounding box center [448, 176] width 28 height 11
click at [472, 164] on span "Exclude fans who have been subscribed for less than:" at bounding box center [536, 163] width 204 height 8
click at [498, 117] on div "Exclude Spenders Exclude fans who spent more than: 350 $" at bounding box center [535, 115] width 217 height 46
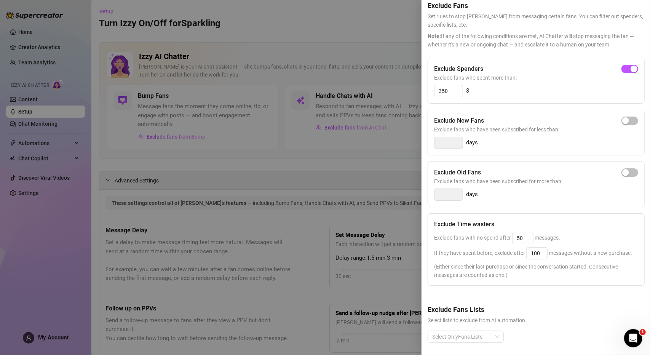
scroll to position [49, 0]
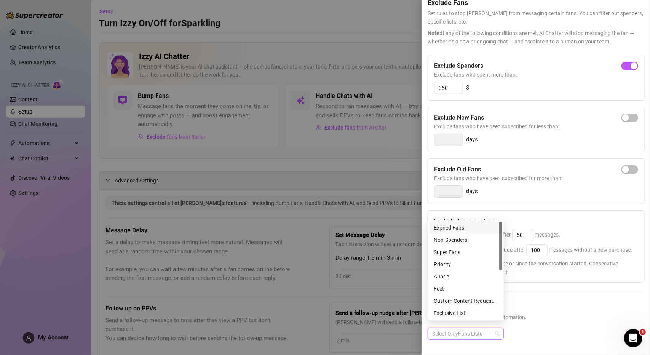
click at [484, 328] on div at bounding box center [461, 333] width 65 height 11
click at [467, 264] on div "Priority" at bounding box center [466, 264] width 64 height 8
click at [469, 253] on div "Super Fans" at bounding box center [466, 252] width 64 height 8
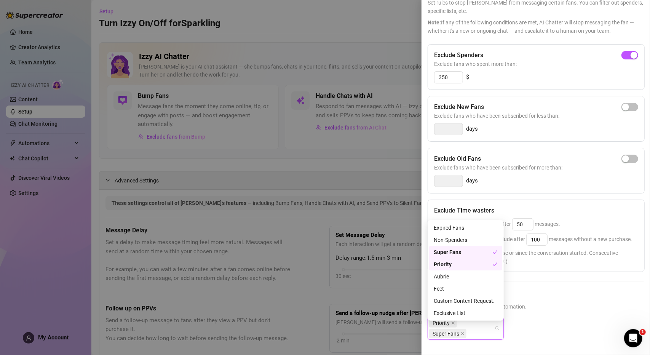
click at [463, 265] on div "Priority" at bounding box center [463, 264] width 59 height 8
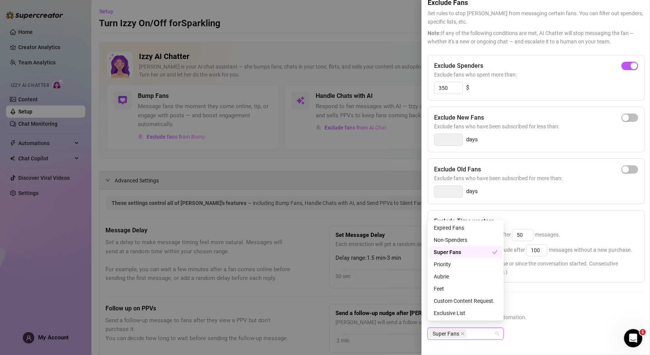
click at [462, 251] on div "Super Fans" at bounding box center [463, 252] width 59 height 8
click at [556, 313] on span "Select lists to exclude from AI automation." at bounding box center [535, 317] width 216 height 8
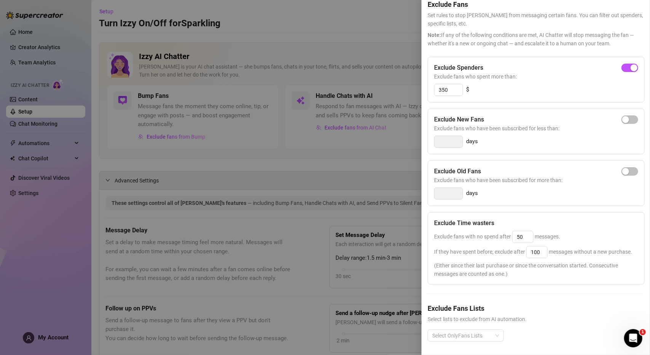
scroll to position [49, 0]
click at [525, 229] on input "50" at bounding box center [522, 234] width 21 height 11
click at [550, 217] on div "Exclude Time wasters" at bounding box center [536, 221] width 204 height 9
drag, startPoint x: 540, startPoint y: 237, endPoint x: 520, endPoint y: 236, distance: 19.4
click at [520, 247] on span "If they have spent before, exclude after 100 messages without a new purchase." at bounding box center [533, 250] width 198 height 6
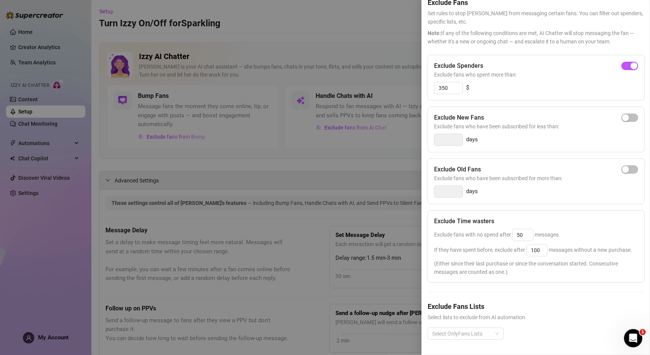
click at [626, 229] on div "Exclude fans with no spend after 50 messages." at bounding box center [536, 235] width 204 height 12
click at [459, 328] on div at bounding box center [461, 333] width 65 height 11
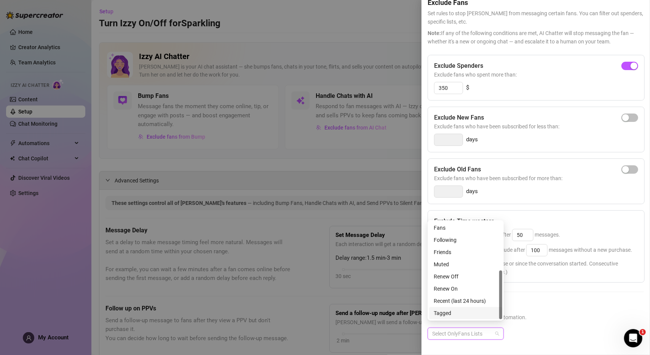
click at [537, 318] on div "Exclude Fans Lists Select lists to exclude from AI automation. Select OnlyFans …" at bounding box center [535, 326] width 216 height 51
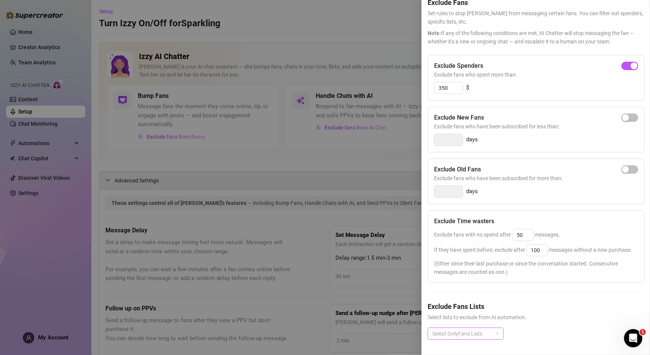
click at [478, 328] on div at bounding box center [461, 333] width 65 height 11
click at [544, 316] on div "Exclude Fans Lists Select lists to exclude from AI automation. Select OnlyFans …" at bounding box center [535, 326] width 216 height 51
click at [456, 328] on div at bounding box center [461, 333] width 65 height 11
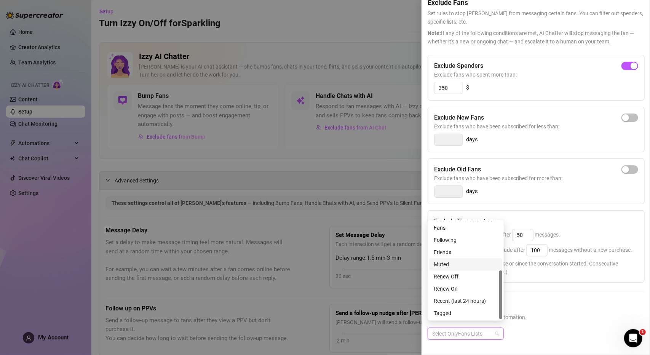
scroll to position [21, 0]
click at [458, 281] on div "Custom Content Request." at bounding box center [466, 279] width 64 height 8
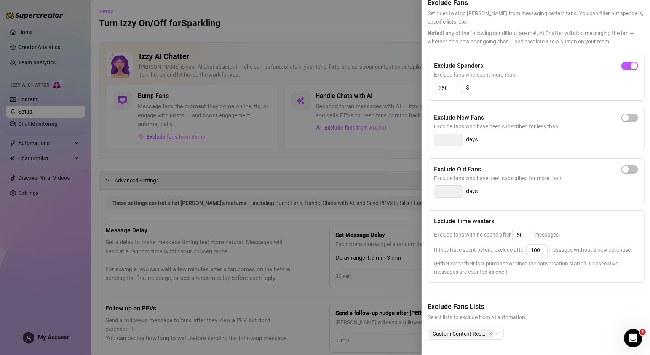
click at [593, 301] on h5 "Exclude Fans Lists" at bounding box center [535, 306] width 216 height 10
click at [500, 327] on div "Custom Content Request." at bounding box center [465, 333] width 76 height 12
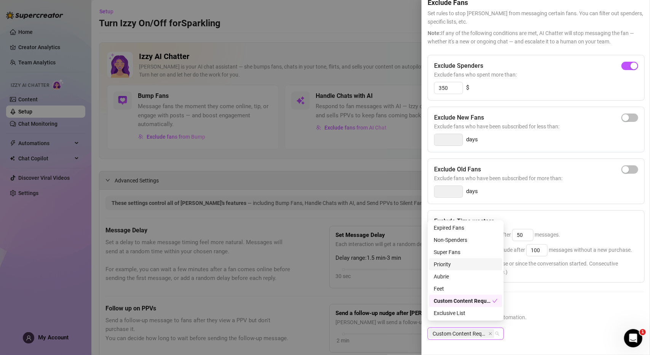
scroll to position [38, 0]
click at [473, 276] on div "Exclusive List" at bounding box center [466, 275] width 64 height 8
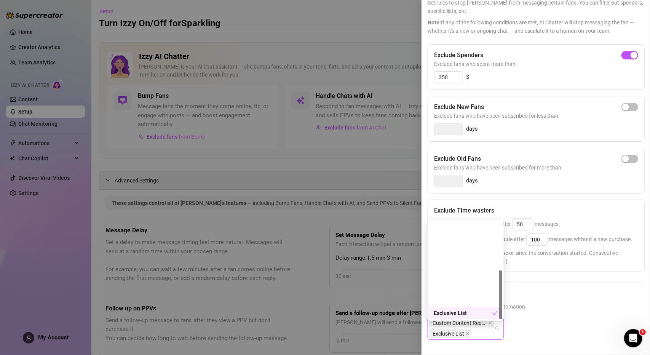
scroll to position [0, 0]
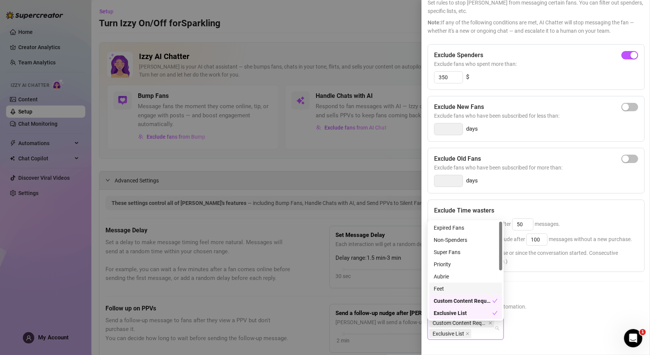
click at [537, 320] on div "Exclude Fans Lists Select lists to exclude from AI automation. Custom Content R…" at bounding box center [535, 320] width 216 height 61
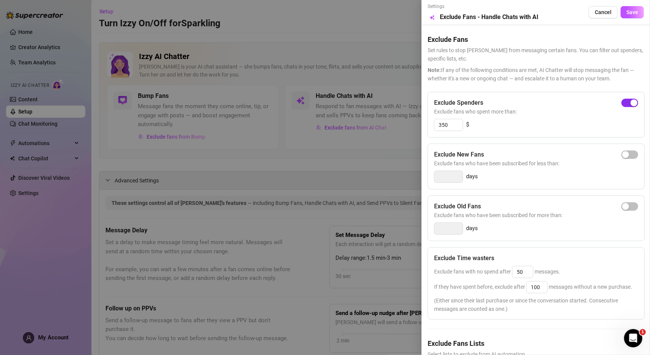
click at [623, 102] on span "button" at bounding box center [629, 103] width 17 height 8
click at [621, 16] on button "Save" at bounding box center [631, 12] width 23 height 12
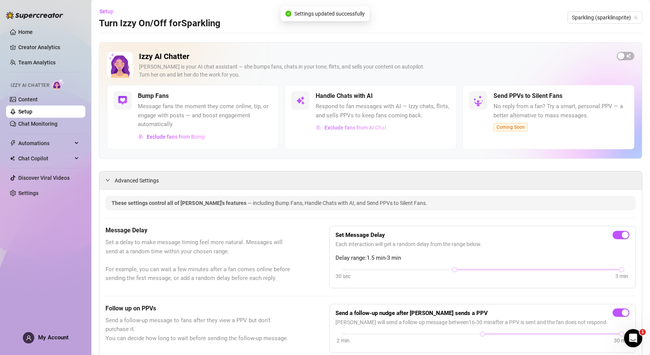
click at [357, 128] on span "Exclude fans from AI Chat" at bounding box center [355, 127] width 62 height 6
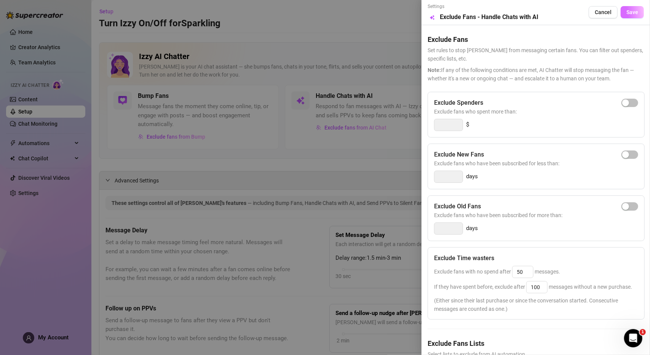
click at [627, 13] on span "Save" at bounding box center [632, 12] width 12 height 6
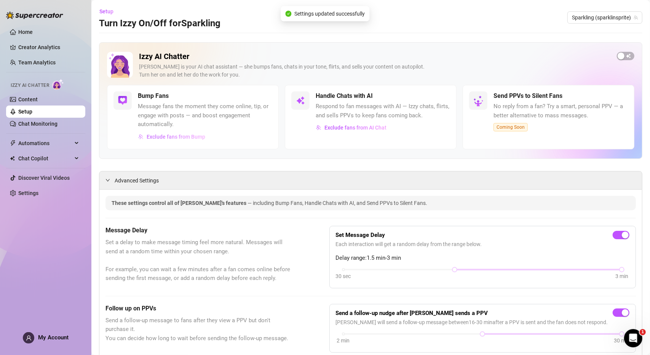
click at [187, 136] on span "Exclude fans from Bump" at bounding box center [176, 137] width 59 height 6
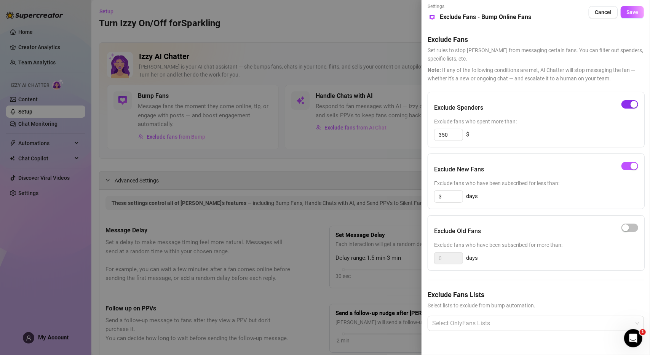
click at [636, 104] on div "button" at bounding box center [633, 104] width 7 height 7
click at [624, 104] on div "button" at bounding box center [625, 104] width 7 height 7
click at [490, 326] on div at bounding box center [531, 323] width 205 height 14
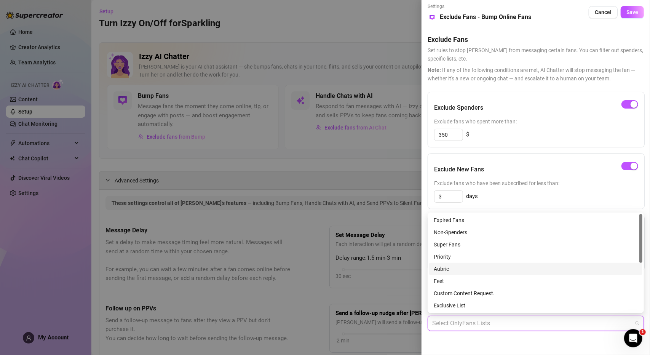
scroll to position [76, 0]
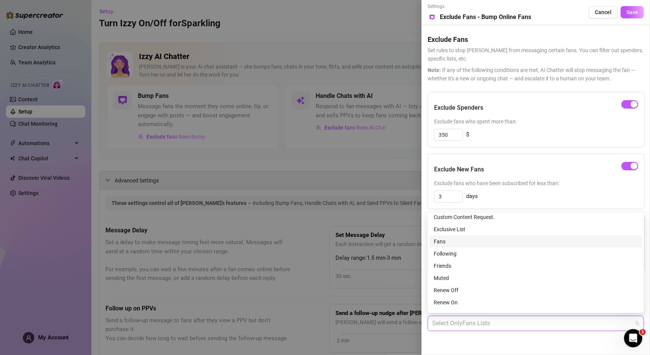
click at [498, 242] on div "Fans" at bounding box center [536, 241] width 204 height 8
click at [450, 321] on icon "close" at bounding box center [449, 323] width 4 height 4
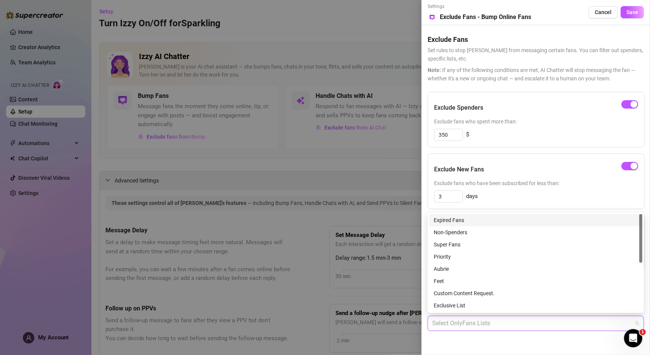
click at [515, 194] on div "3 days" at bounding box center [536, 196] width 204 height 12
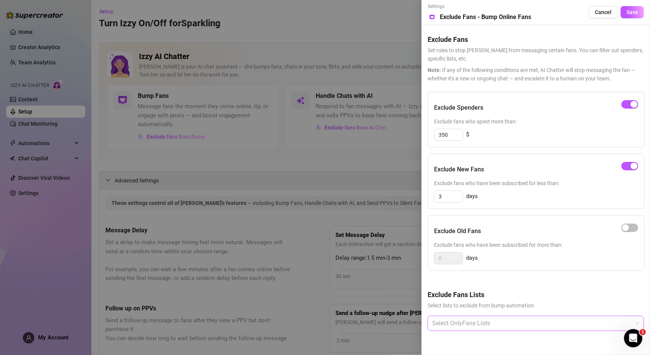
click at [472, 325] on div at bounding box center [531, 323] width 205 height 14
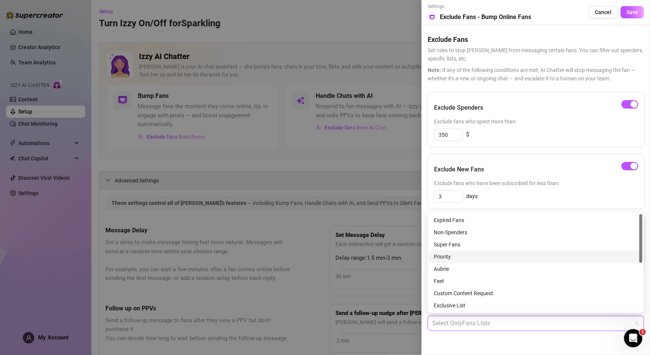
scroll to position [76, 0]
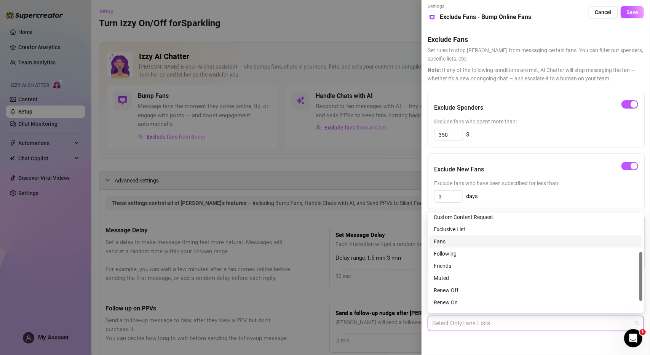
click at [454, 246] on div "Fans" at bounding box center [535, 241] width 213 height 12
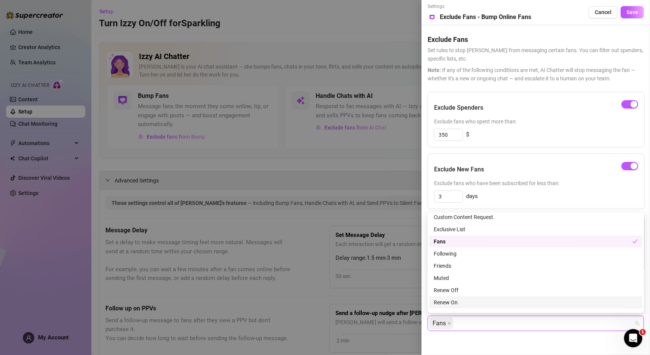
drag, startPoint x: 465, startPoint y: 302, endPoint x: 465, endPoint y: 287, distance: 14.8
click at [465, 302] on div "Renew On" at bounding box center [536, 302] width 204 height 8
click at [465, 287] on div "Renew Off" at bounding box center [536, 290] width 204 height 8
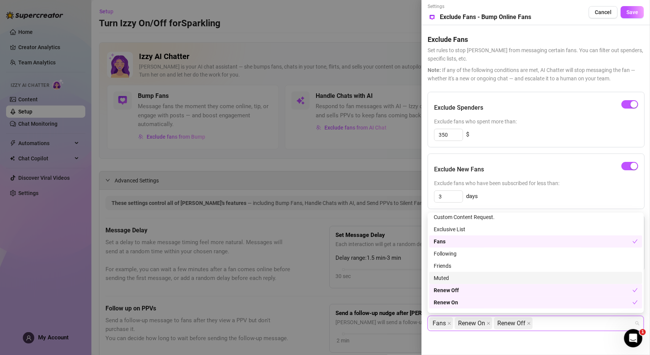
click at [464, 275] on div "Muted" at bounding box center [536, 278] width 204 height 8
click at [464, 267] on div "Friends" at bounding box center [536, 266] width 204 height 8
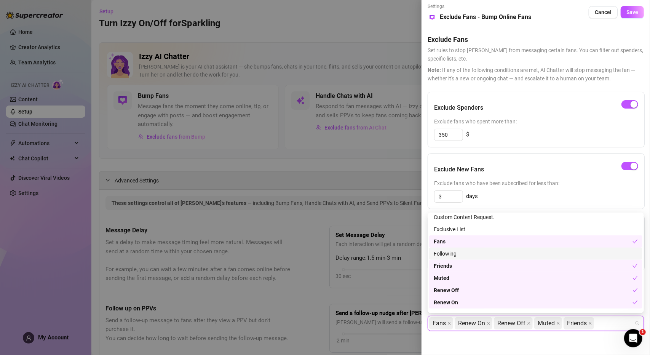
click at [464, 257] on div "Following" at bounding box center [536, 253] width 204 height 8
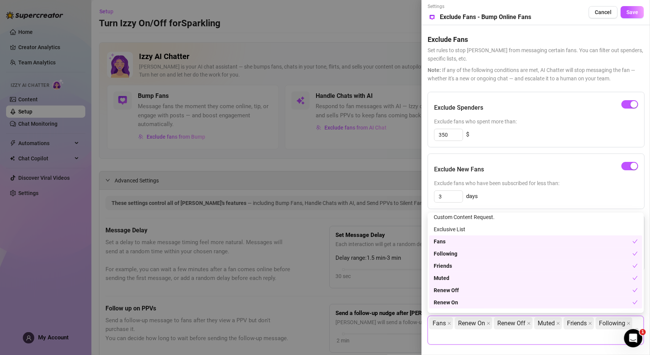
scroll to position [0, 0]
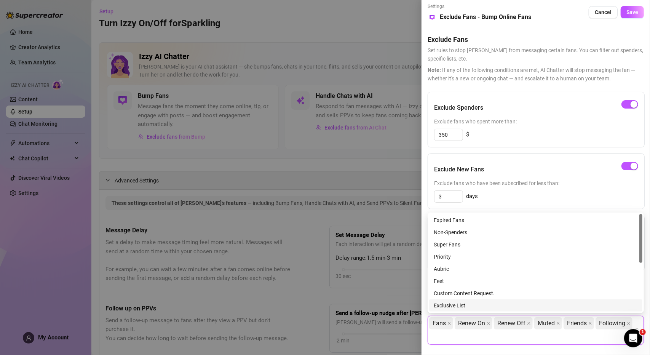
click at [467, 303] on div "Exclusive List" at bounding box center [536, 305] width 204 height 8
click at [467, 290] on div "Custom Content Request." at bounding box center [536, 293] width 204 height 8
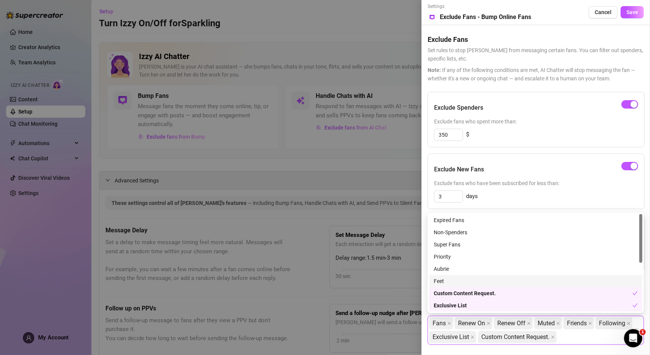
click at [466, 280] on div "Feet" at bounding box center [536, 281] width 204 height 8
click at [466, 269] on div "Aubrie" at bounding box center [536, 269] width 204 height 8
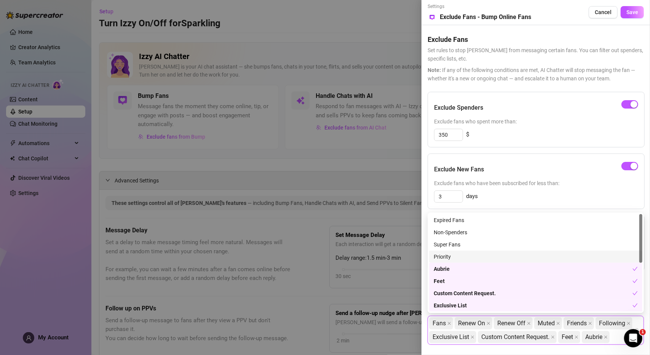
click at [466, 258] on div "Priority" at bounding box center [536, 256] width 204 height 8
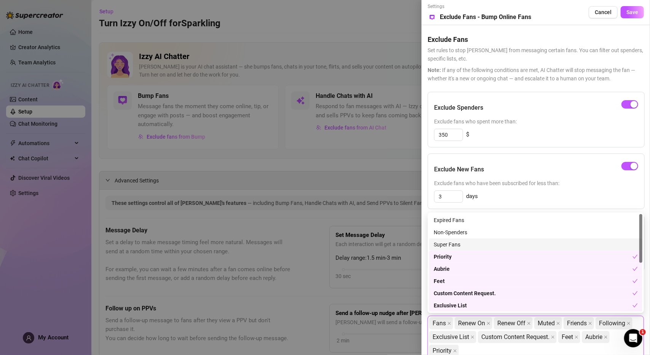
click at [465, 246] on div "Super Fans" at bounding box center [536, 244] width 204 height 8
click at [463, 230] on div "Non-Spenders" at bounding box center [536, 232] width 204 height 8
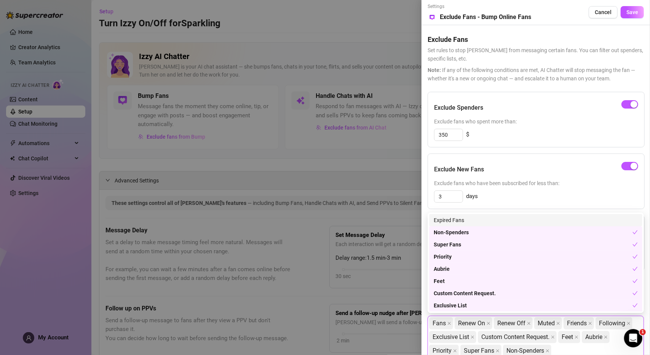
click at [461, 216] on div "Expired Fans" at bounding box center [536, 220] width 204 height 8
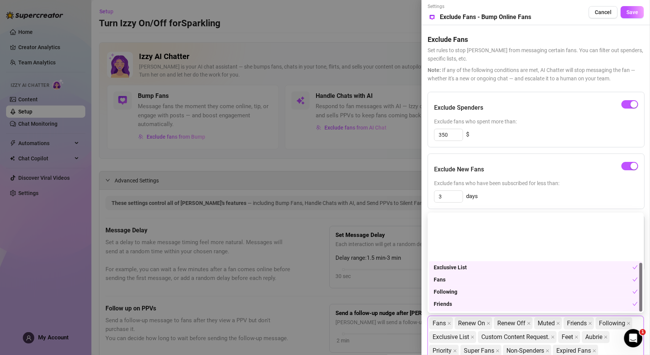
scroll to position [97, 0]
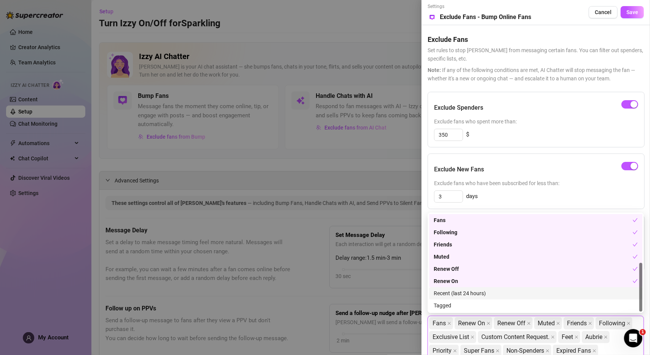
click at [467, 296] on div "Recent (last 24 hours)" at bounding box center [536, 293] width 204 height 8
click at [457, 308] on div "Tagged" at bounding box center [536, 305] width 204 height 8
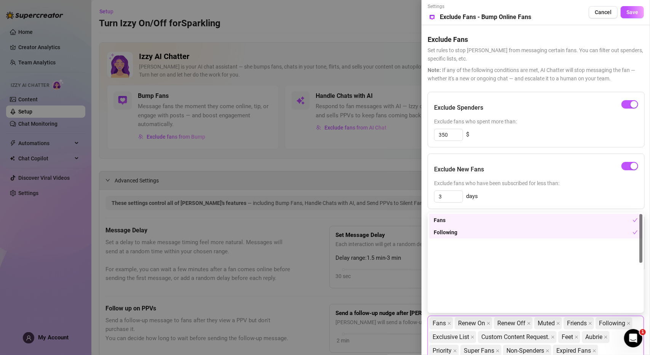
scroll to position [0, 0]
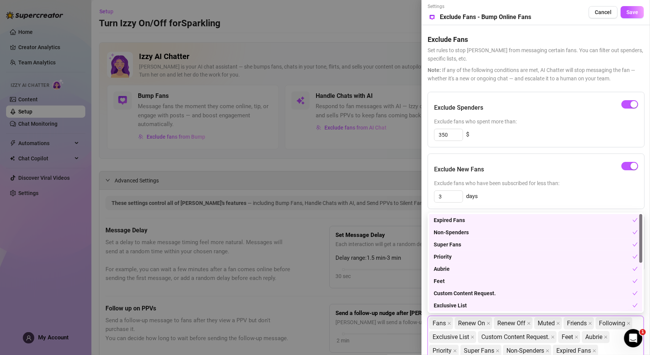
click at [505, 197] on div "3 days" at bounding box center [536, 196] width 204 height 12
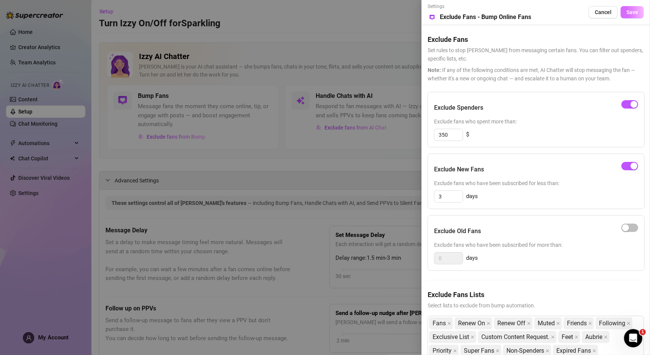
click at [631, 14] on span "Save" at bounding box center [632, 12] width 12 height 6
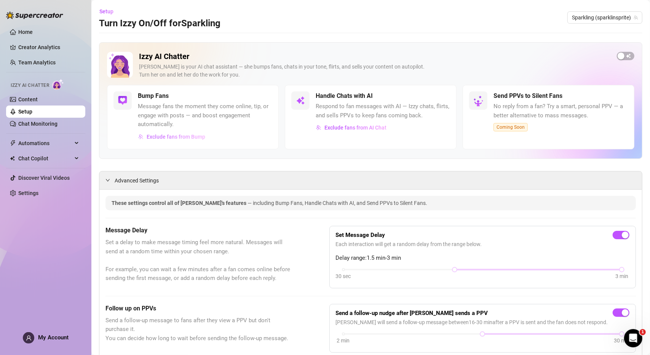
click at [151, 137] on span "Exclude fans from Bump" at bounding box center [176, 137] width 59 height 6
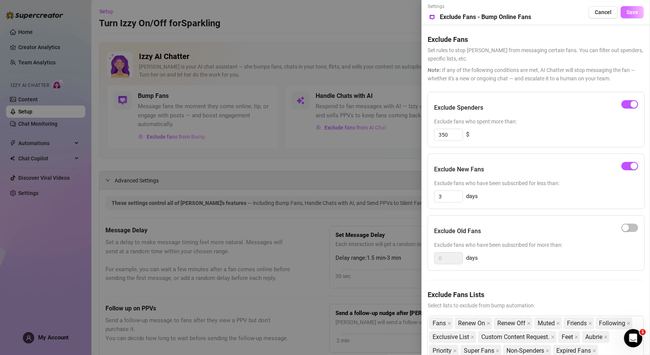
click at [637, 16] on button "Save" at bounding box center [631, 12] width 23 height 12
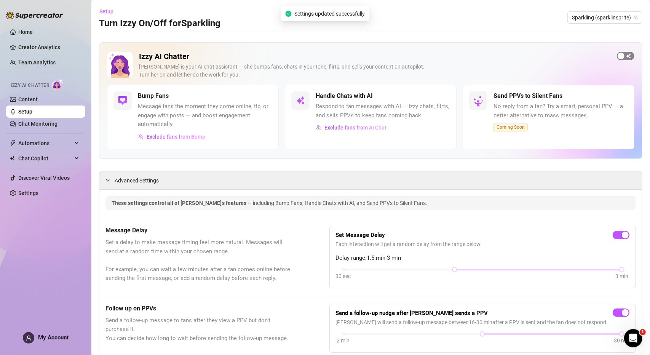
click at [617, 54] on div "button" at bounding box center [620, 56] width 7 height 7
click at [265, 97] on div "button" at bounding box center [268, 95] width 7 height 7
click at [357, 124] on span "Exclude fans from AI Chat" at bounding box center [355, 127] width 62 height 6
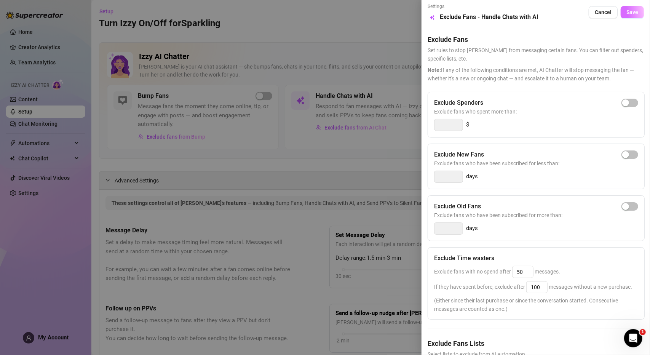
click at [626, 11] on span "Save" at bounding box center [632, 12] width 12 height 6
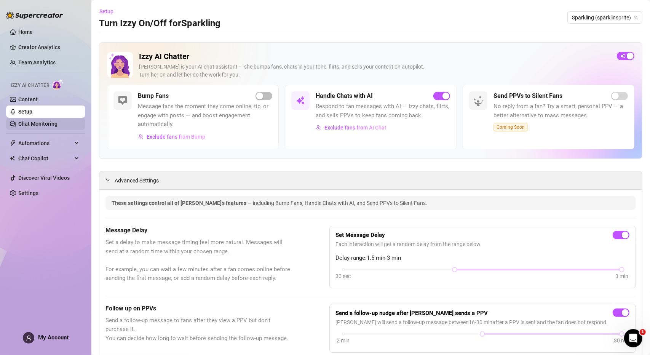
click at [29, 123] on link "Chat Monitoring" at bounding box center [37, 124] width 39 height 6
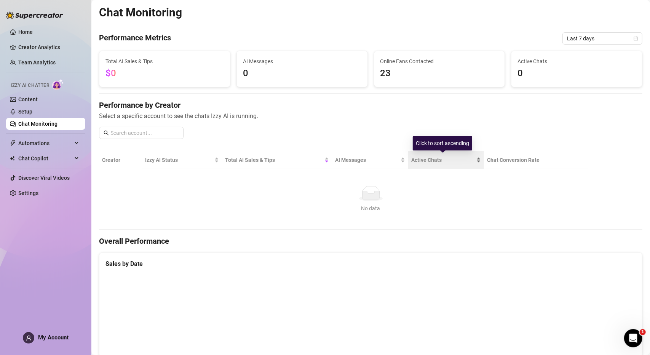
click at [426, 158] on span "Active Chats" at bounding box center [443, 160] width 64 height 8
click at [602, 36] on span "Last 7 days" at bounding box center [602, 38] width 71 height 11
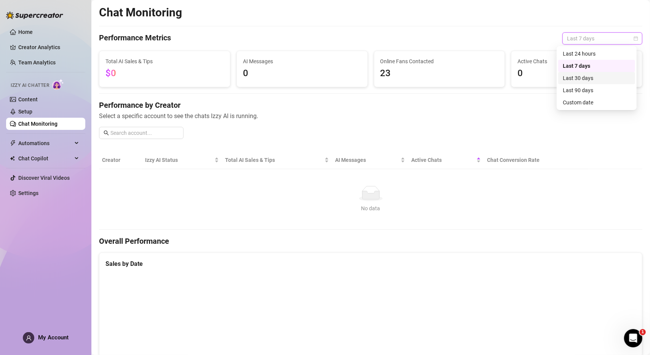
click at [592, 78] on div "Last 30 days" at bounding box center [597, 78] width 68 height 8
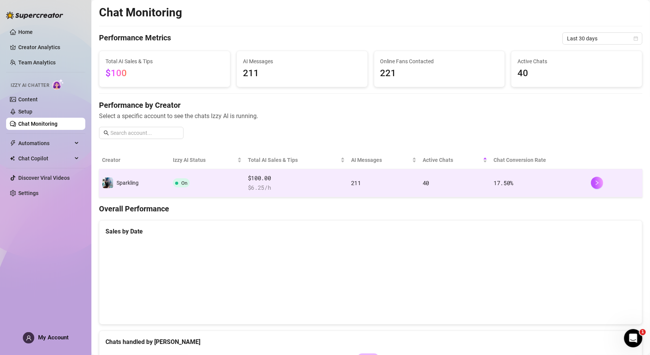
click at [423, 185] on span "40" at bounding box center [426, 183] width 6 height 8
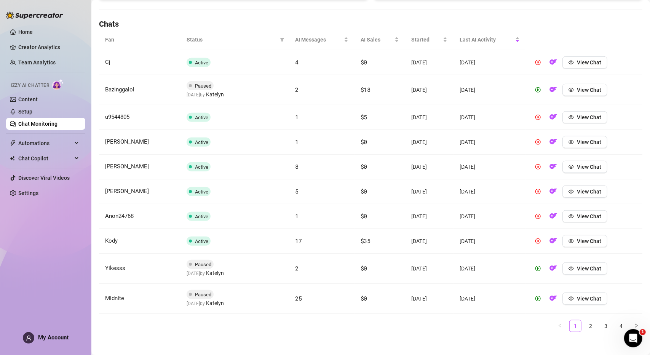
scroll to position [258, 0]
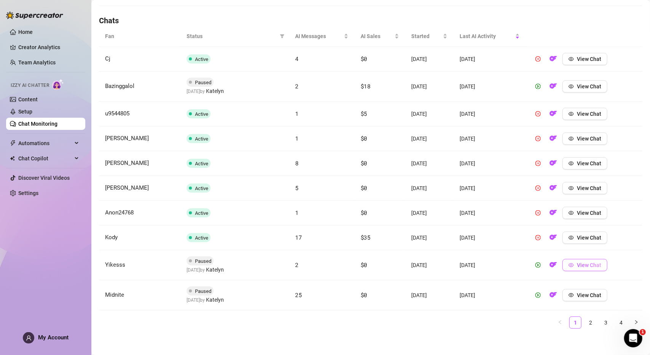
click at [579, 265] on span "View Chat" at bounding box center [589, 265] width 24 height 6
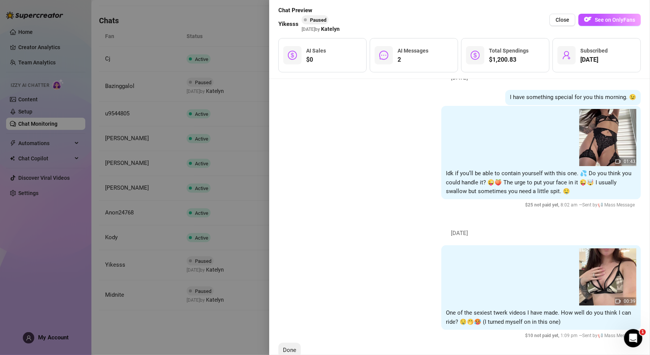
scroll to position [0, 0]
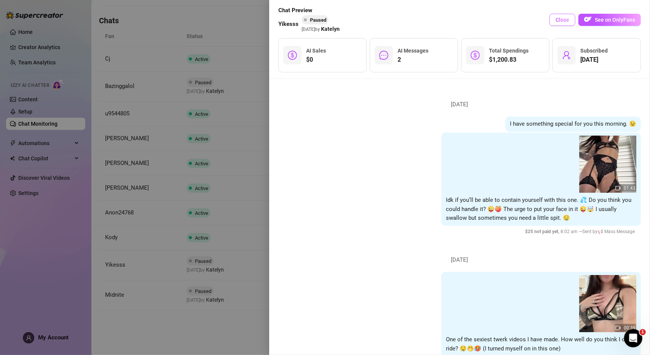
click at [564, 21] on span "Close" at bounding box center [562, 20] width 14 height 6
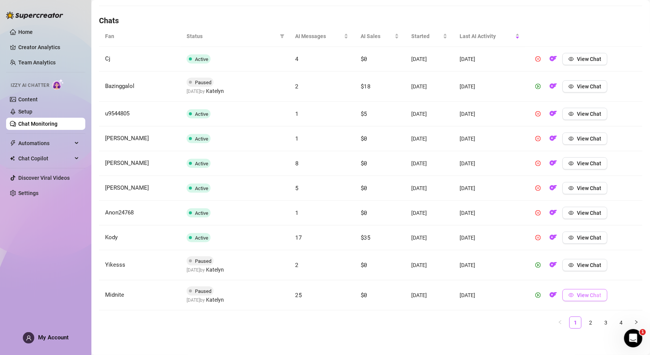
click at [588, 293] on span "View Chat" at bounding box center [589, 295] width 24 height 6
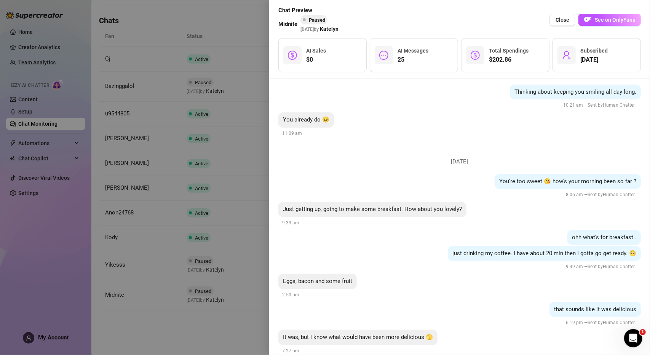
scroll to position [6168, 0]
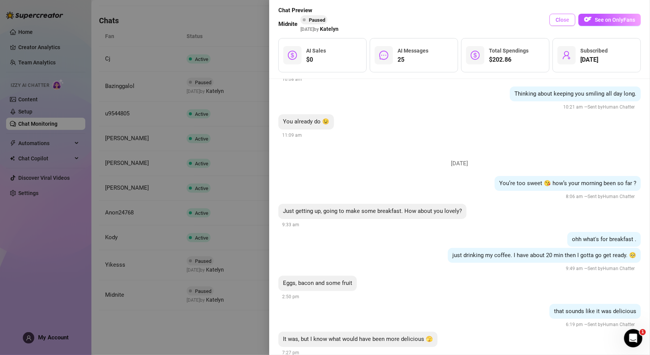
click at [569, 22] on span "Close" at bounding box center [562, 20] width 14 height 6
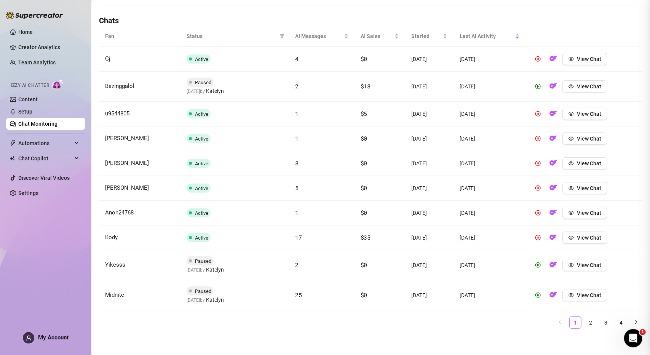
scroll to position [0, 0]
click at [537, 293] on icon "play-circle" at bounding box center [538, 294] width 2 height 3
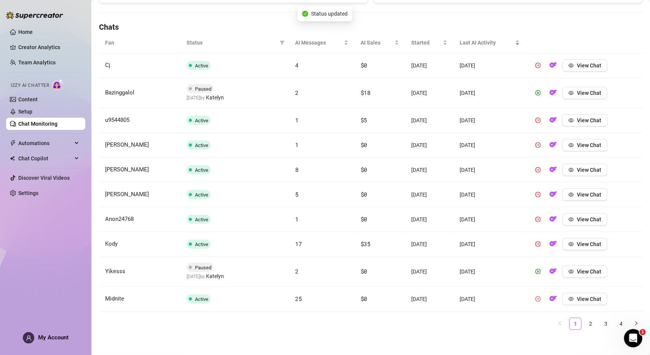
scroll to position [252, 0]
click at [588, 320] on link "2" at bounding box center [590, 322] width 11 height 11
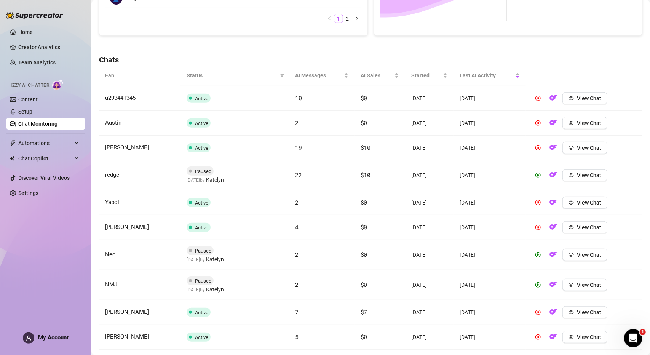
scroll to position [214, 0]
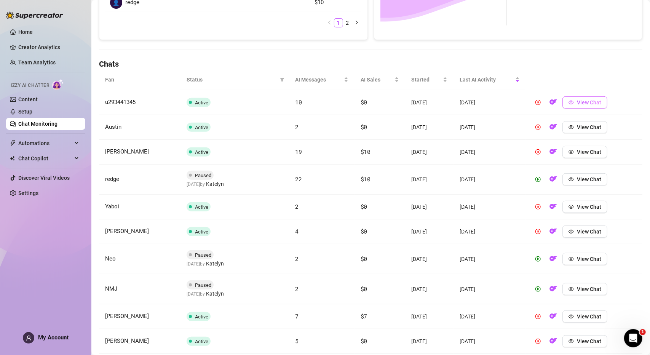
click at [588, 101] on span "View Chat" at bounding box center [589, 102] width 24 height 6
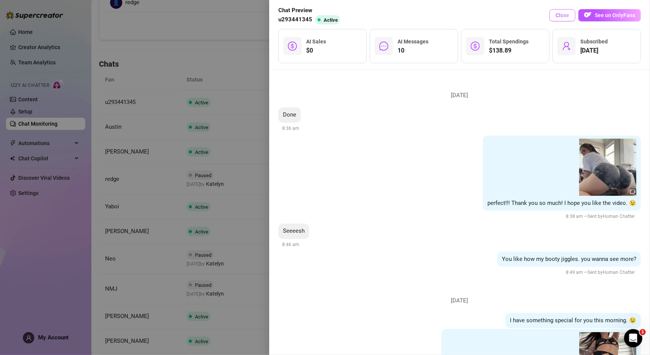
click at [561, 19] on button "Close" at bounding box center [562, 15] width 26 height 12
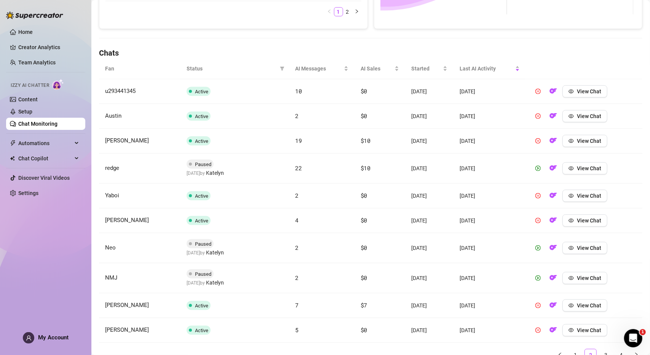
scroll to position [258, 0]
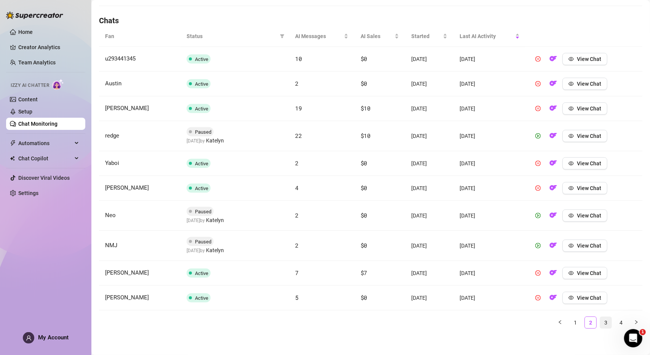
click at [600, 320] on link "3" at bounding box center [605, 322] width 11 height 11
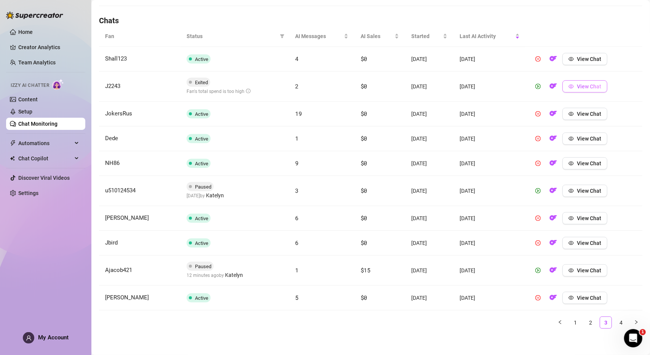
click at [585, 83] on span "View Chat" at bounding box center [589, 86] width 24 height 6
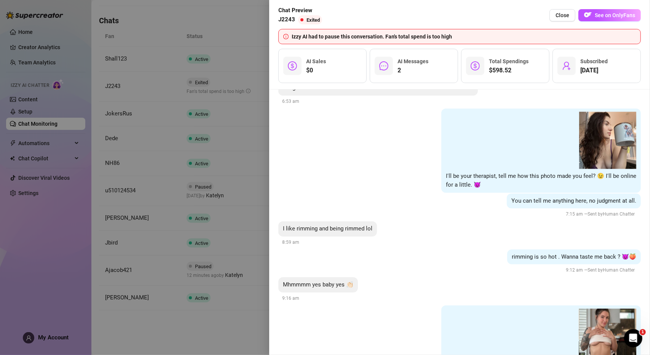
scroll to position [9242, 0]
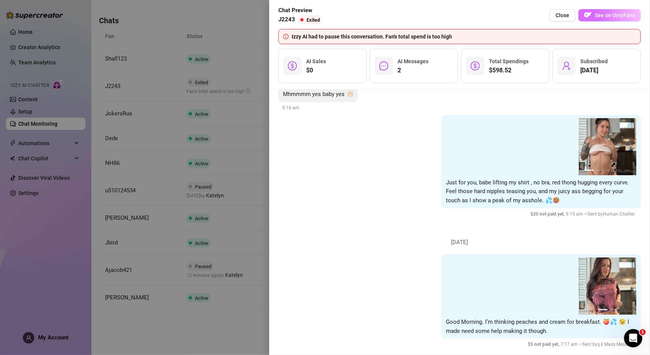
click at [592, 17] on img "button" at bounding box center [588, 15] width 8 height 8
click at [612, 17] on span "See on OnlyFans" at bounding box center [615, 15] width 40 height 6
click at [629, 17] on span "See on OnlyFans" at bounding box center [615, 15] width 40 height 6
click at [612, 13] on span "See on OnlyFans" at bounding box center [615, 15] width 40 height 6
drag, startPoint x: 294, startPoint y: 21, endPoint x: 277, endPoint y: 19, distance: 16.4
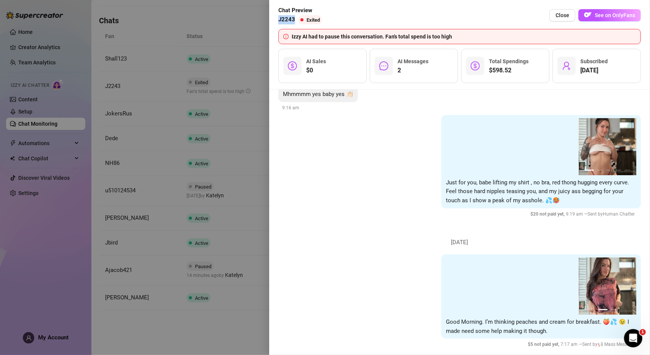
click at [277, 19] on div "Chat Preview J2243 Exited Close See on OnlyFans Izzy AI had to pause this conve…" at bounding box center [459, 44] width 381 height 89
copy span "J2243"
click at [558, 16] on span "Close" at bounding box center [562, 15] width 14 height 6
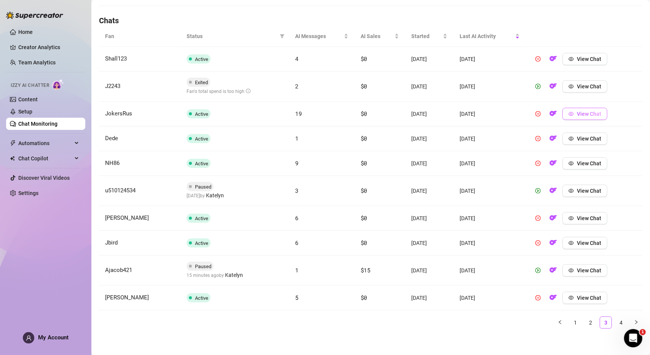
click at [570, 114] on icon "eye" at bounding box center [570, 113] width 5 height 5
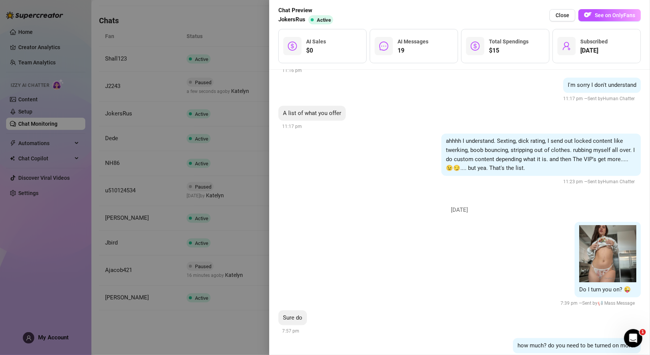
scroll to position [2580, 0]
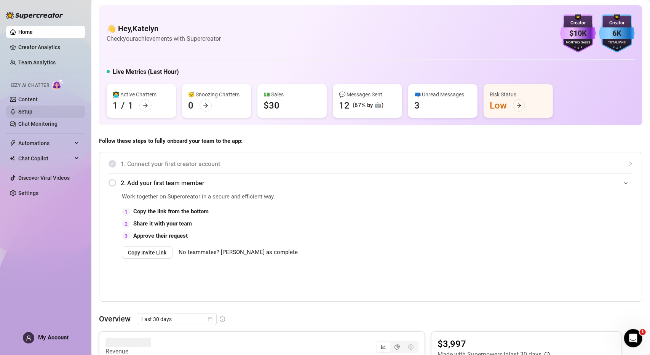
click at [32, 111] on link "Setup" at bounding box center [25, 111] width 14 height 6
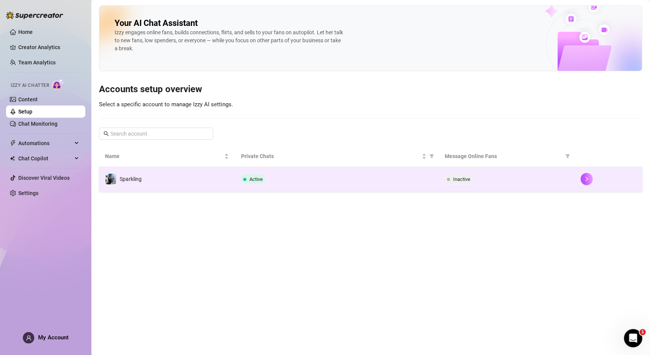
click at [211, 180] on td "Sparkling" at bounding box center [167, 179] width 136 height 25
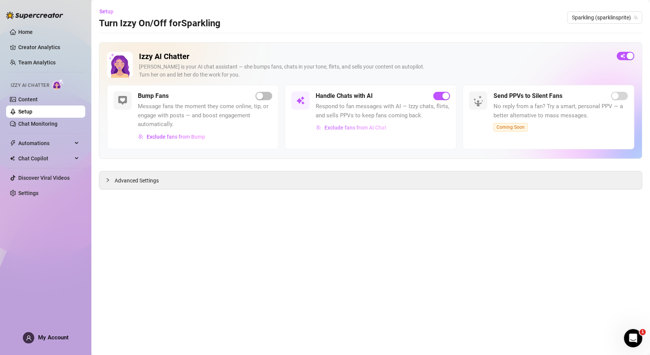
click at [371, 128] on span "Exclude fans from AI Chat" at bounding box center [355, 127] width 62 height 6
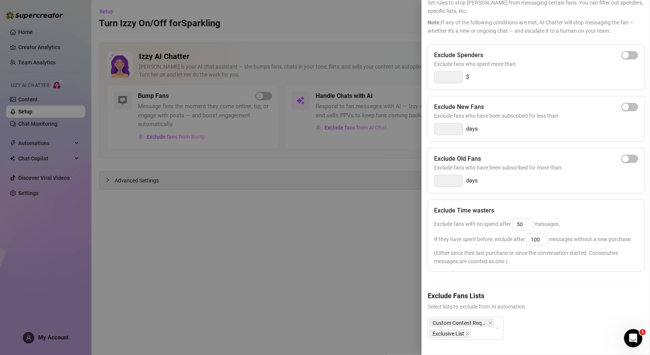
scroll to position [60, 0]
click at [467, 332] on icon "close" at bounding box center [468, 334] width 4 height 4
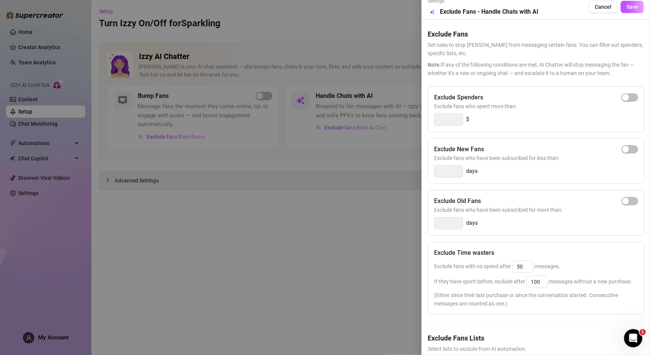
scroll to position [0, 0]
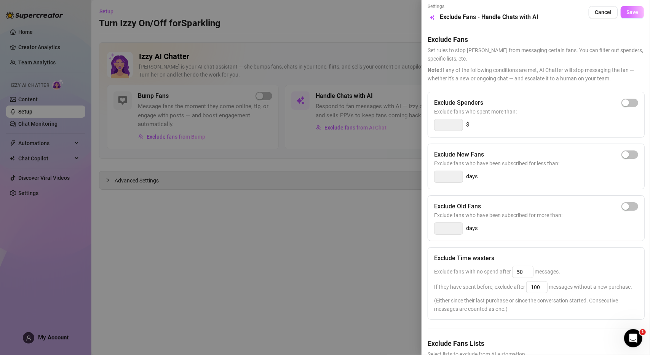
click at [626, 14] on span "Save" at bounding box center [632, 12] width 12 height 6
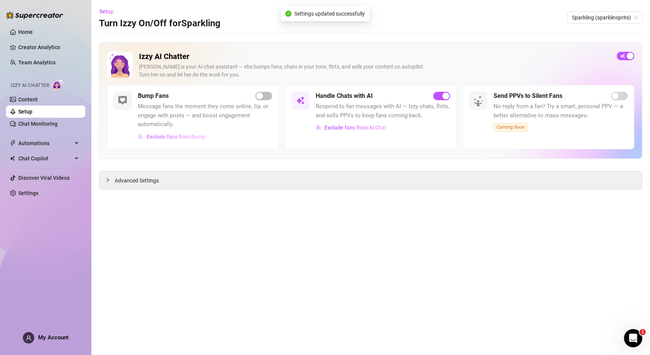
click at [203, 134] on span "Exclude fans from Bump" at bounding box center [176, 137] width 59 height 6
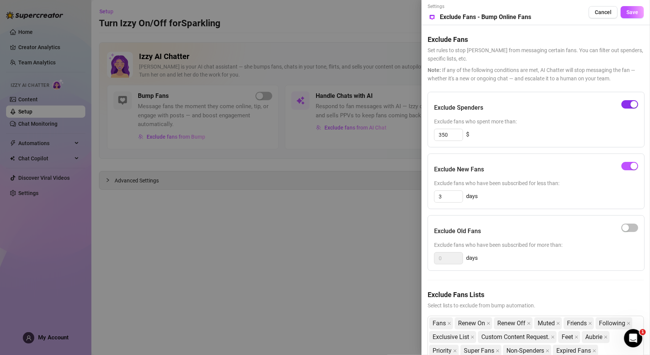
click at [634, 106] on div "button" at bounding box center [633, 104] width 7 height 7
click at [628, 16] on button "Save" at bounding box center [631, 12] width 23 height 12
